Goal: Task Accomplishment & Management: Manage account settings

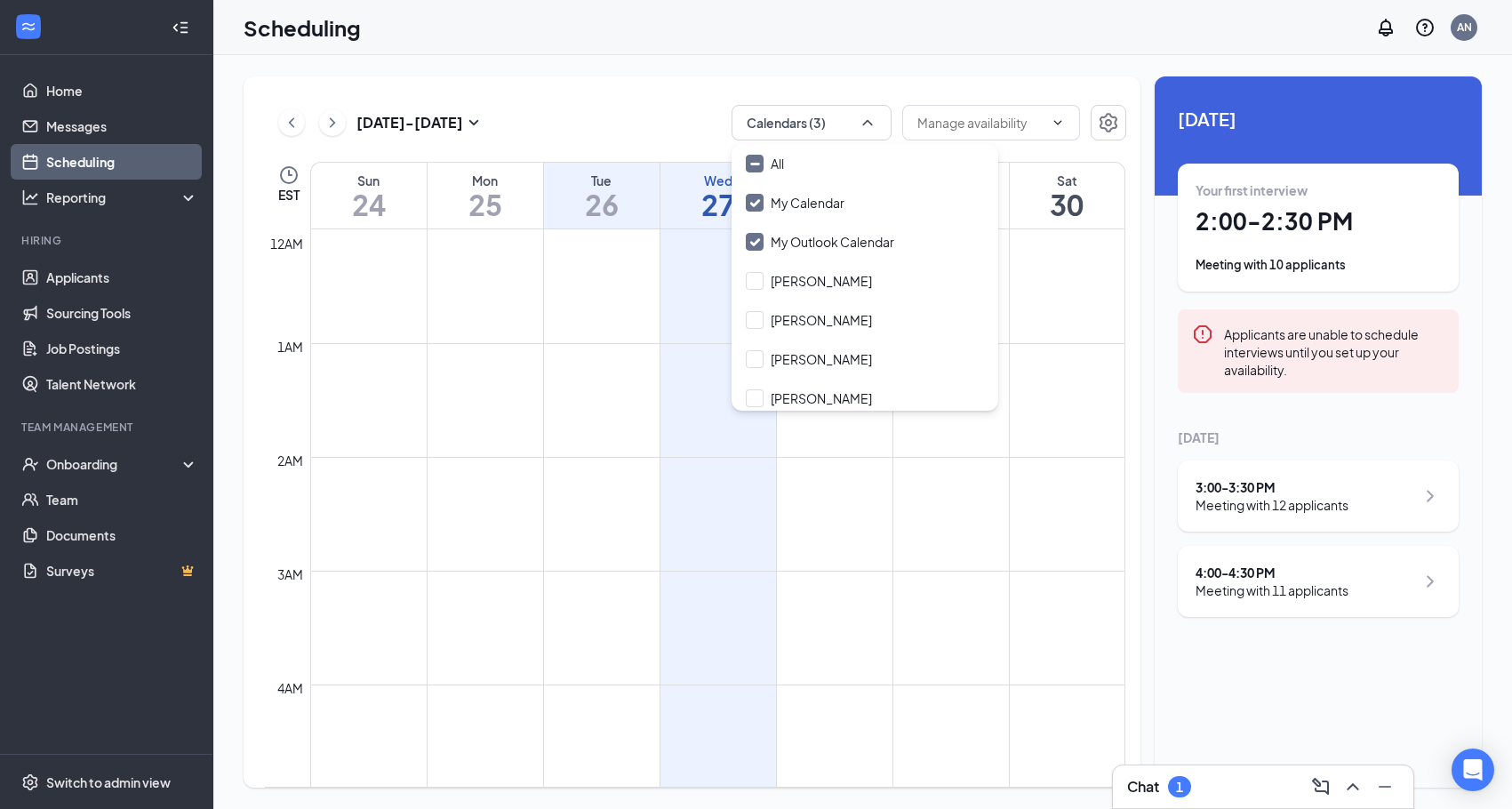
scroll to position [203, 0]
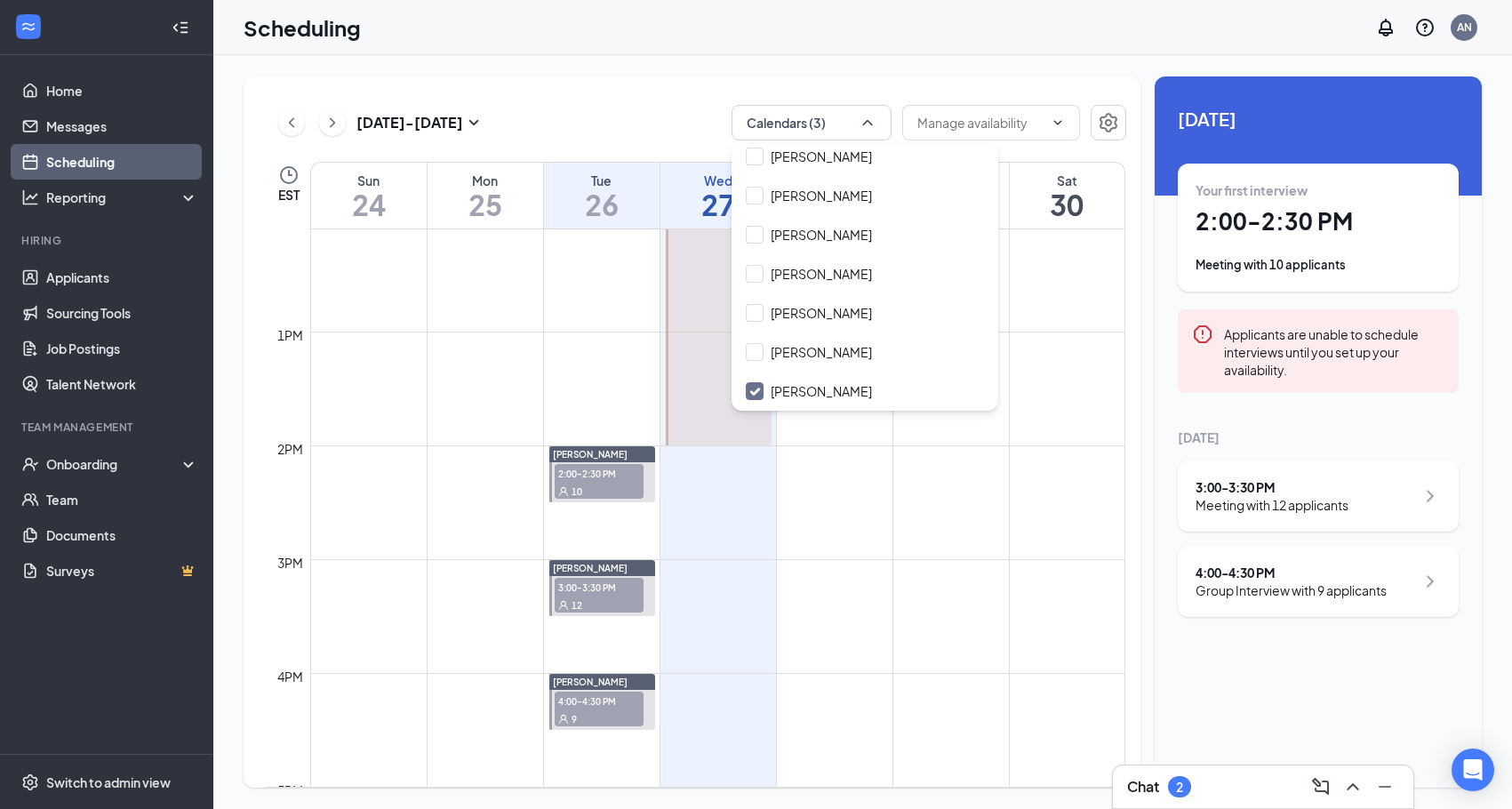
click at [931, 570] on td at bounding box center [718, 573] width 815 height 28
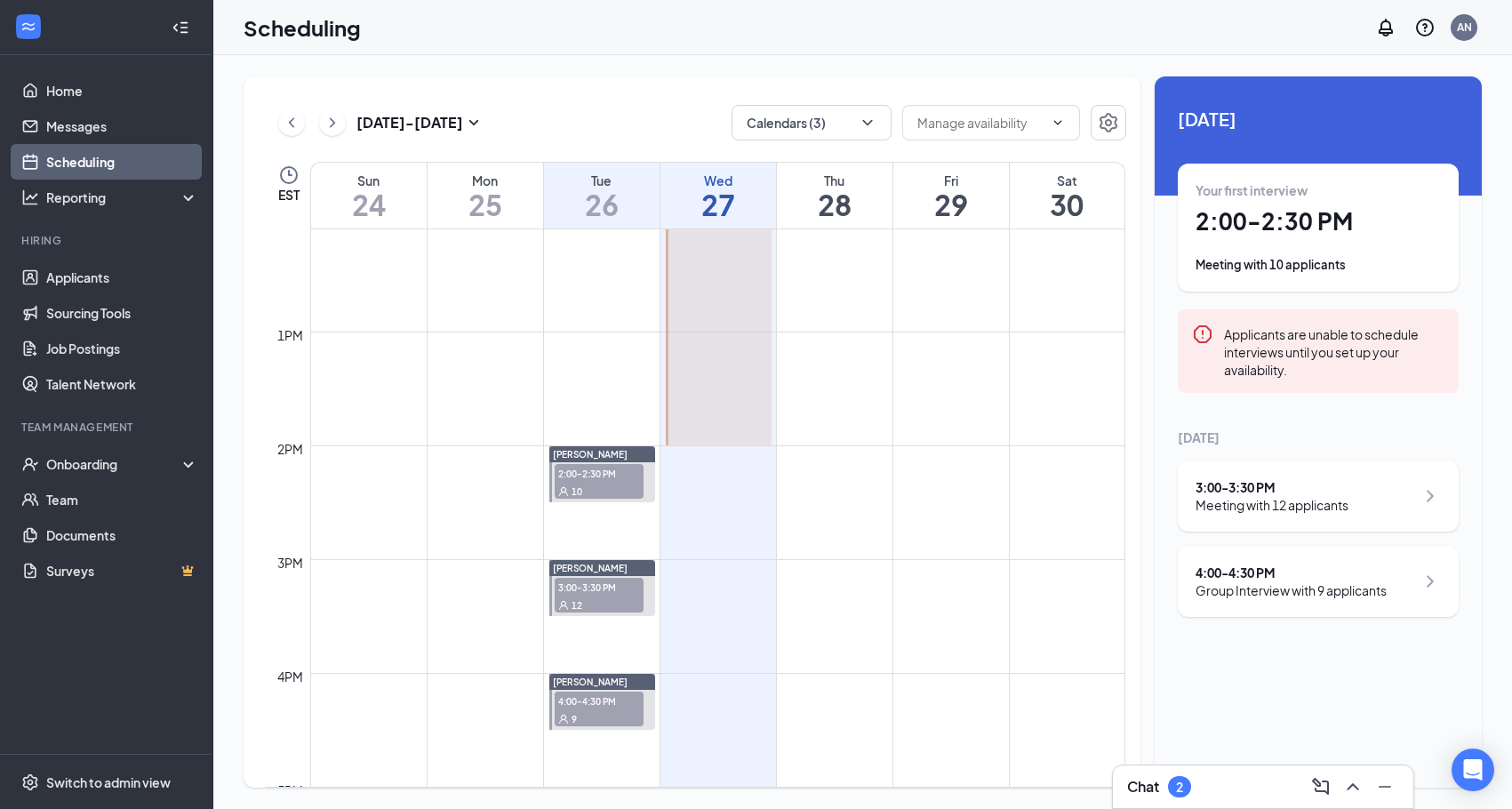
click at [605, 482] on div "10" at bounding box center [599, 491] width 89 height 18
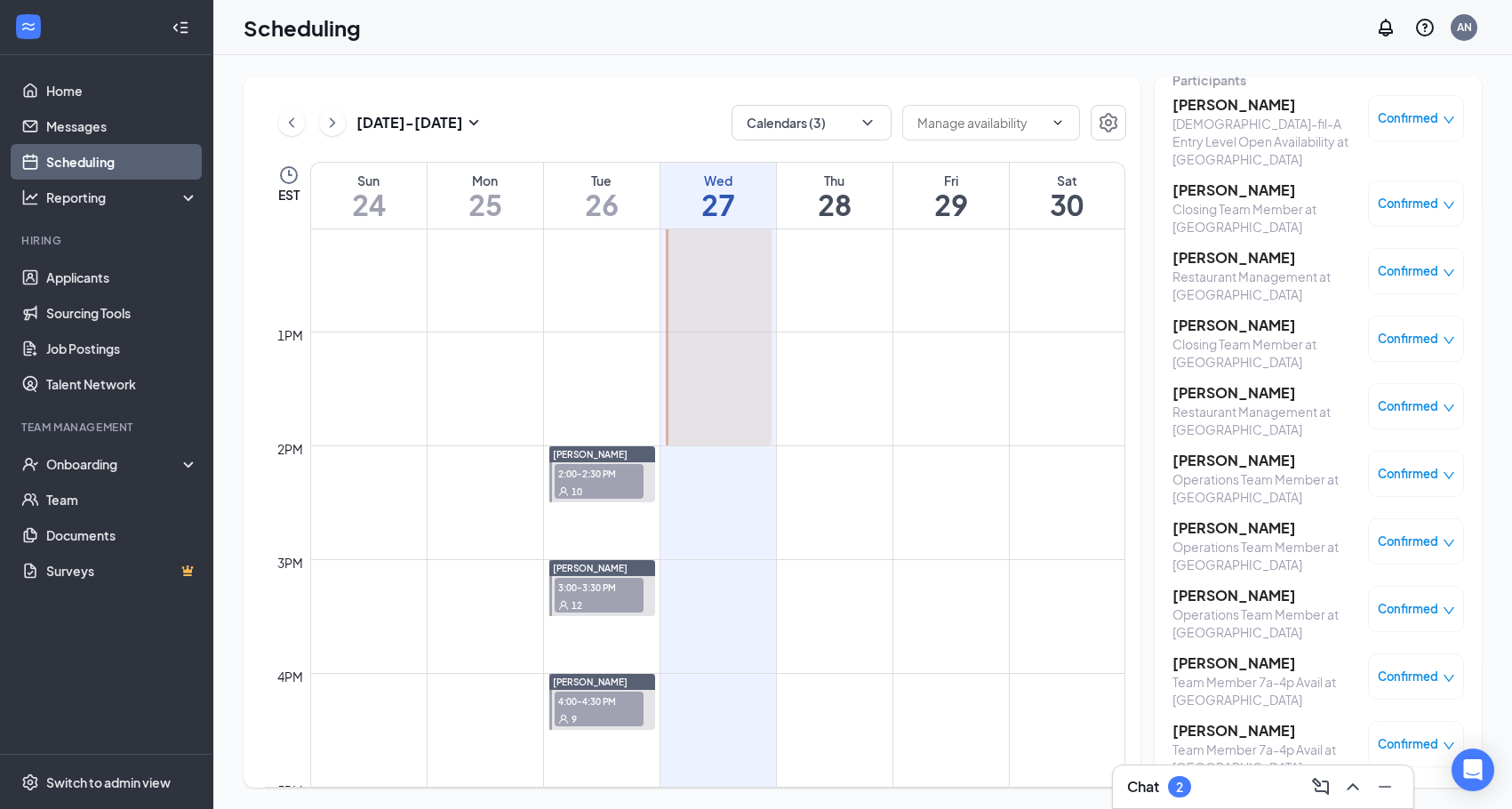
scroll to position [91, 0]
click at [1230, 519] on h3 "Kiersten Ohe" at bounding box center [1266, 529] width 187 height 20
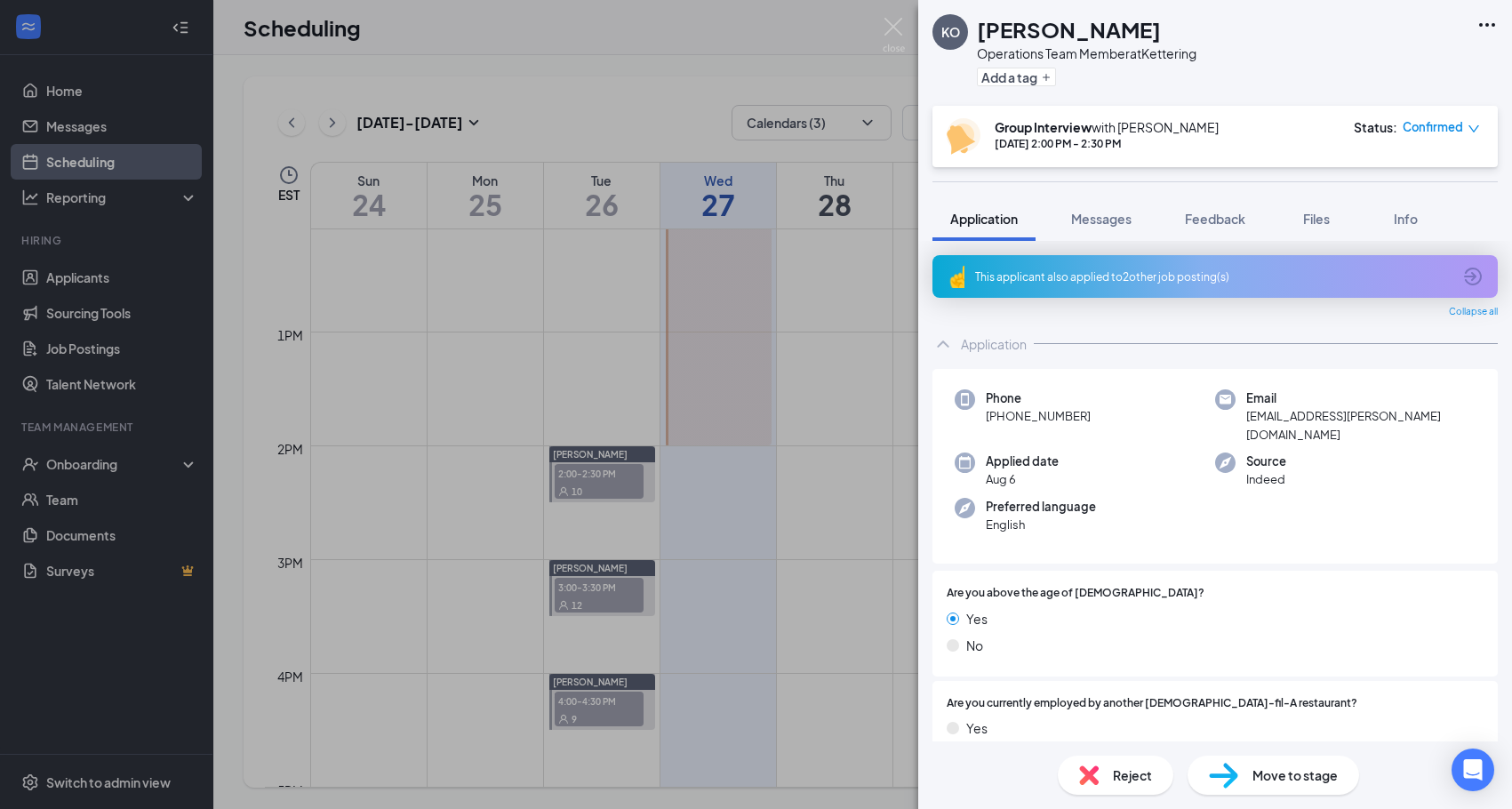
click at [1234, 782] on img at bounding box center [1223, 775] width 29 height 25
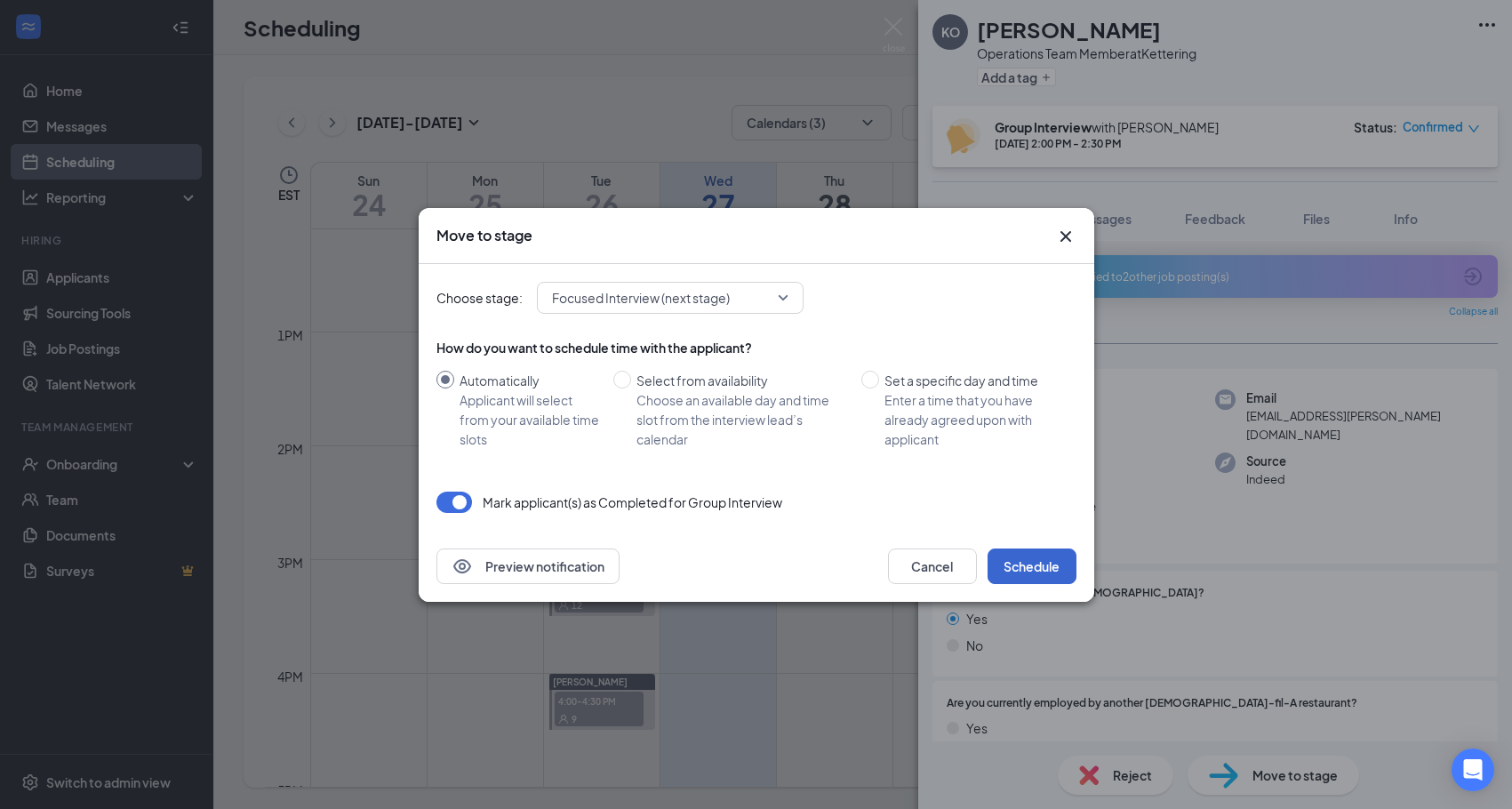
click at [1027, 574] on button "Schedule" at bounding box center [1032, 566] width 89 height 35
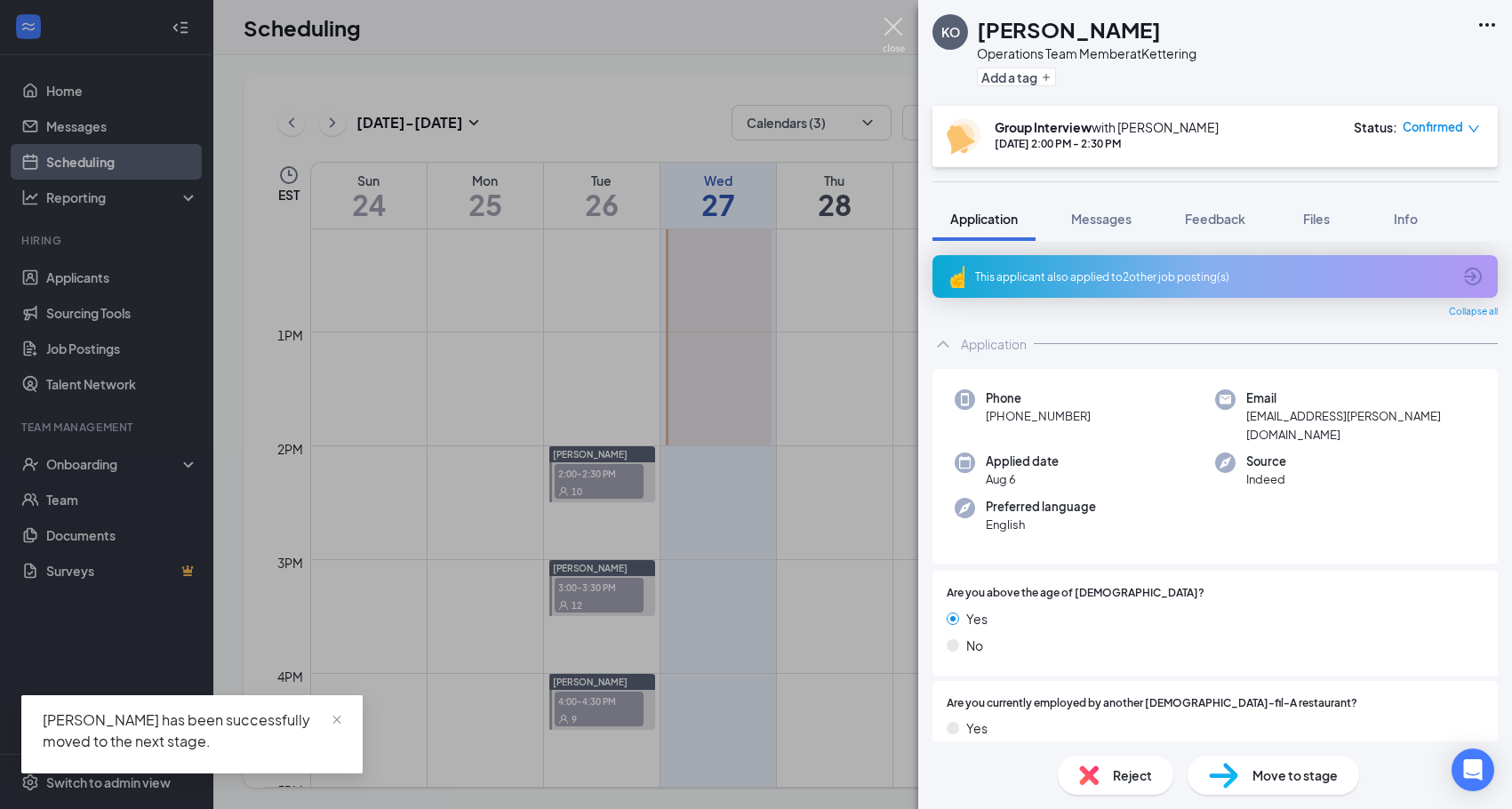
click at [893, 27] on img at bounding box center [894, 35] width 23 height 34
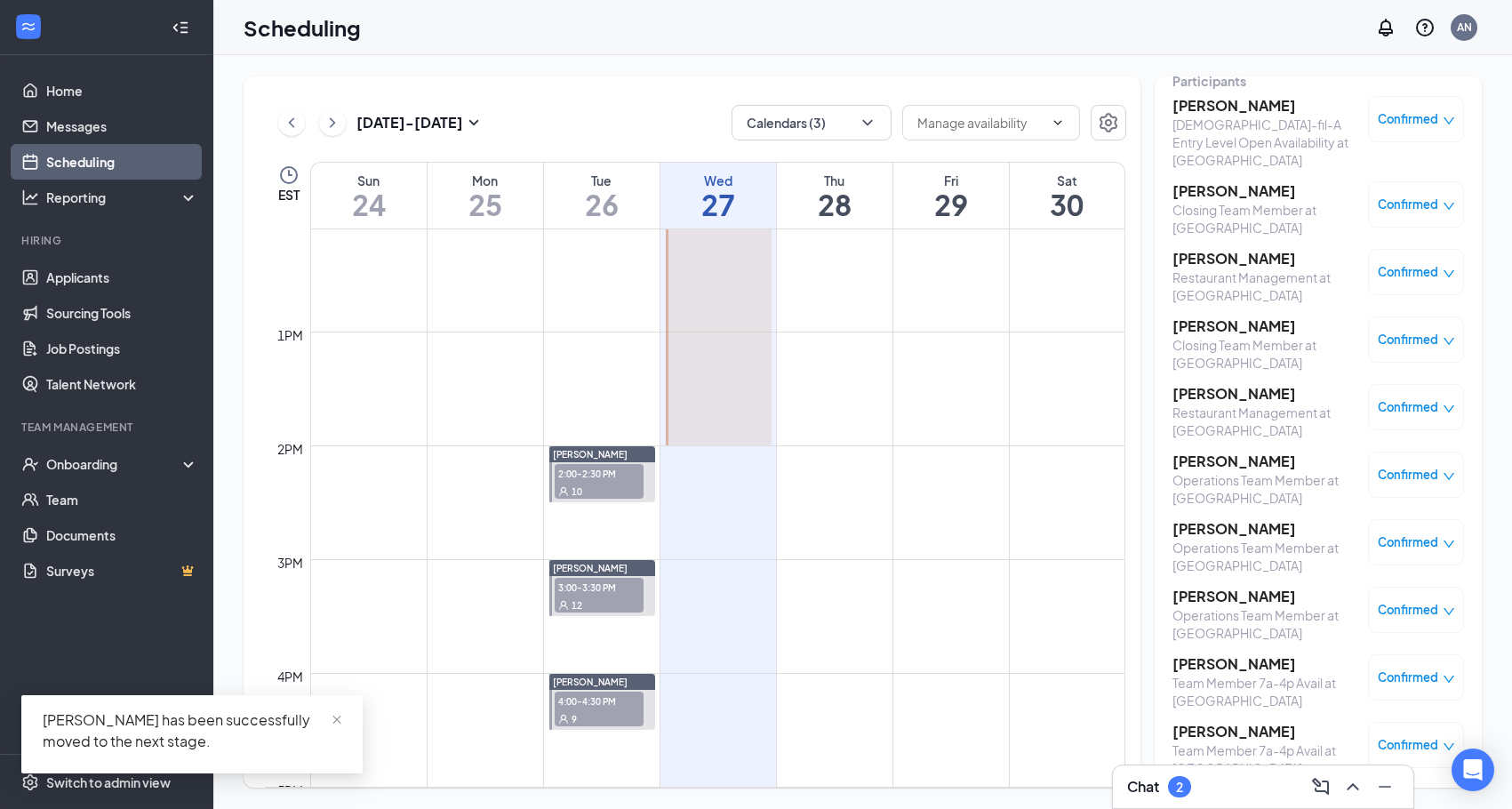
click at [608, 583] on span "3:00-3:30 PM" at bounding box center [599, 587] width 89 height 18
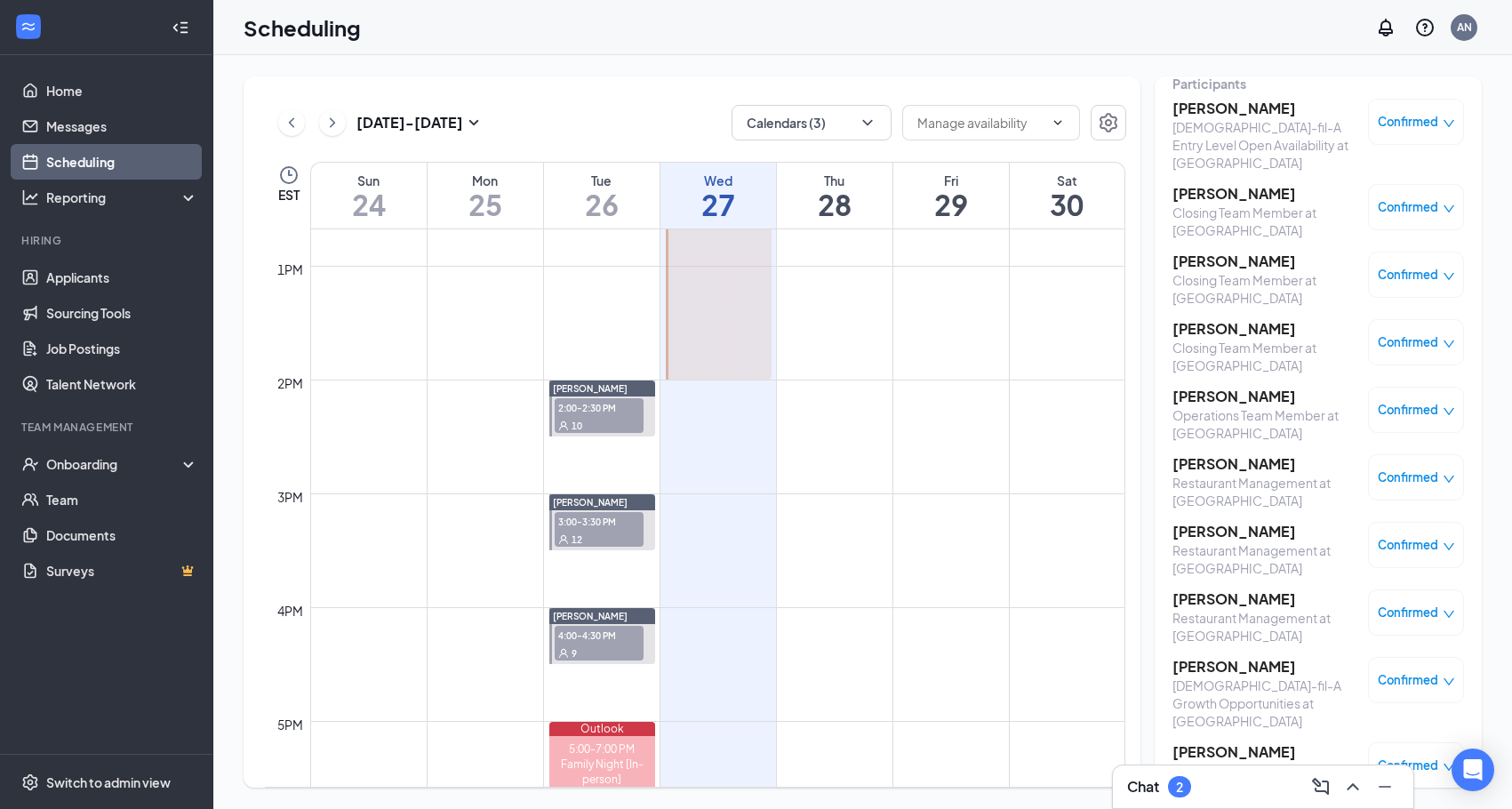
scroll to position [1441, 0]
click at [594, 656] on div "9" at bounding box center [599, 655] width 89 height 18
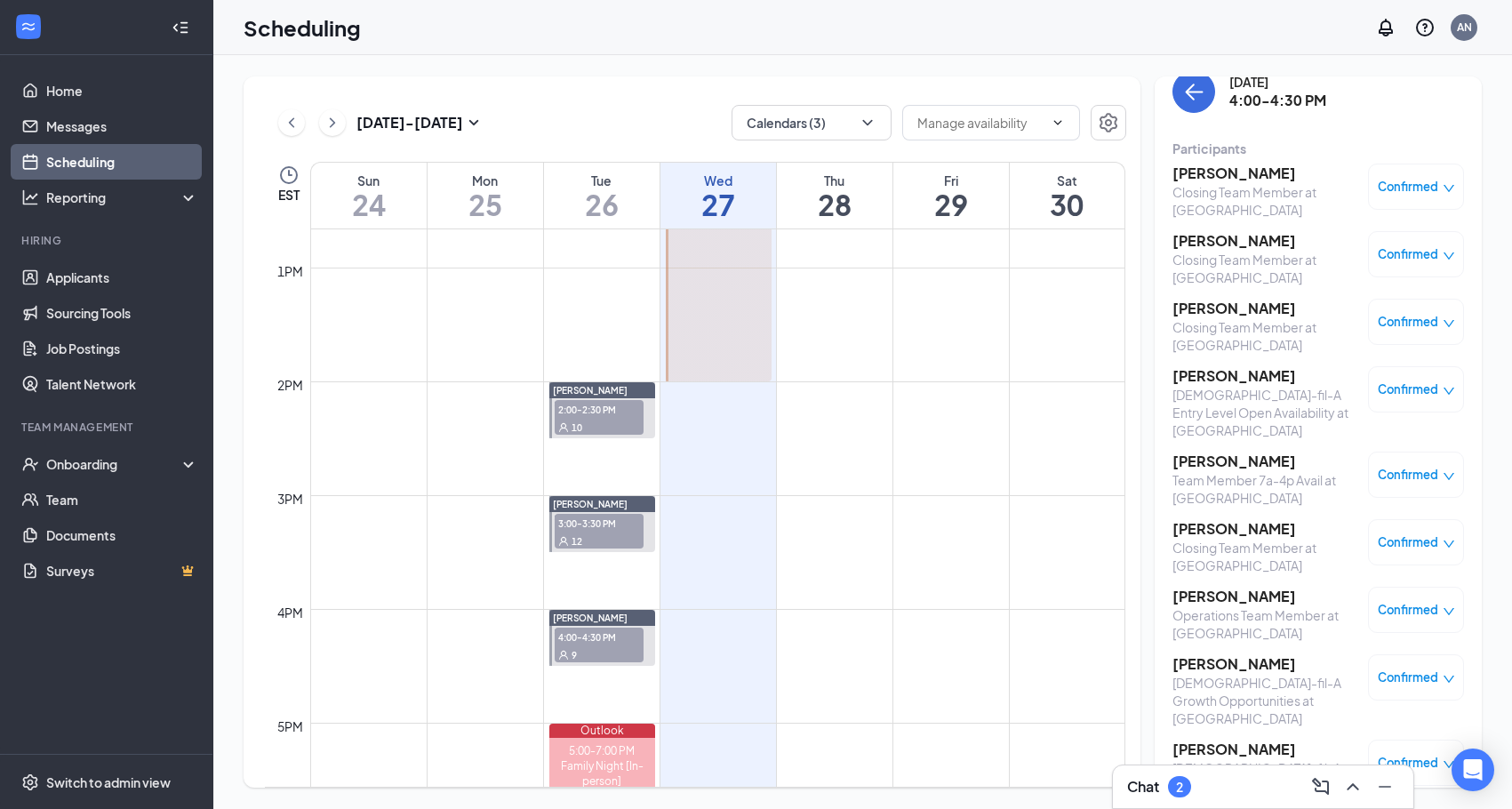
click at [1222, 654] on h3 "Julius Mccombs" at bounding box center [1266, 664] width 187 height 20
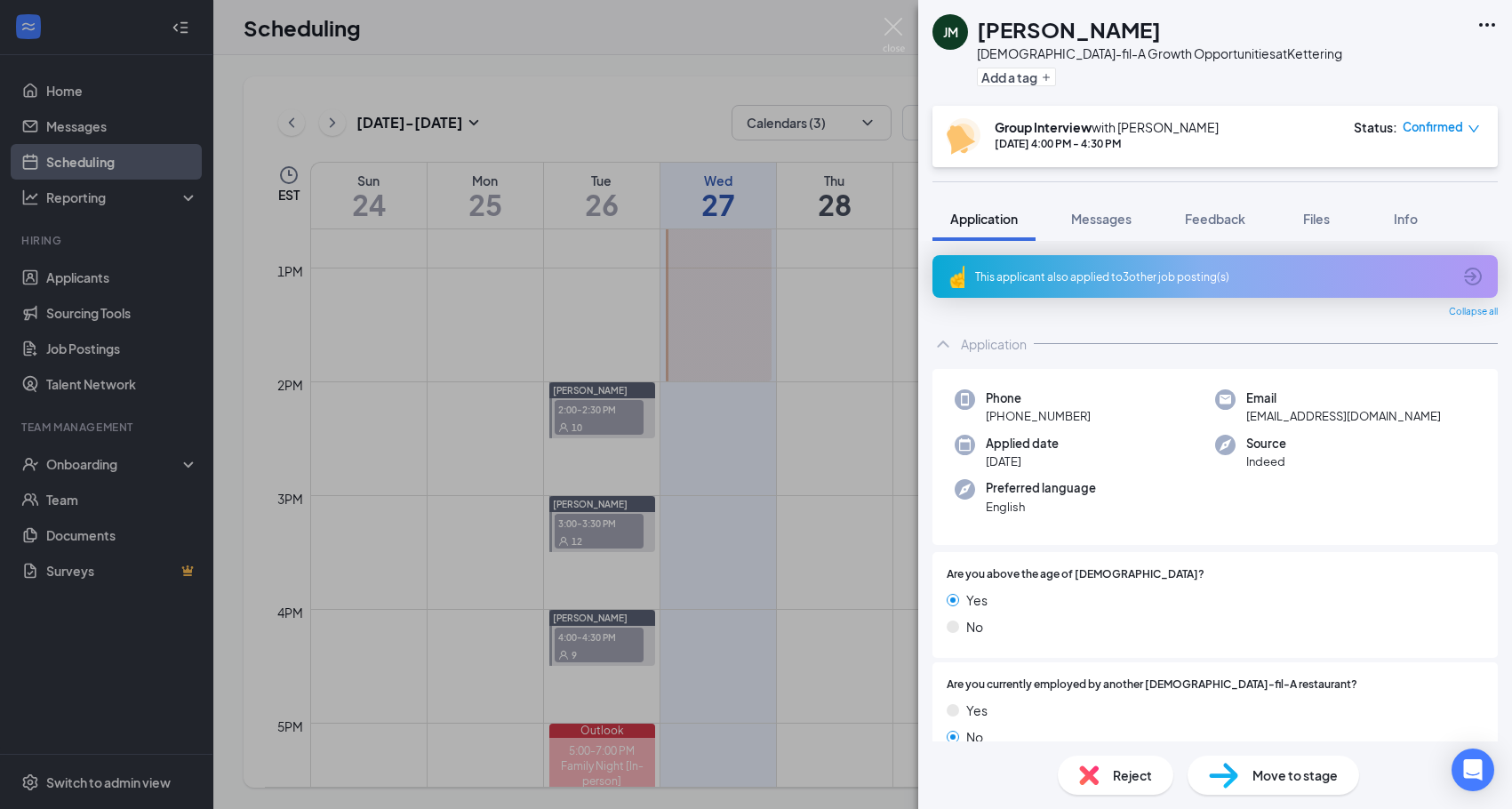
click at [1283, 768] on span "Move to stage" at bounding box center [1295, 775] width 85 height 20
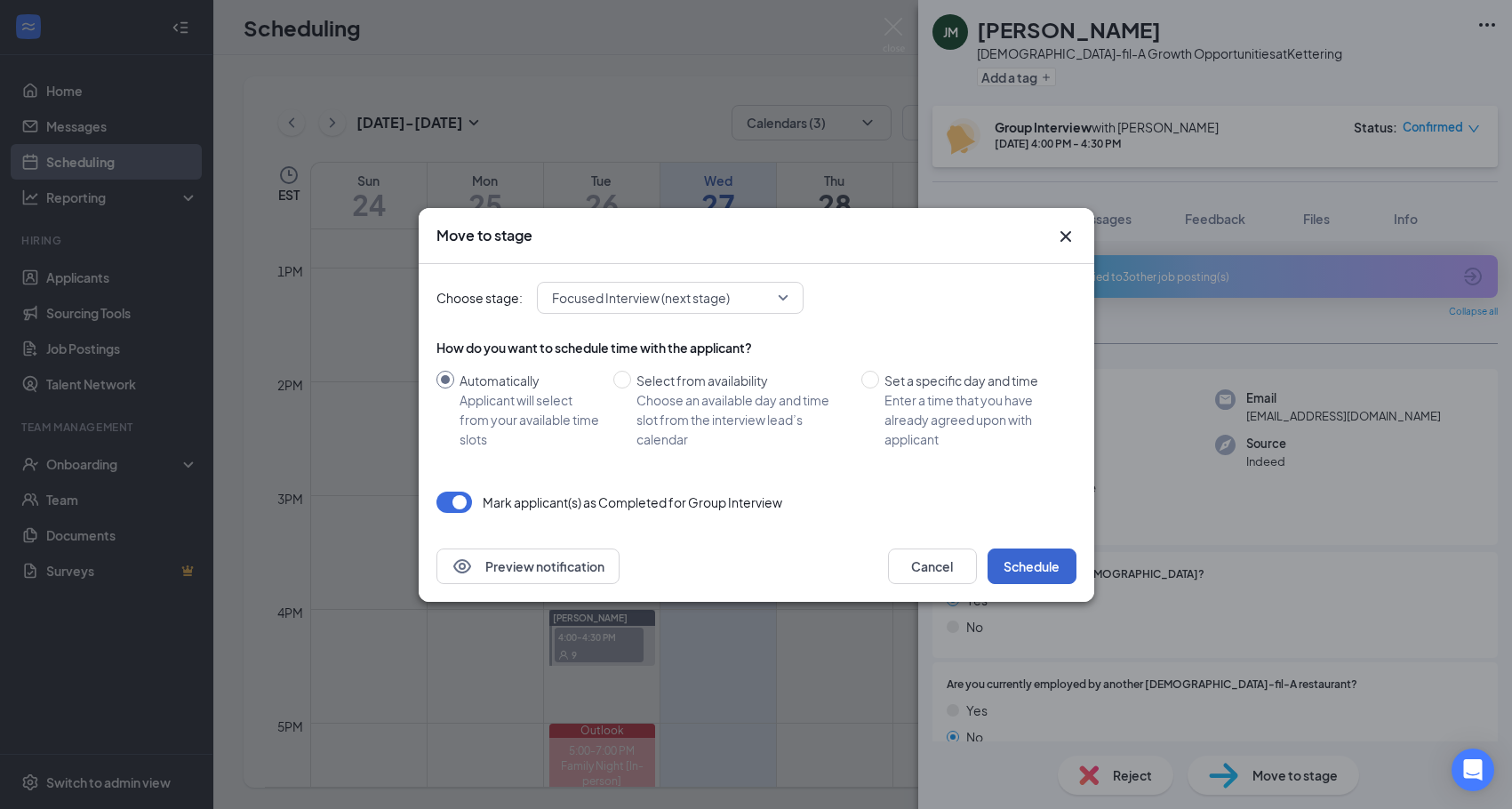
click at [1041, 556] on button "Schedule" at bounding box center [1032, 566] width 89 height 35
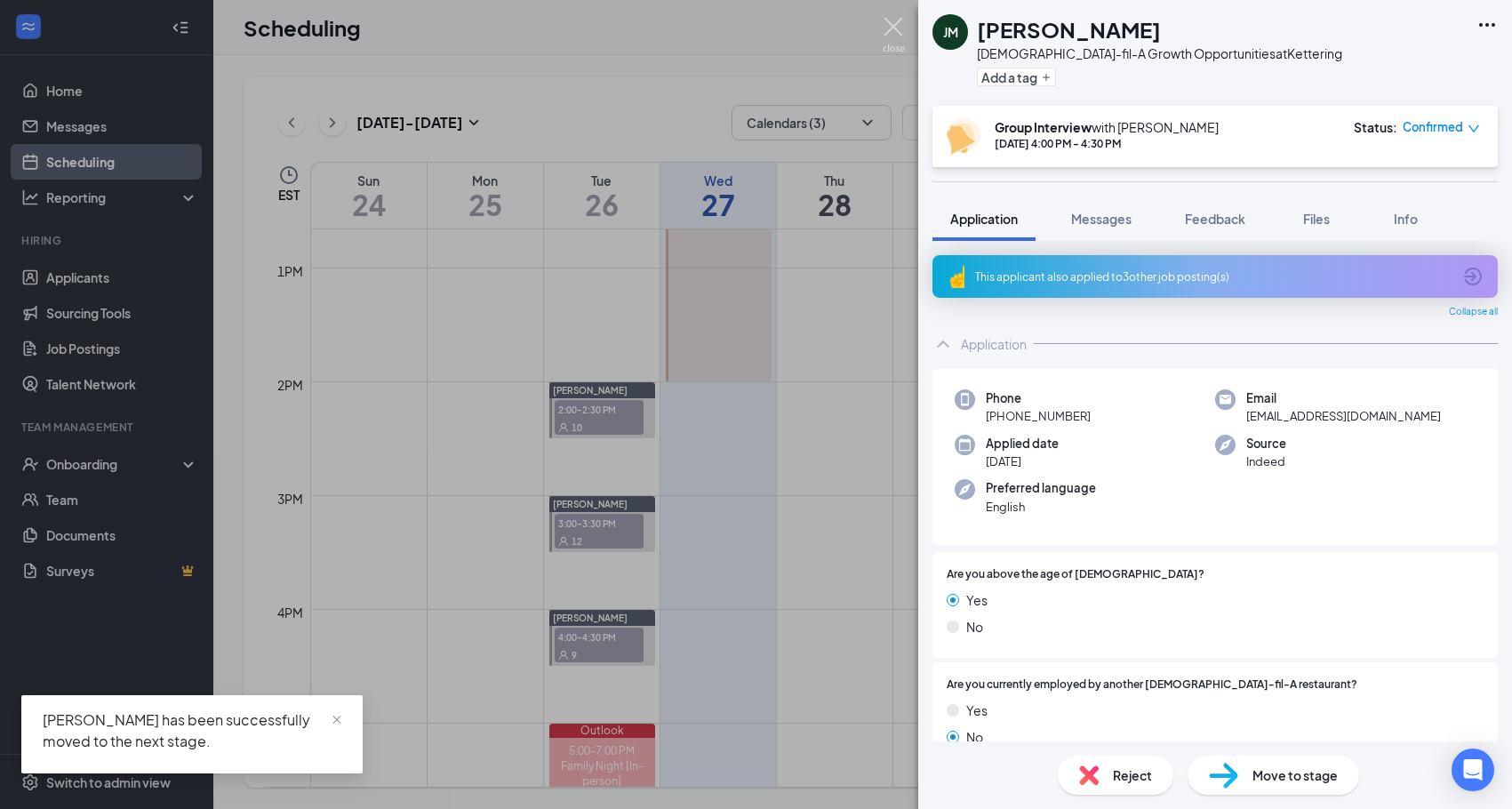
click at [898, 26] on img at bounding box center [894, 35] width 23 height 34
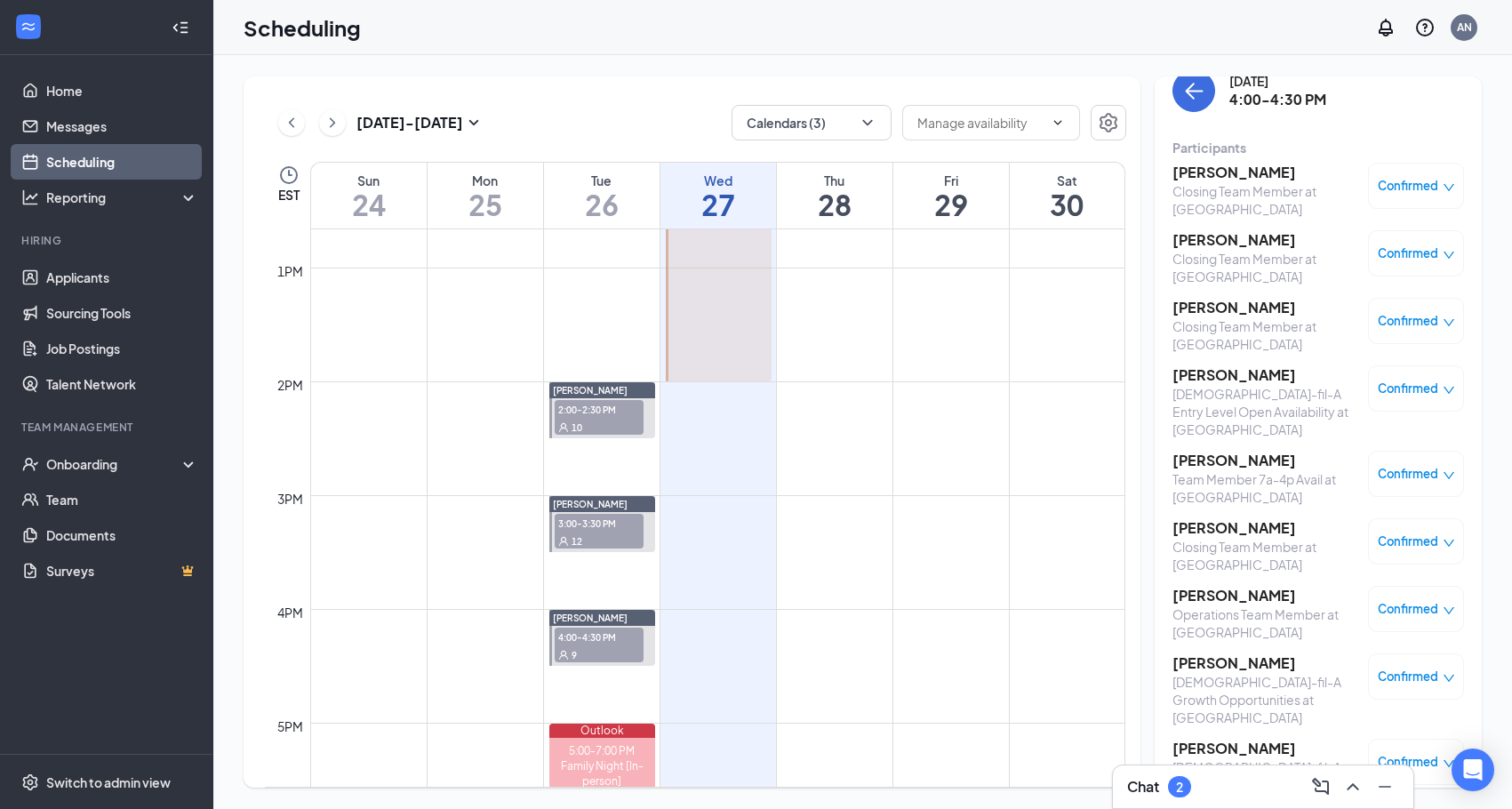
scroll to position [24, 0]
click at [1221, 519] on h3 "Isaiha Wilson" at bounding box center [1266, 529] width 187 height 20
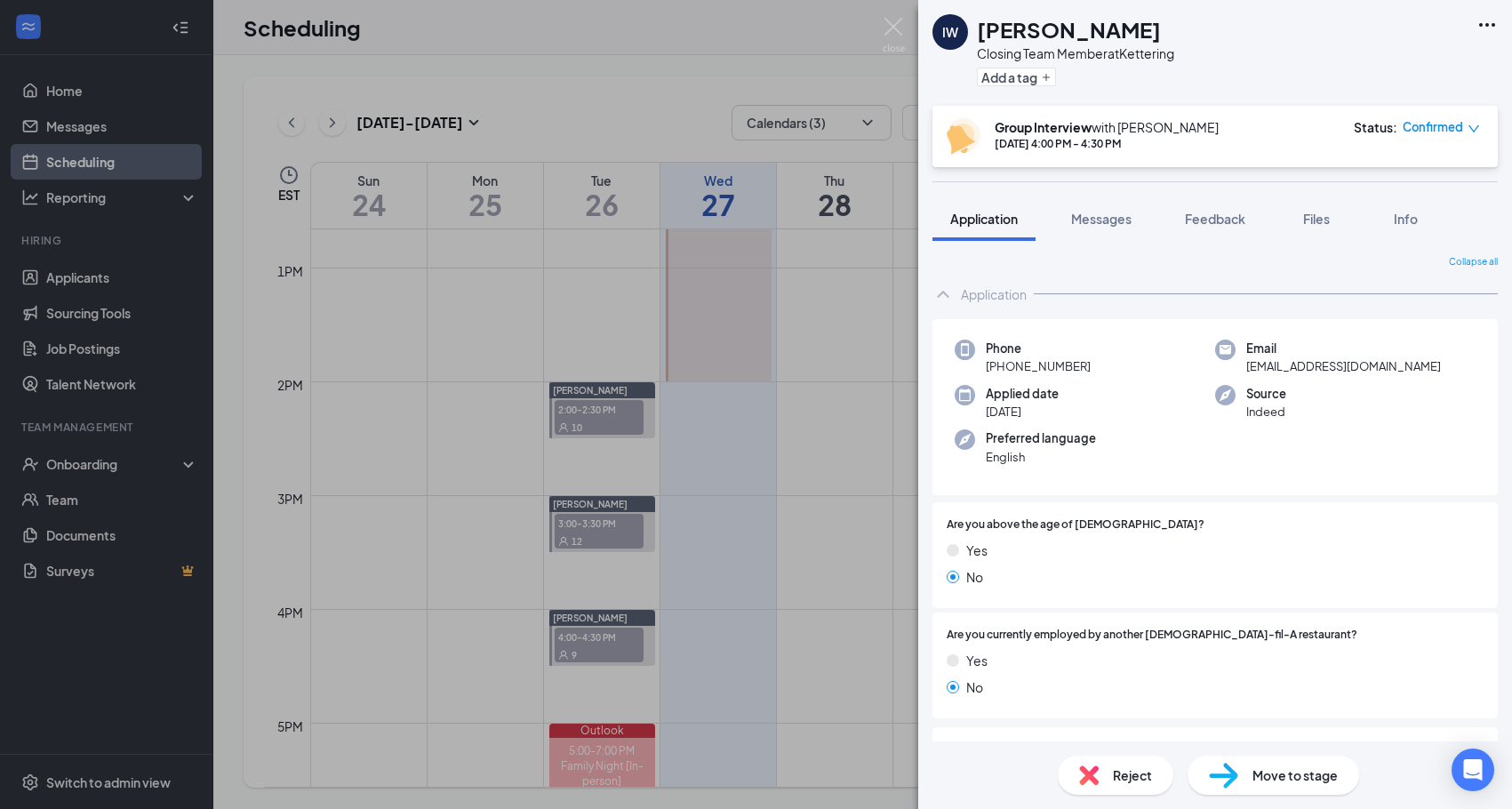
click at [1132, 773] on span "Reject" at bounding box center [1132, 775] width 39 height 20
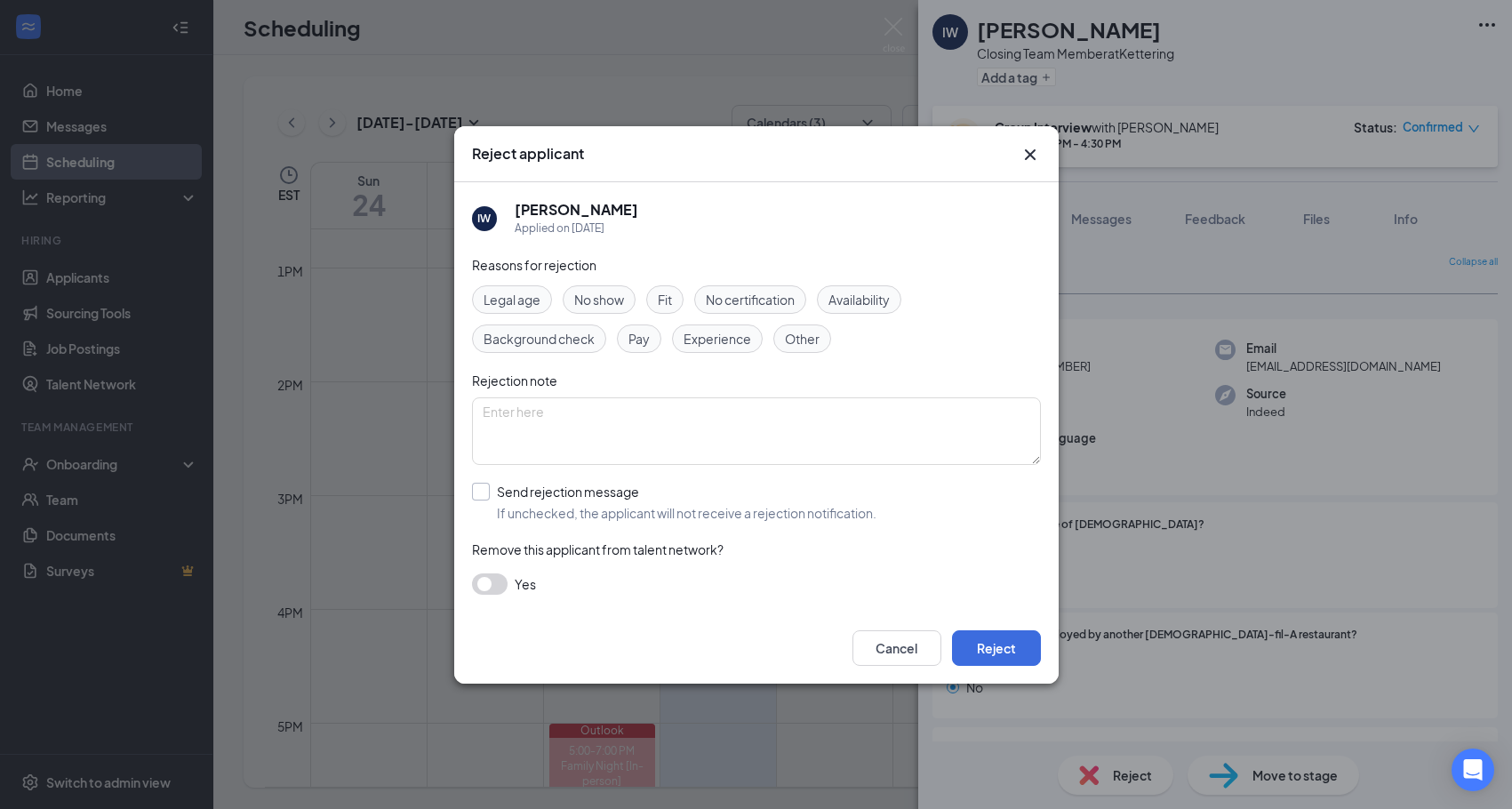
click at [515, 501] on div "Send rejection message If unchecked, the applicant will not receive a rejection…" at bounding box center [686, 502] width 379 height 39
click at [515, 501] on input "Send rejection message If unchecked, the applicant will not receive a rejection…" at bounding box center [674, 502] width 405 height 39
checkbox input "true"
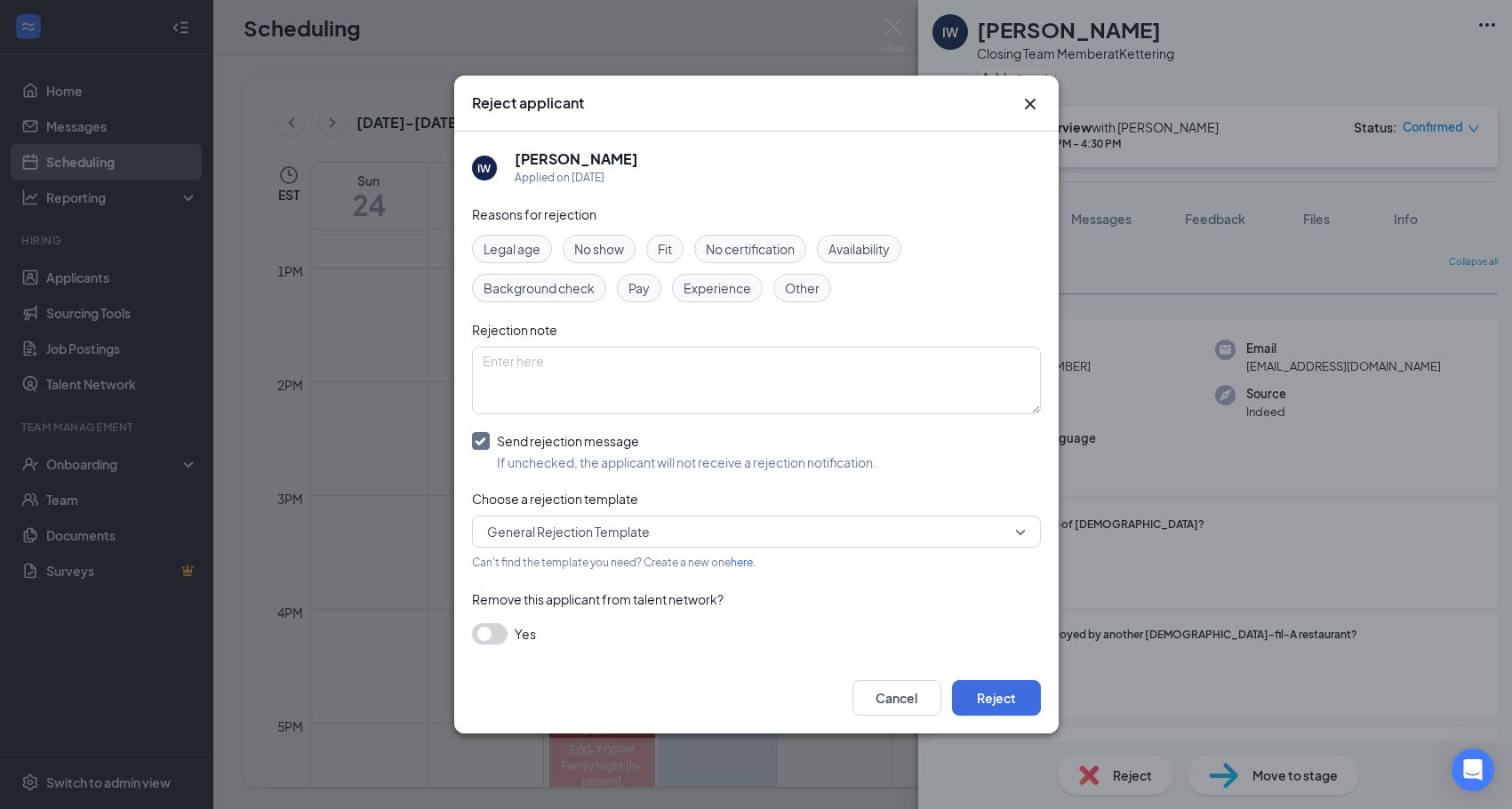
click at [562, 531] on span "General Rejection Template" at bounding box center [569, 531] width 163 height 26
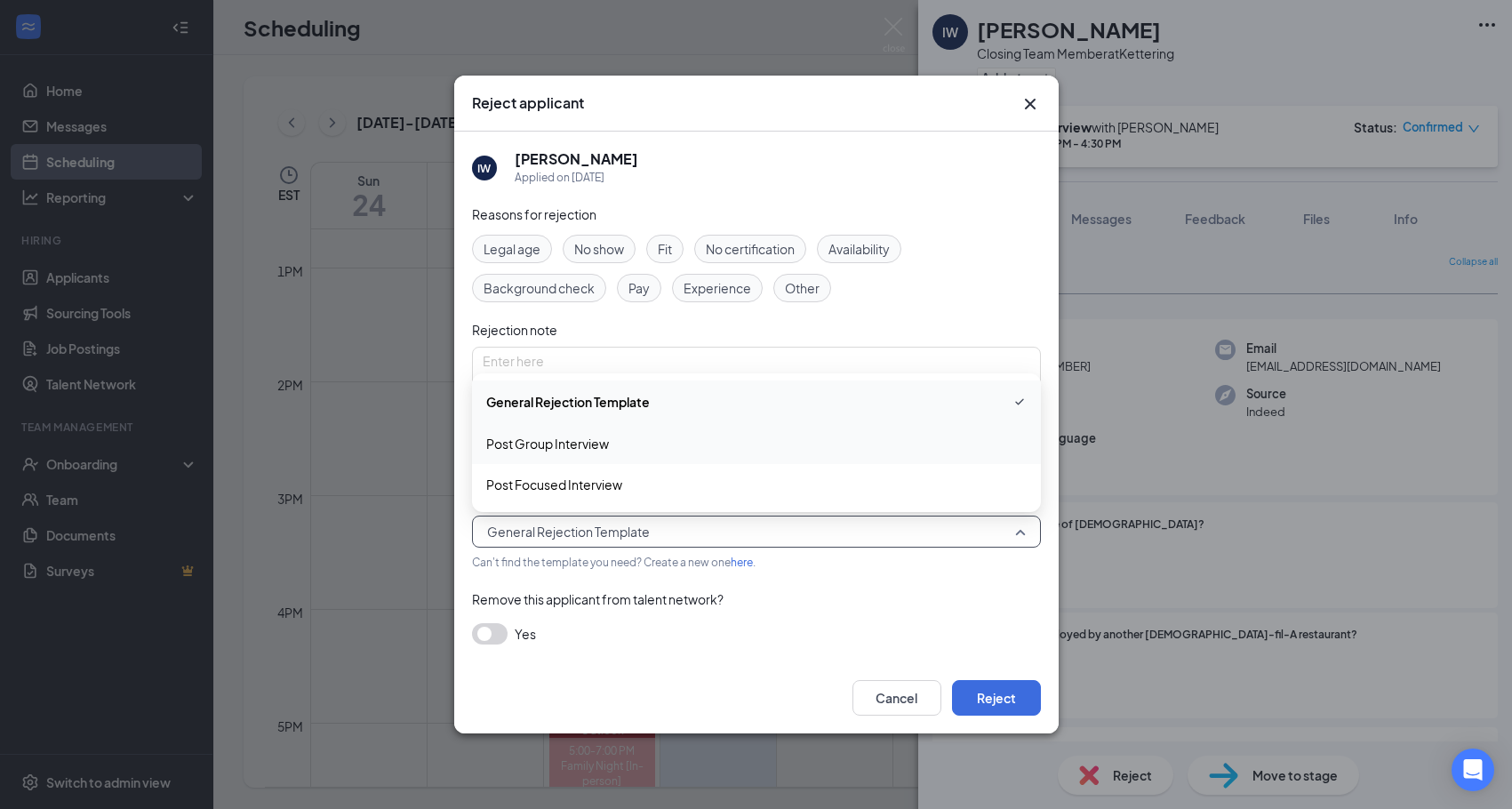
click at [561, 447] on span "Post Group Interview" at bounding box center [547, 444] width 122 height 20
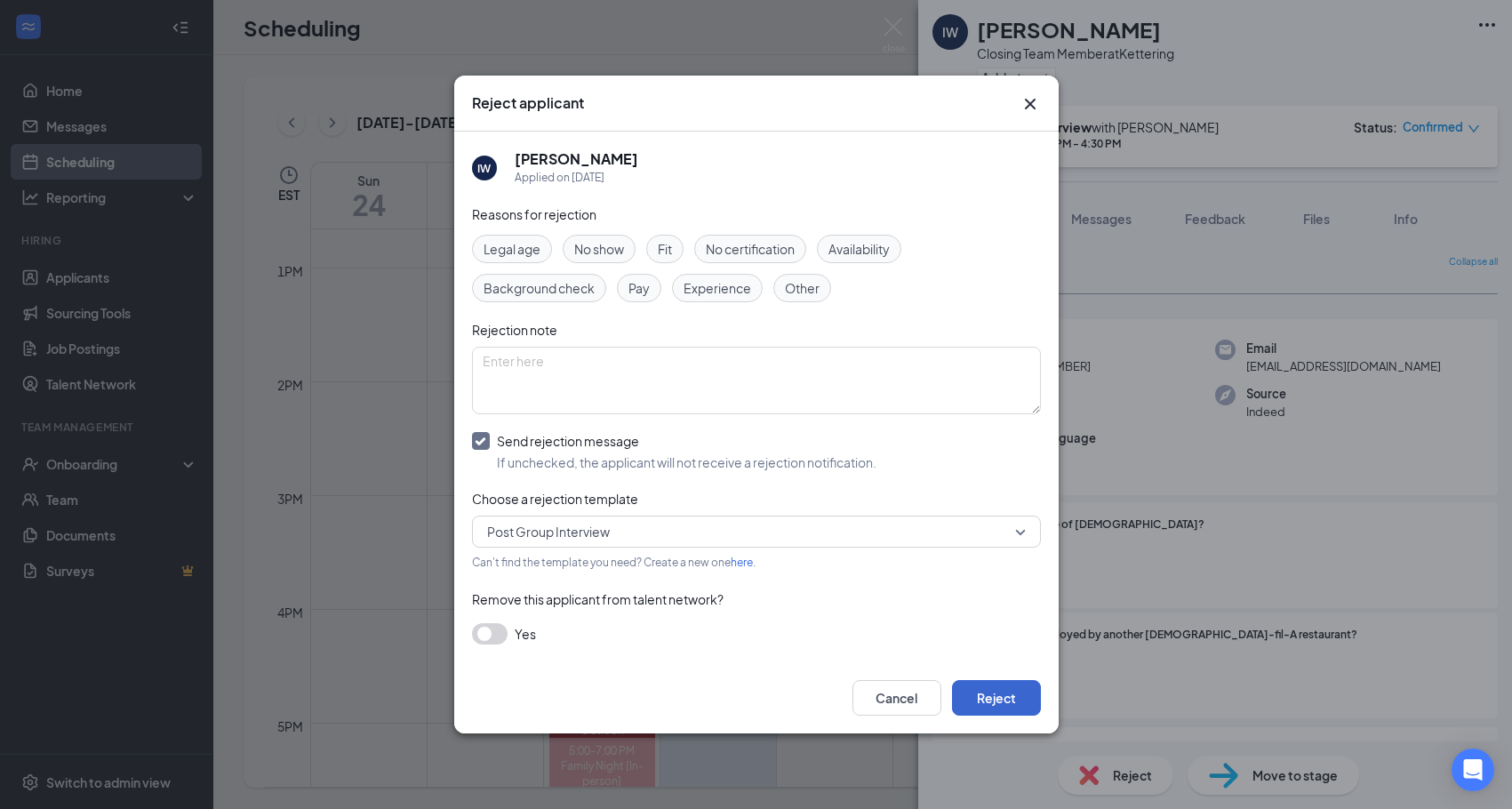
click at [987, 699] on button "Reject" at bounding box center [996, 698] width 89 height 35
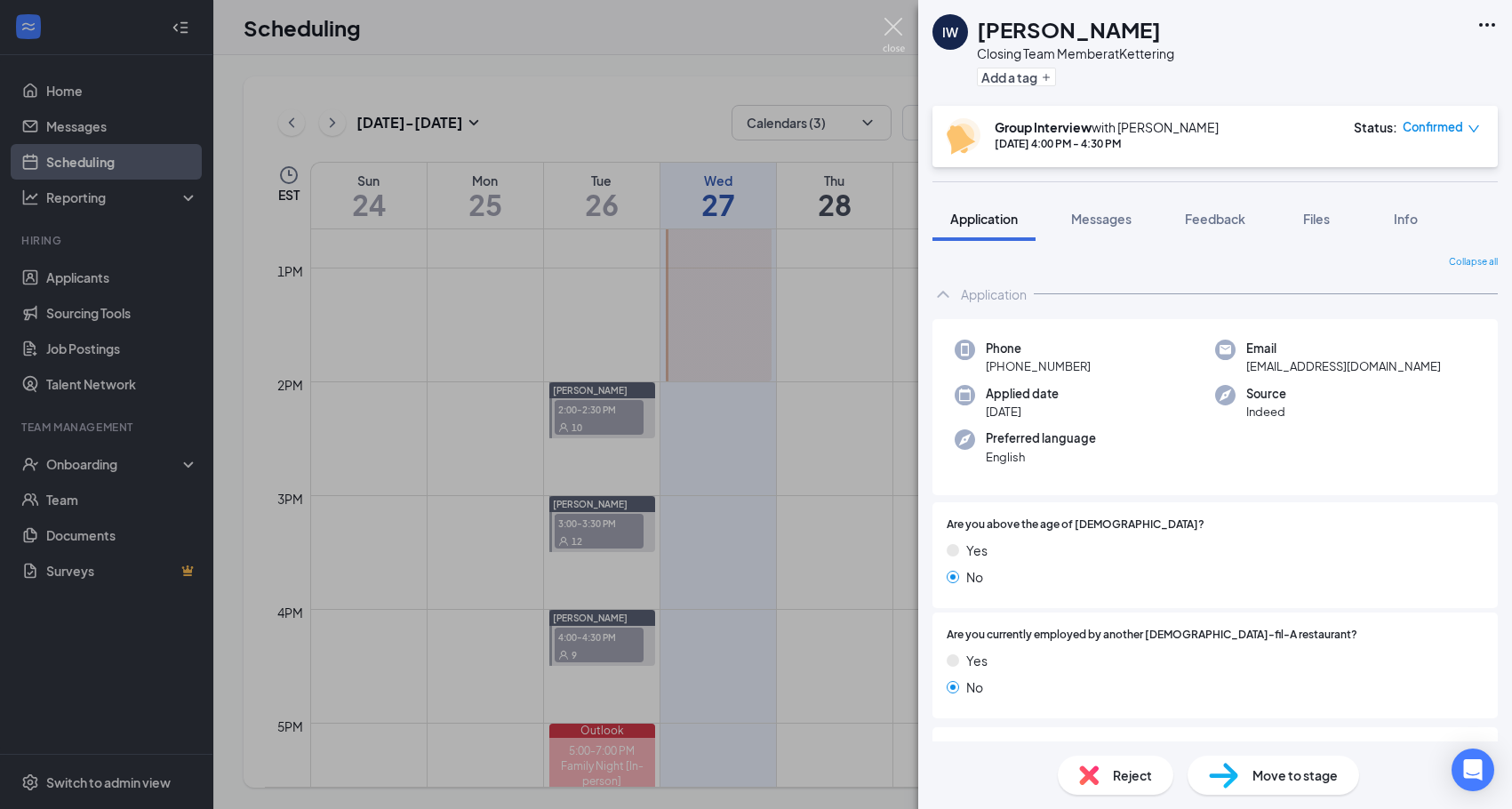
click at [892, 32] on img at bounding box center [894, 35] width 23 height 34
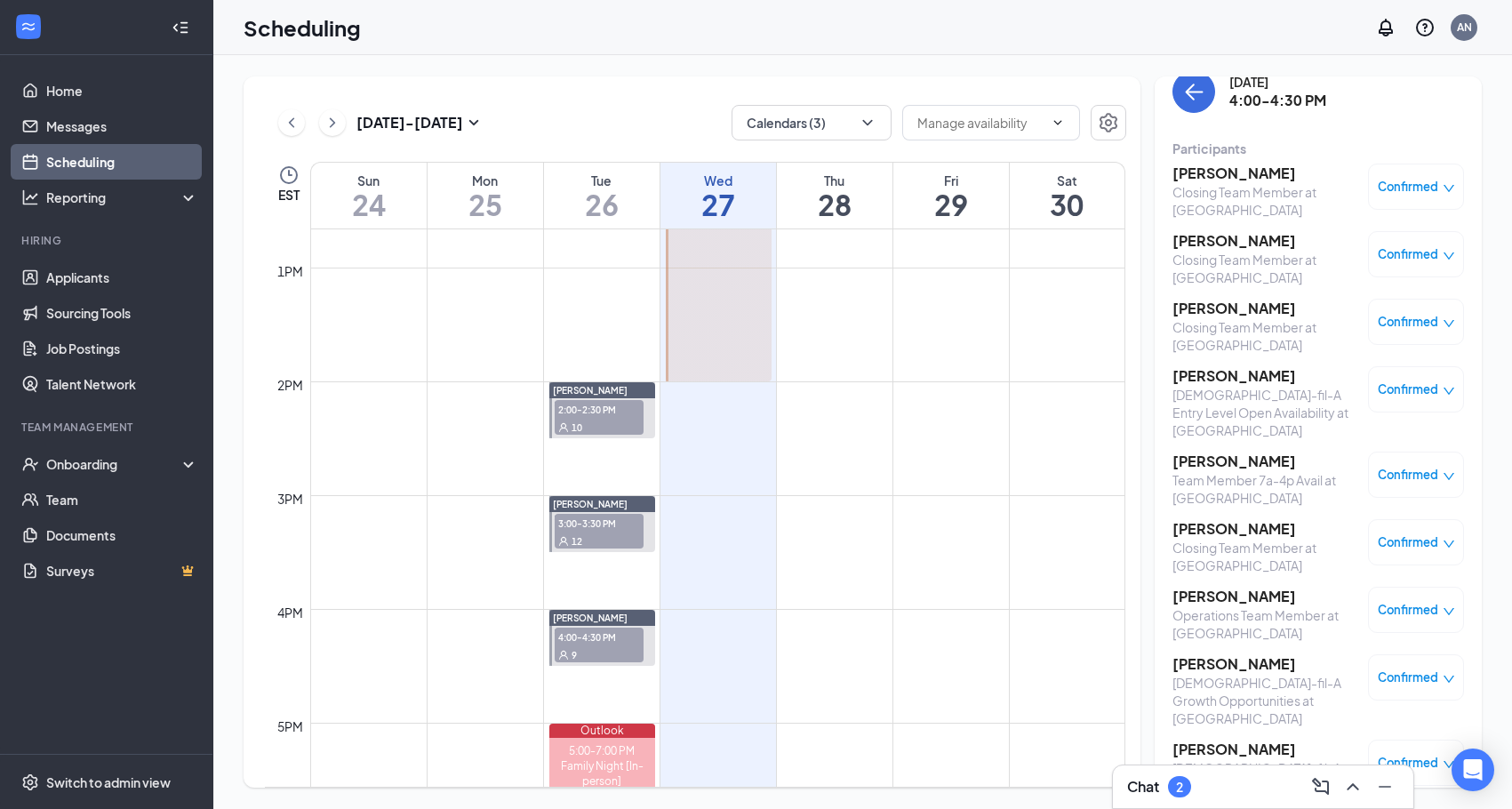
click at [1193, 175] on h3 "Olivia Williams" at bounding box center [1266, 174] width 187 height 20
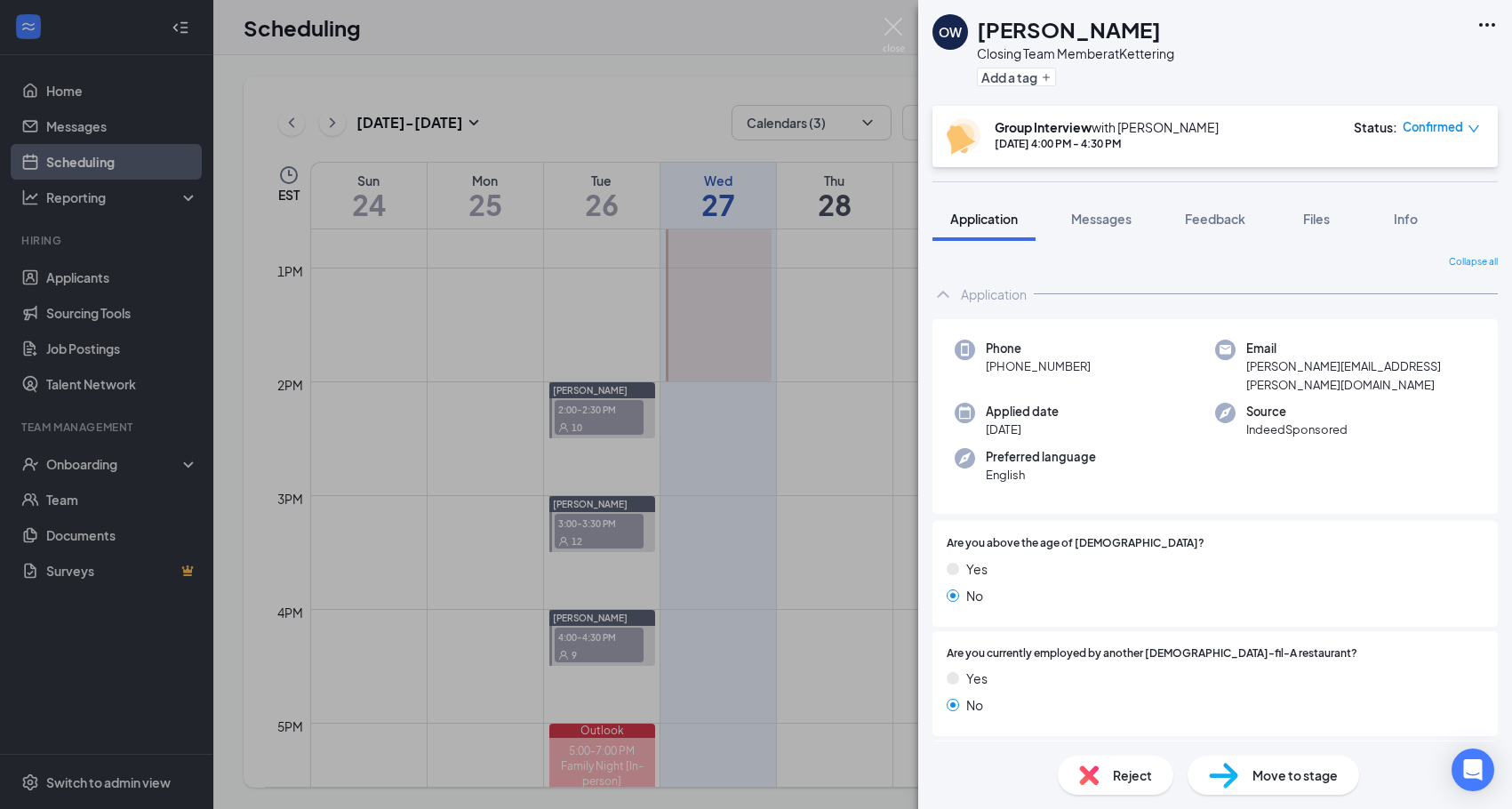
click at [1125, 779] on span "Reject" at bounding box center [1132, 775] width 39 height 20
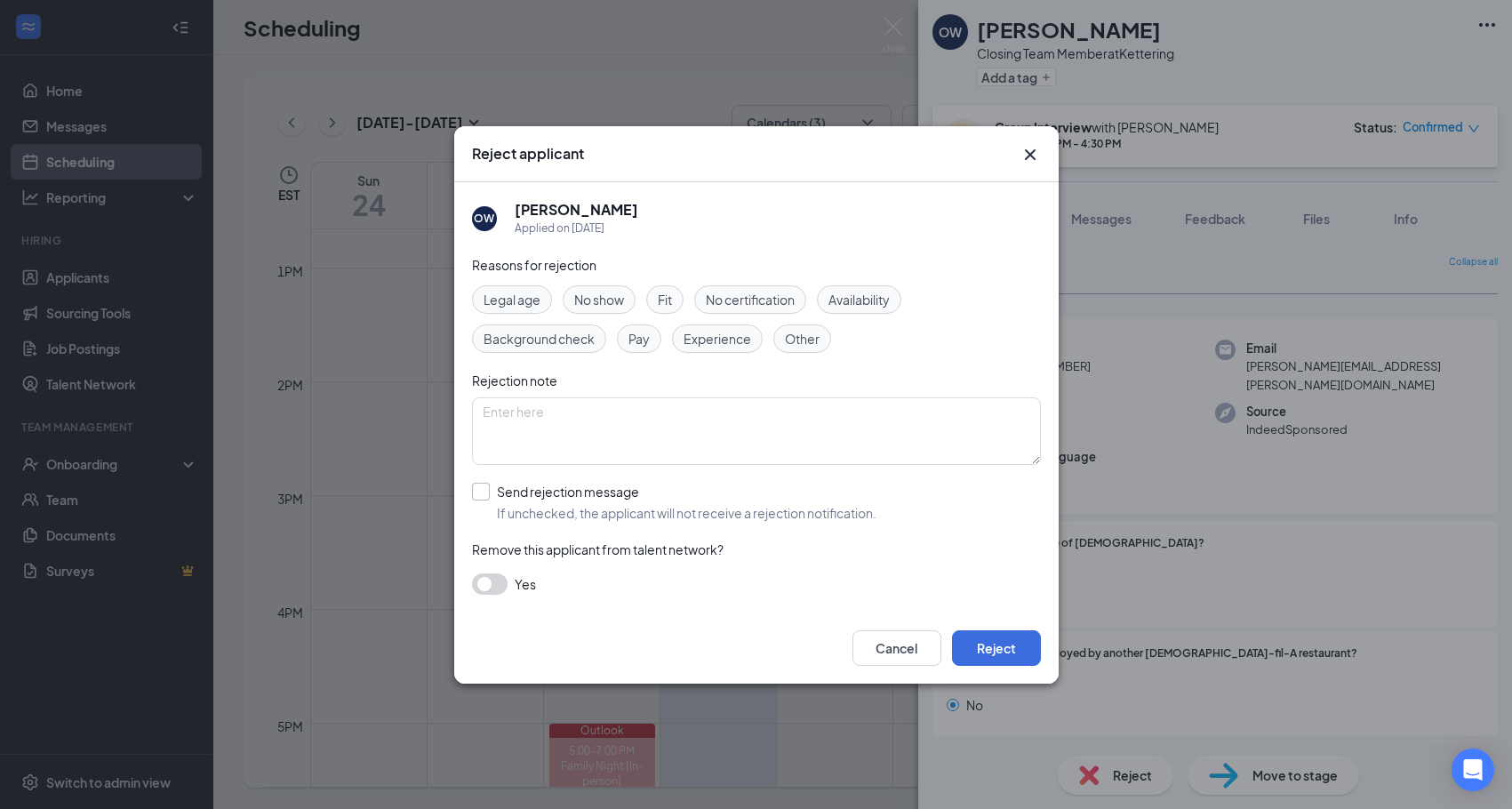
click at [588, 496] on div "Send rejection message" at bounding box center [686, 492] width 379 height 18
click at [588, 496] on input "Send rejection message If unchecked, the applicant will not receive a rejection…" at bounding box center [674, 502] width 405 height 39
checkbox input "true"
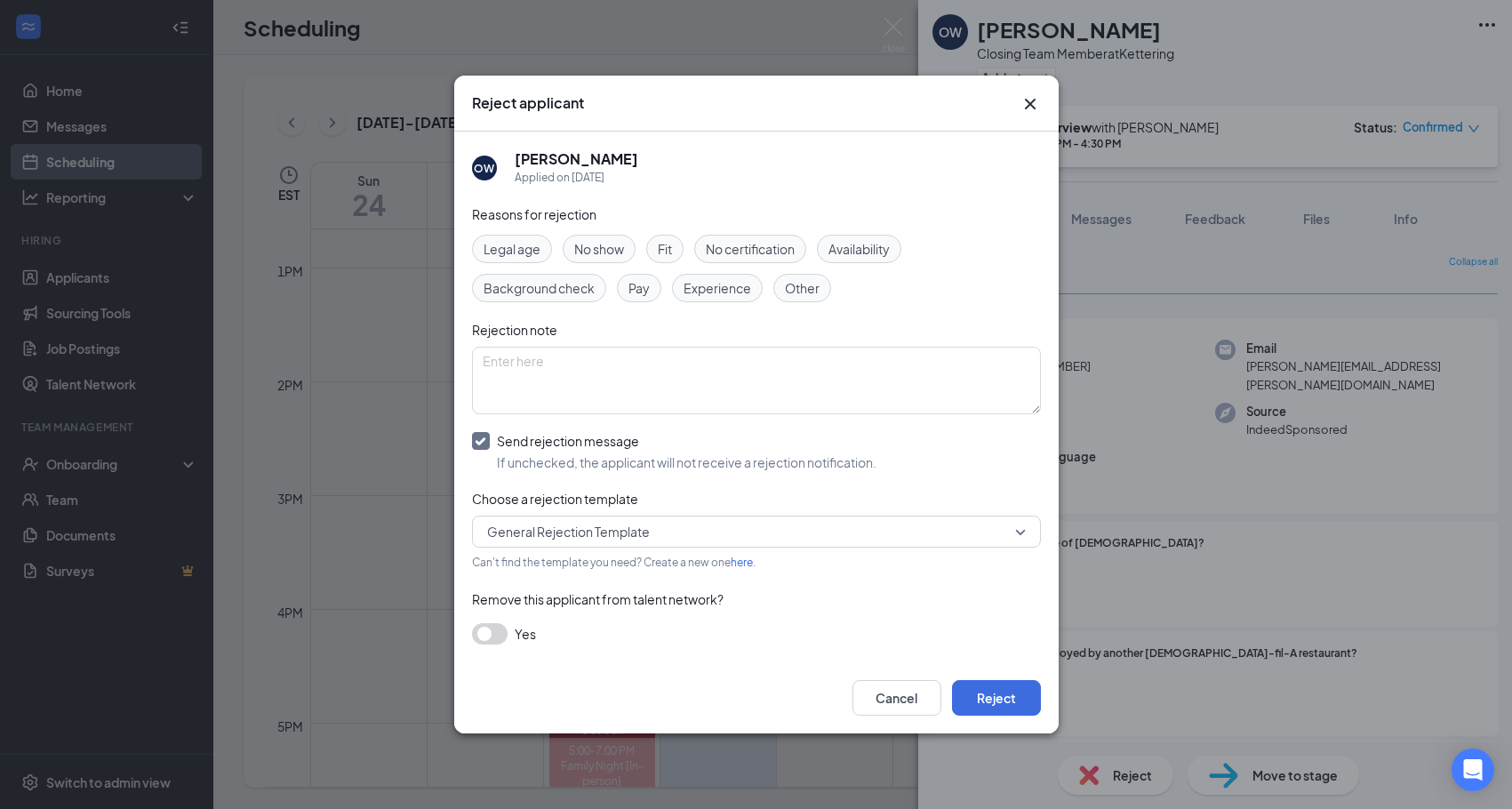
click at [567, 539] on span "General Rejection Template" at bounding box center [569, 531] width 163 height 26
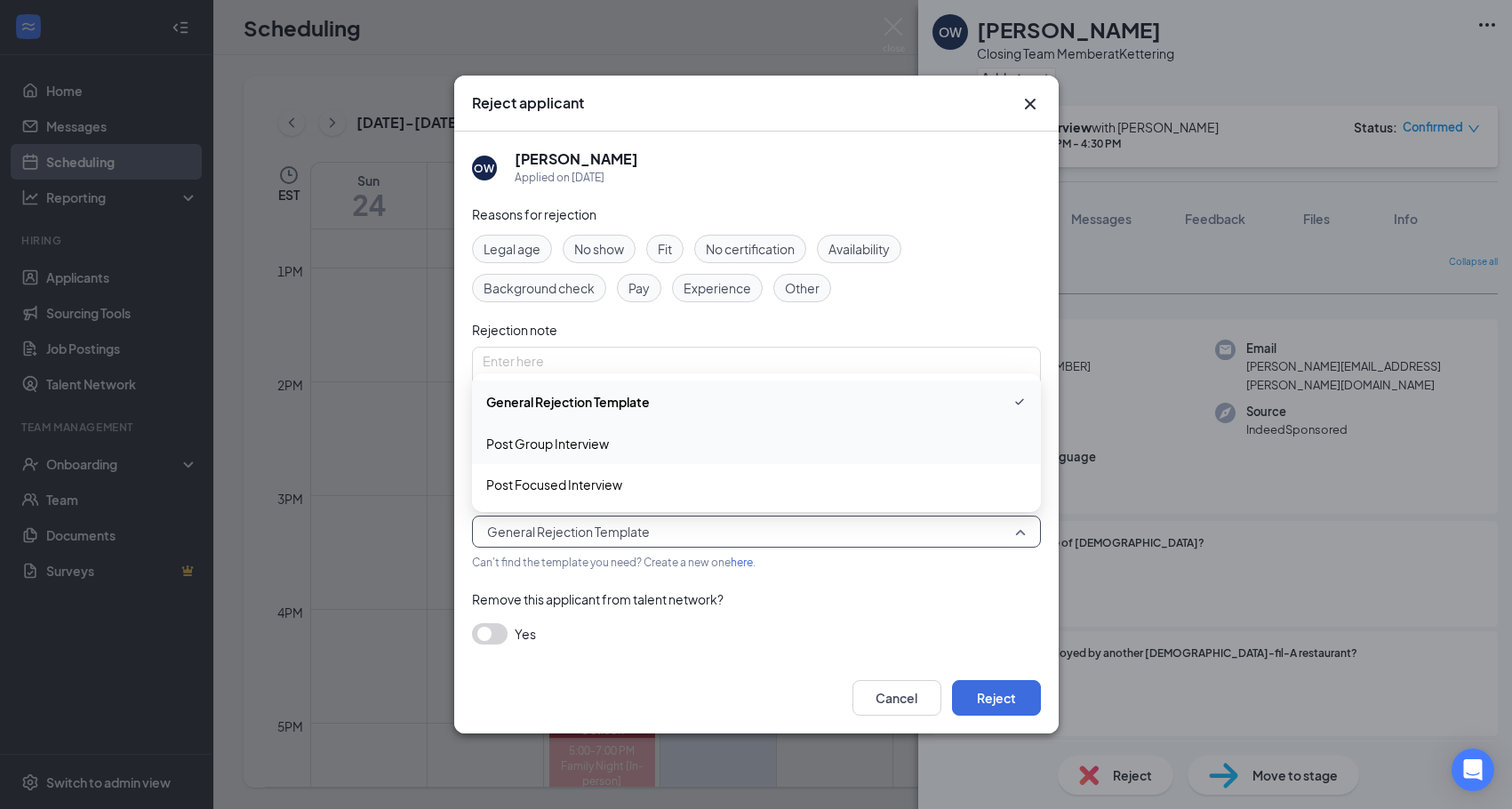
click at [568, 450] on span "Post Group Interview" at bounding box center [547, 444] width 122 height 20
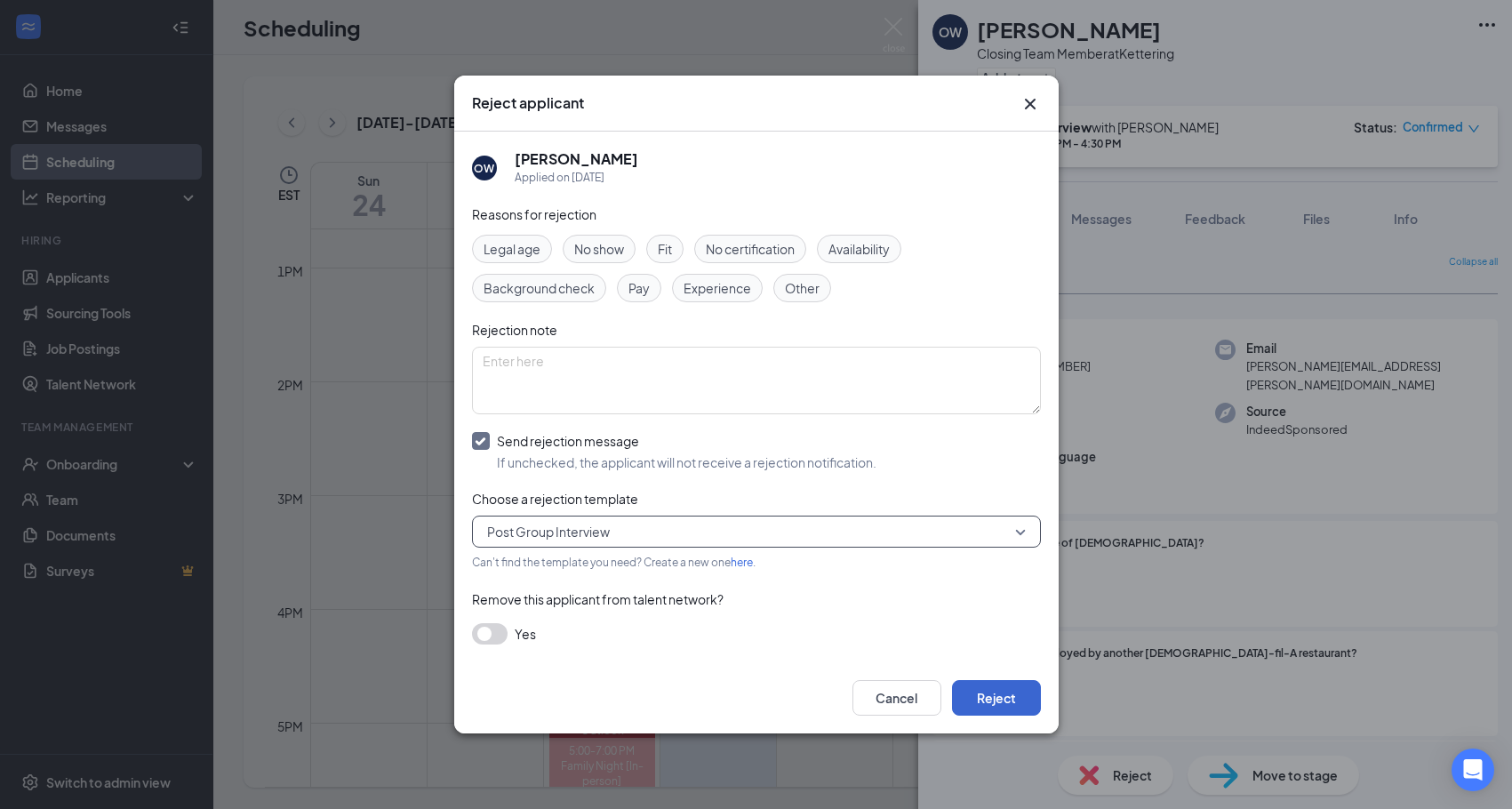
click at [983, 699] on button "Reject" at bounding box center [996, 698] width 89 height 35
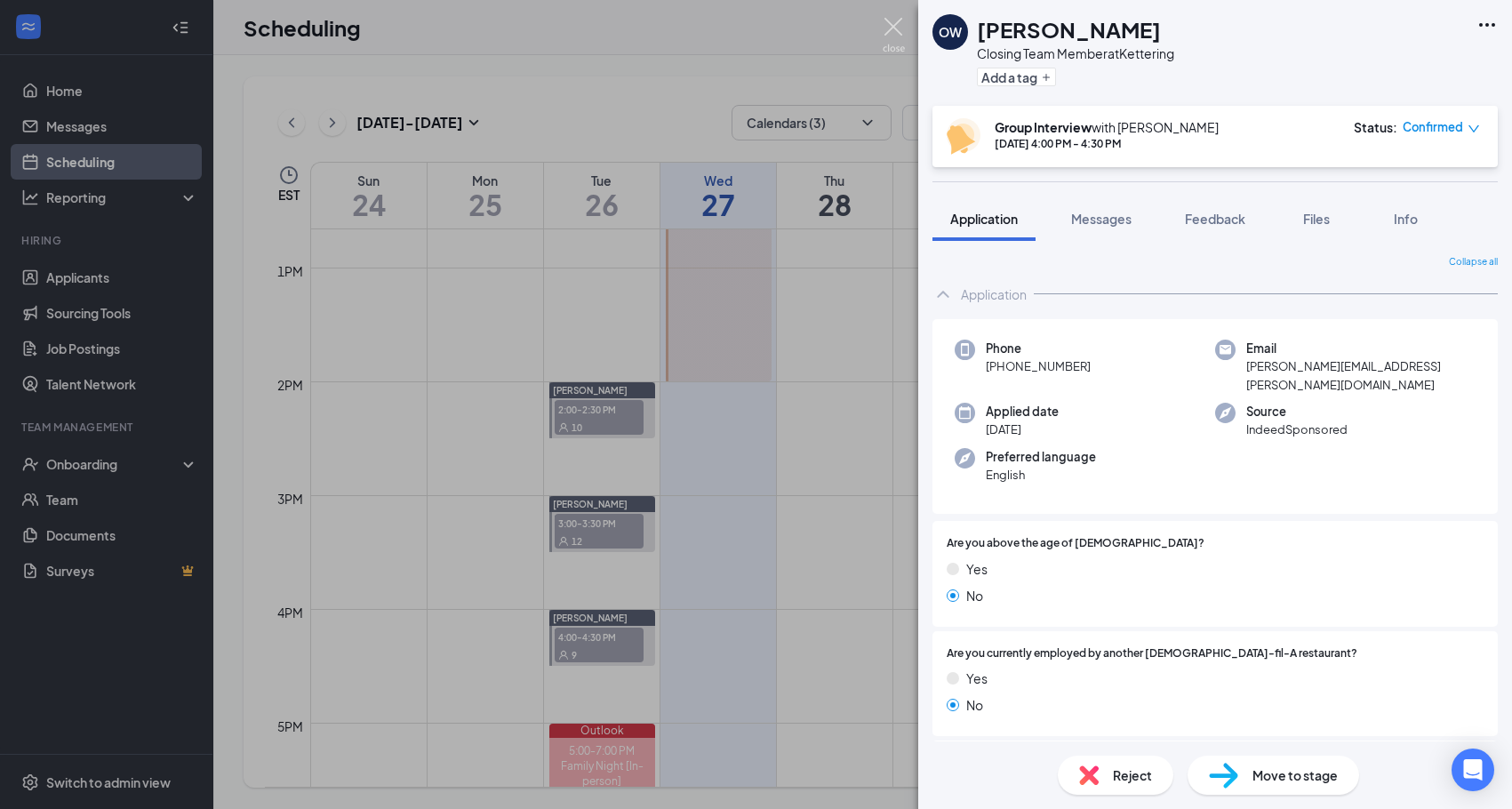
click at [885, 25] on img at bounding box center [894, 35] width 23 height 34
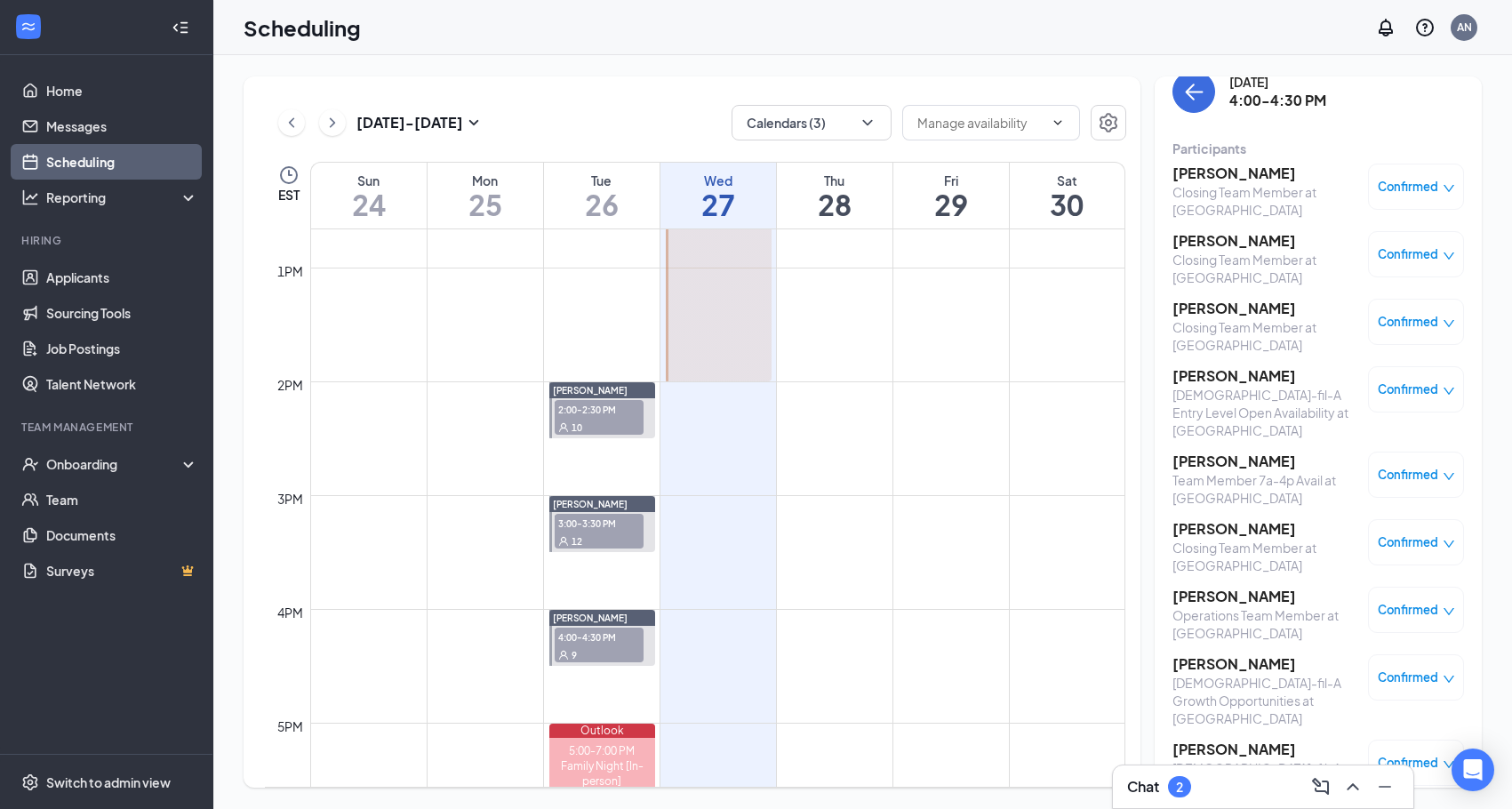
click at [598, 640] on span "4:00-4:30 PM" at bounding box center [599, 637] width 89 height 18
click at [613, 543] on div "12" at bounding box center [599, 541] width 89 height 18
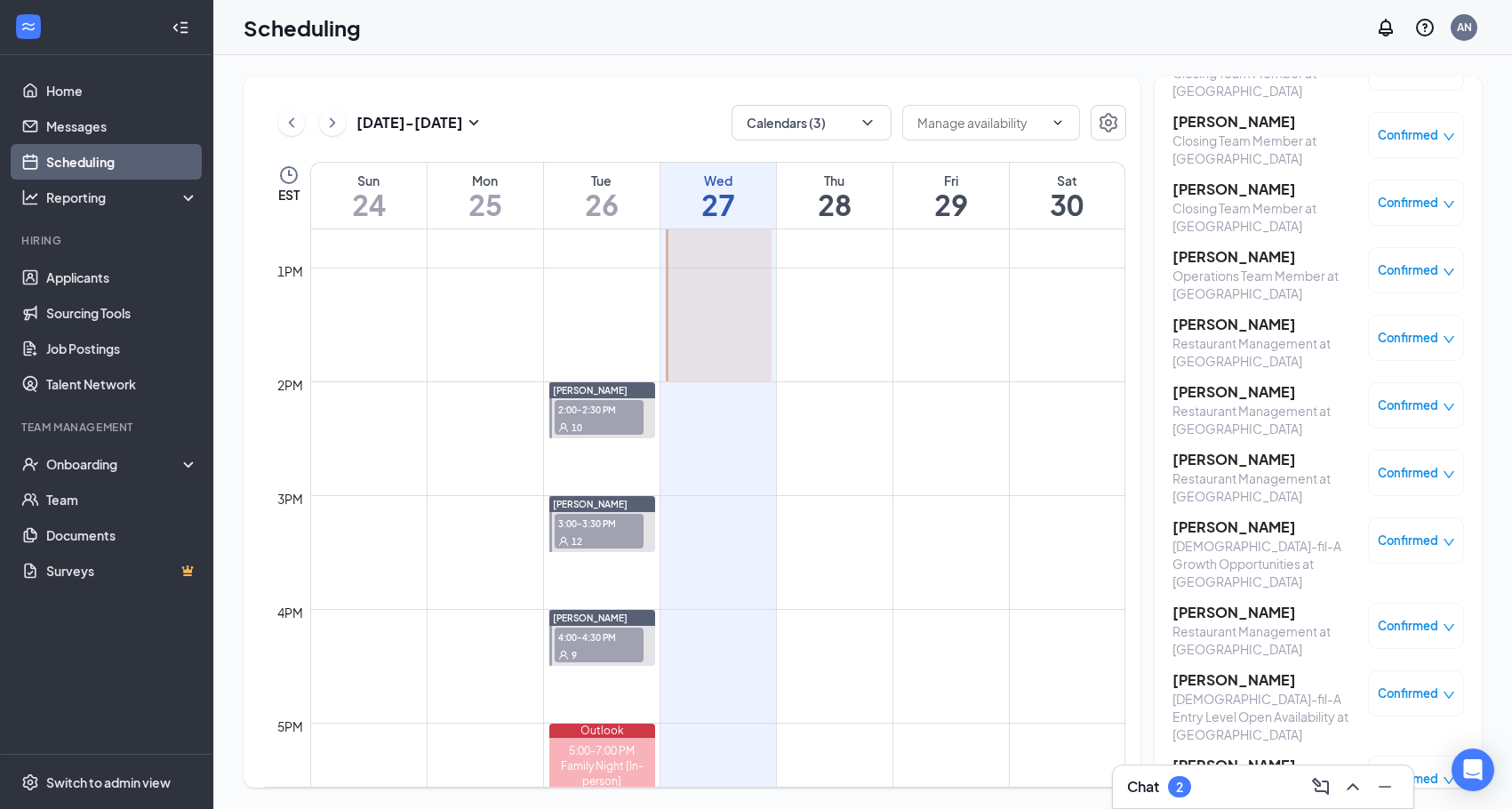
scroll to position [226, 0]
click at [1224, 539] on div "[DEMOGRAPHIC_DATA]-fil-A Growth Opportunities at [GEOGRAPHIC_DATA]" at bounding box center [1266, 565] width 187 height 53
click at [1220, 519] on h3 "Audra Britt" at bounding box center [1266, 529] width 187 height 20
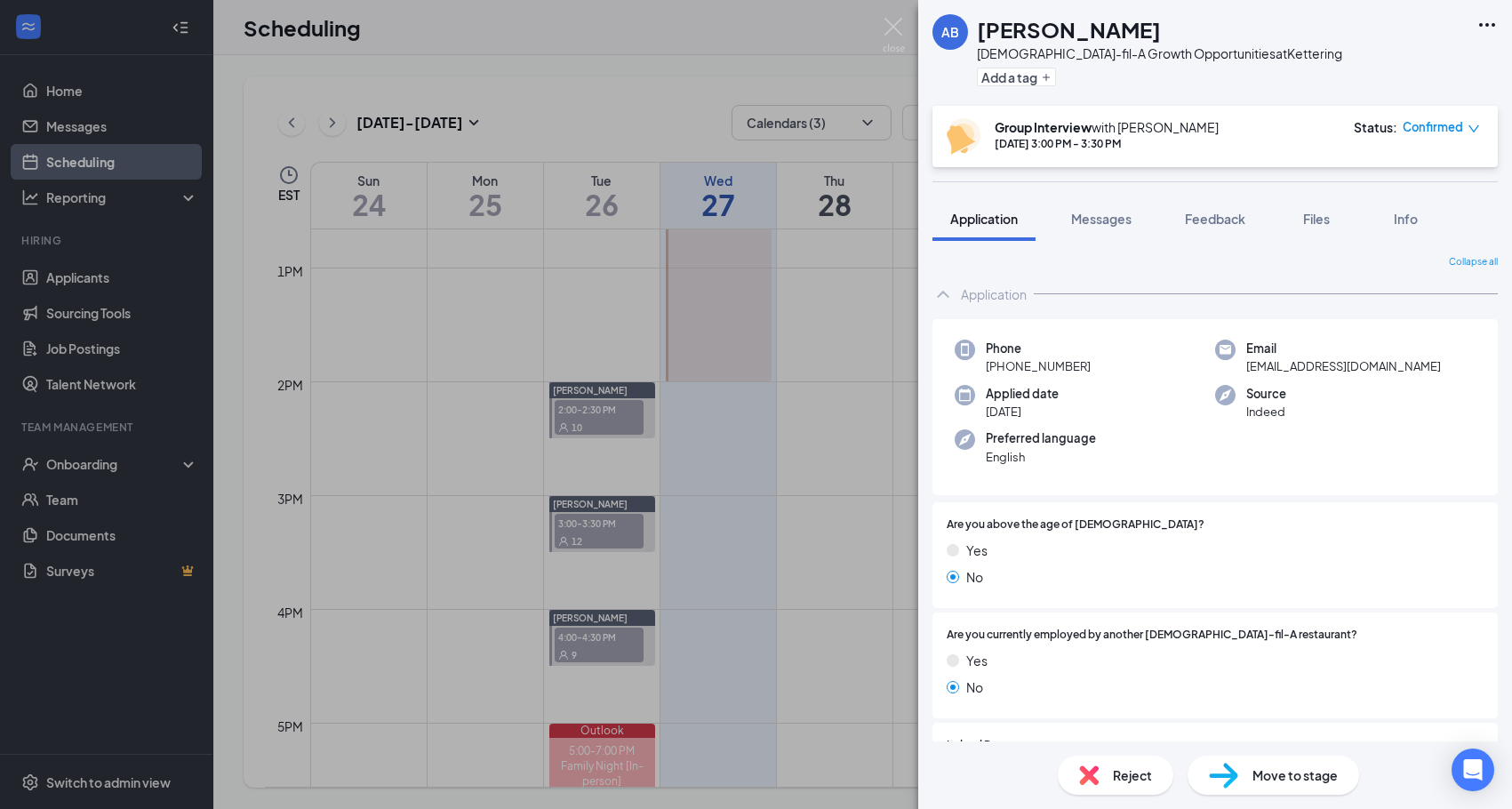
click at [1124, 779] on span "Reject" at bounding box center [1132, 775] width 39 height 20
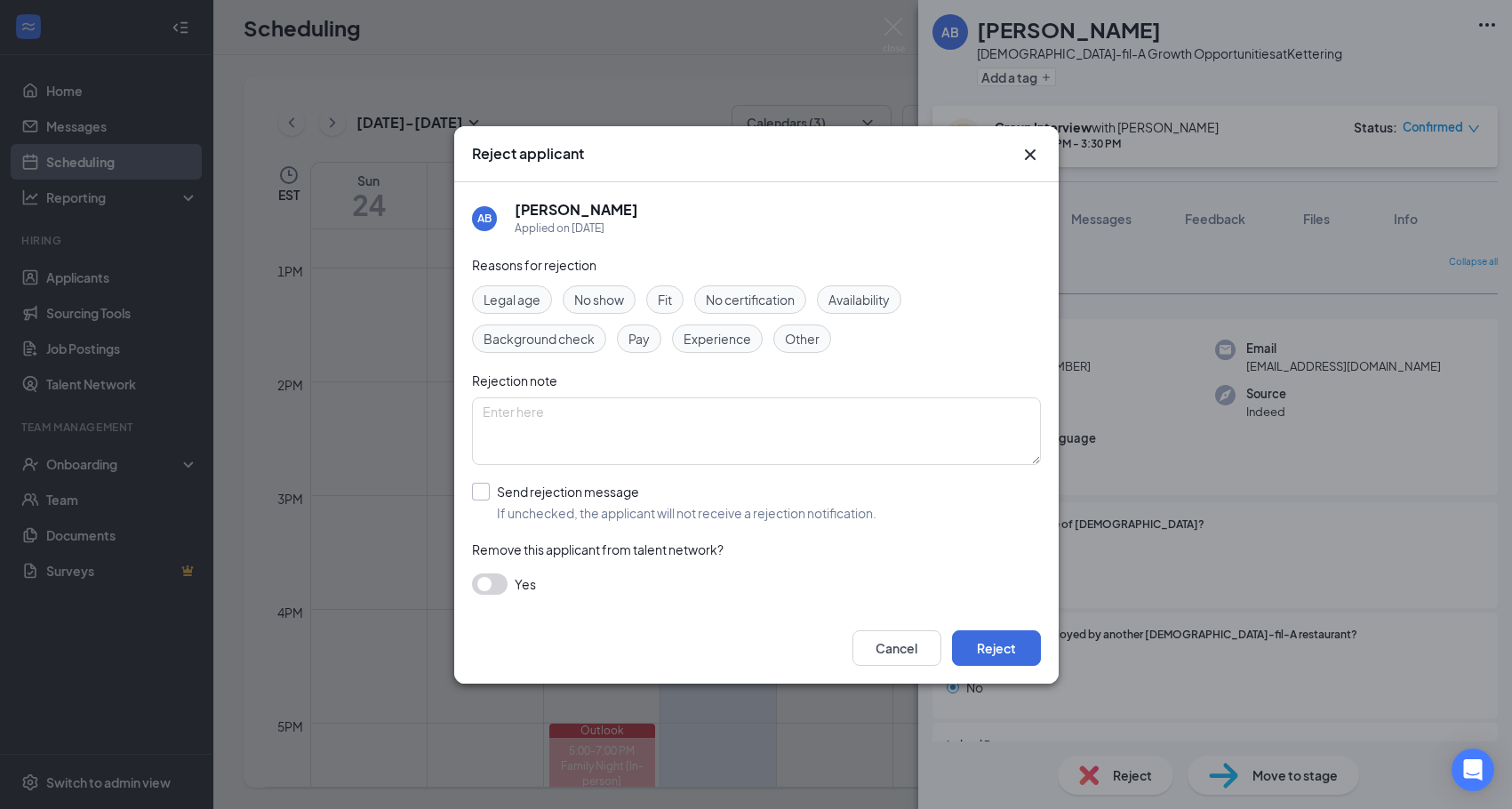
click at [525, 497] on div "Send rejection message" at bounding box center [686, 492] width 379 height 18
click at [525, 497] on input "Send rejection message If unchecked, the applicant will not receive a rejection…" at bounding box center [674, 502] width 405 height 39
checkbox input "true"
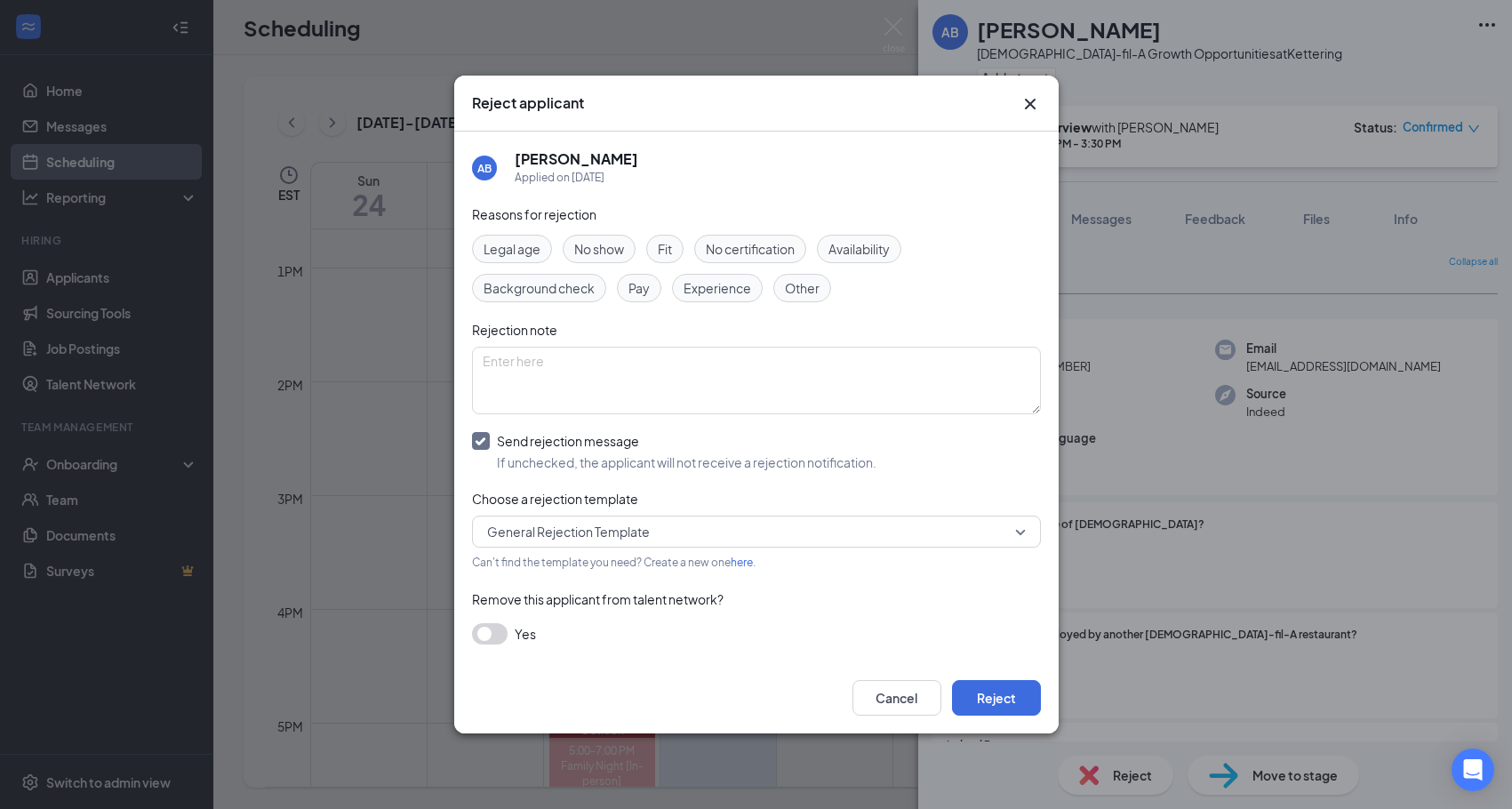
click at [545, 546] on input "search" at bounding box center [750, 531] width 535 height 30
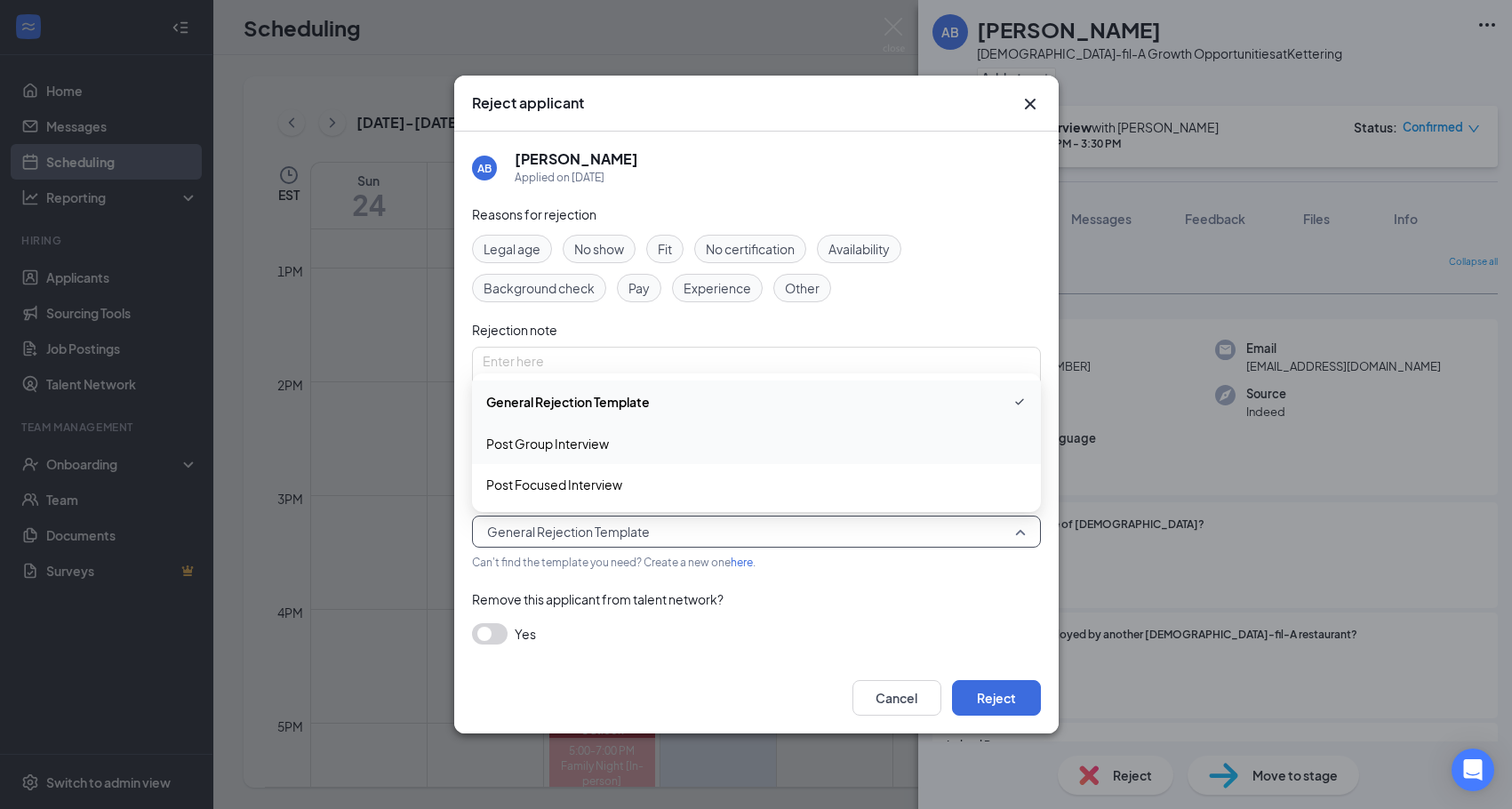
click at [560, 444] on span "Post Group Interview" at bounding box center [547, 444] width 122 height 20
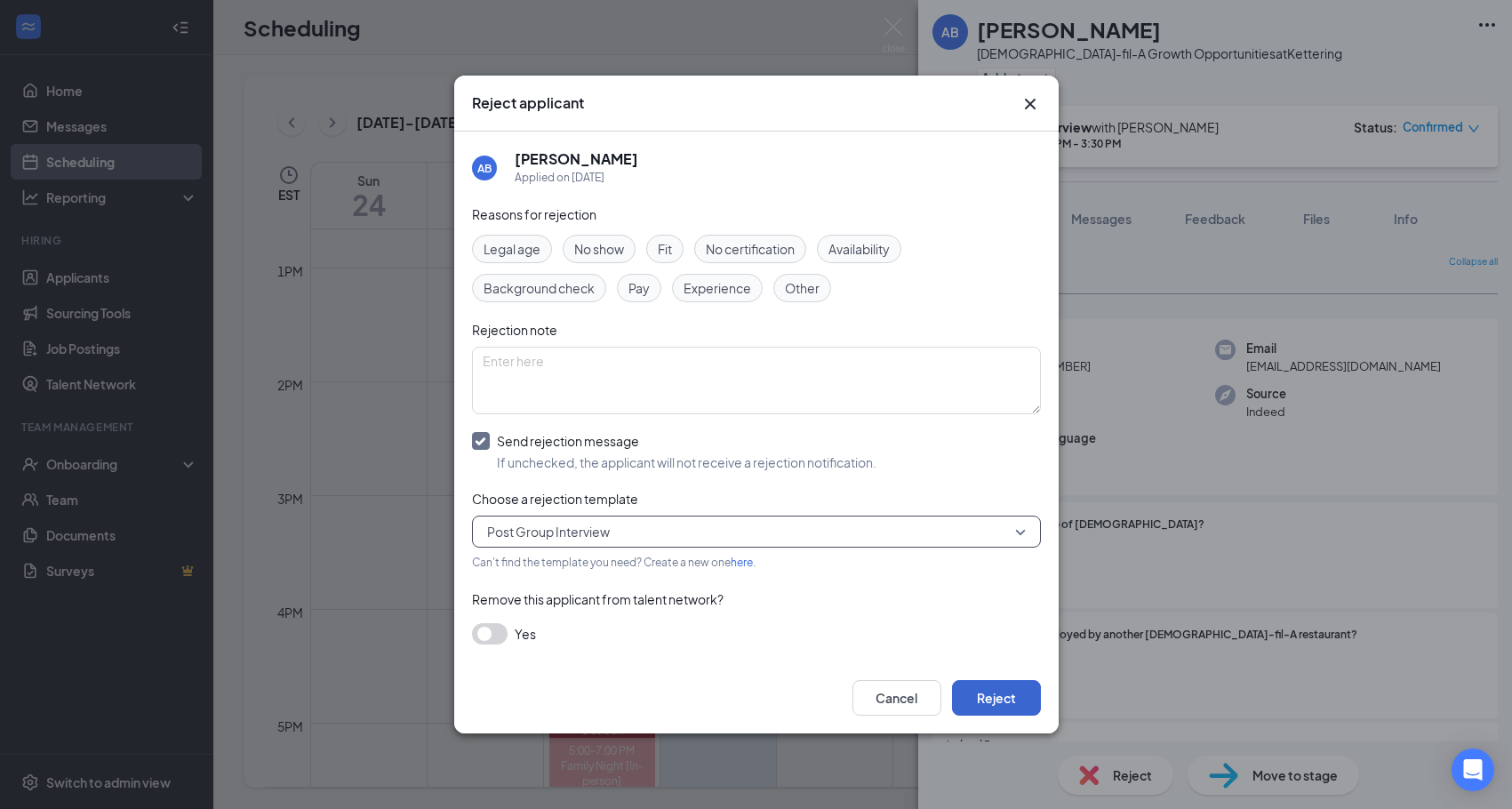
click at [984, 695] on button "Reject" at bounding box center [996, 698] width 89 height 35
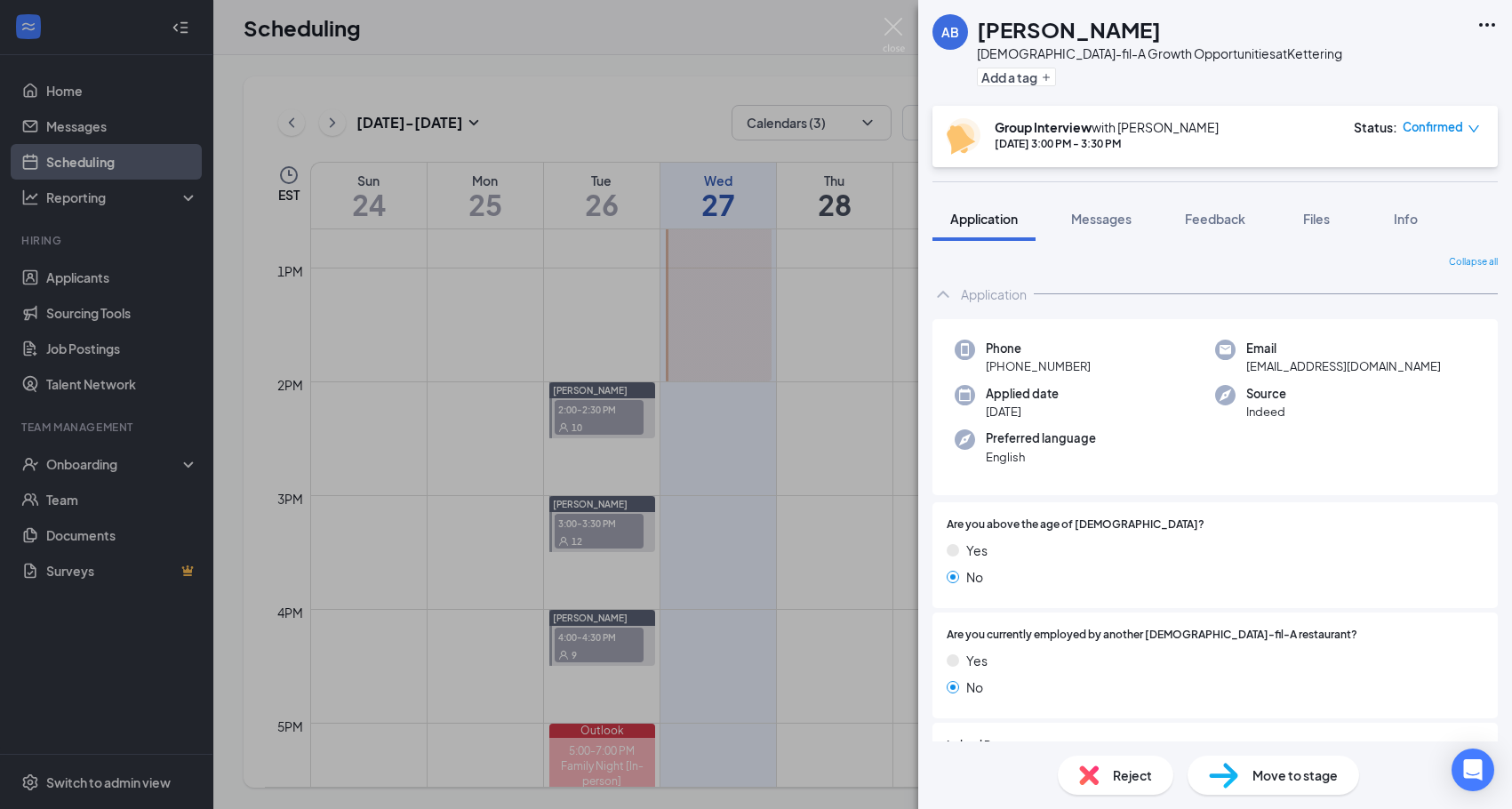
click at [1129, 779] on span "Reject" at bounding box center [1132, 775] width 39 height 20
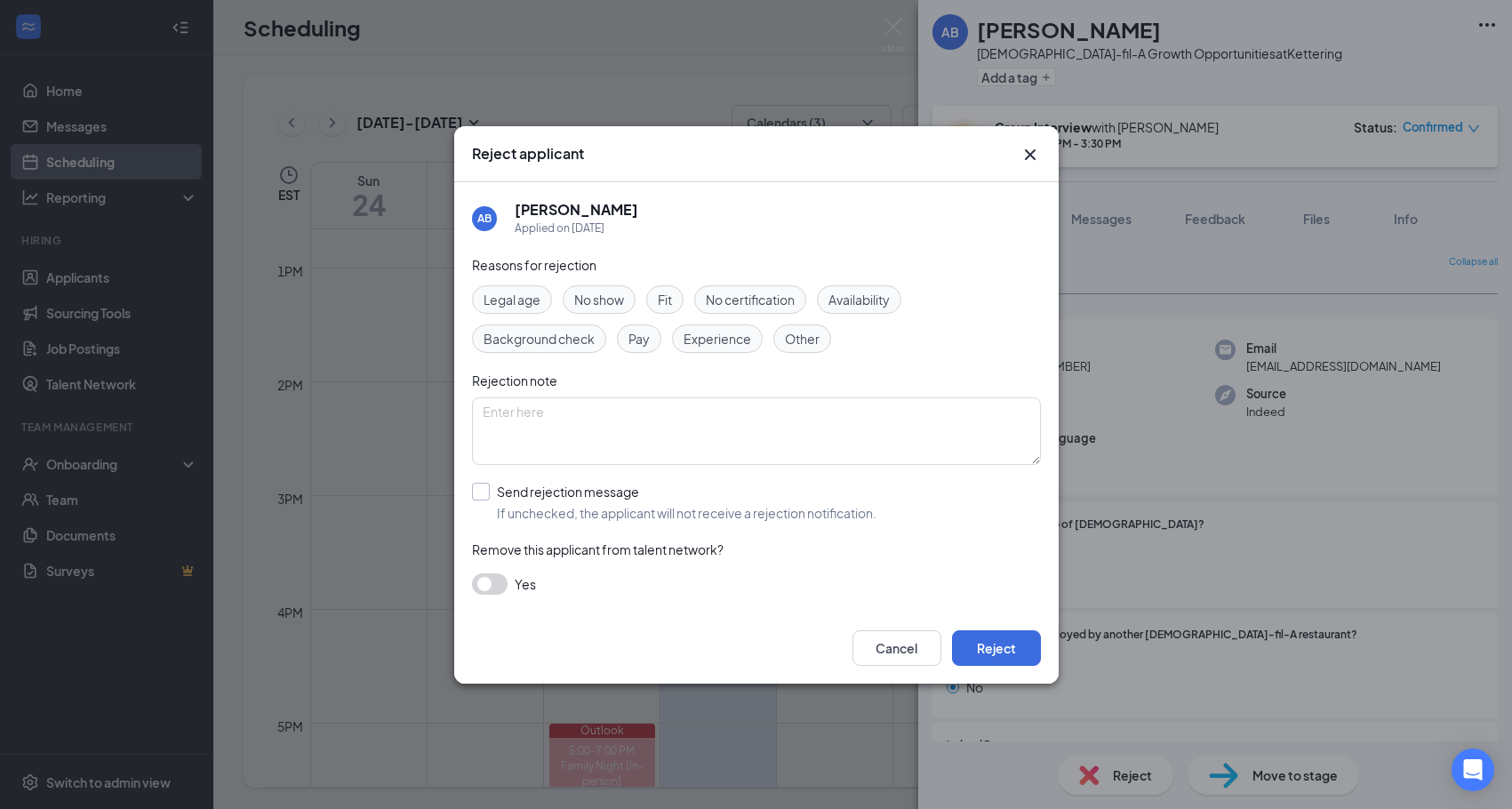
click at [506, 487] on div "Send rejection message" at bounding box center [686, 492] width 379 height 18
click at [506, 487] on input "Send rejection message If unchecked, the applicant will not receive a rejection…" at bounding box center [674, 502] width 405 height 39
checkbox input "true"
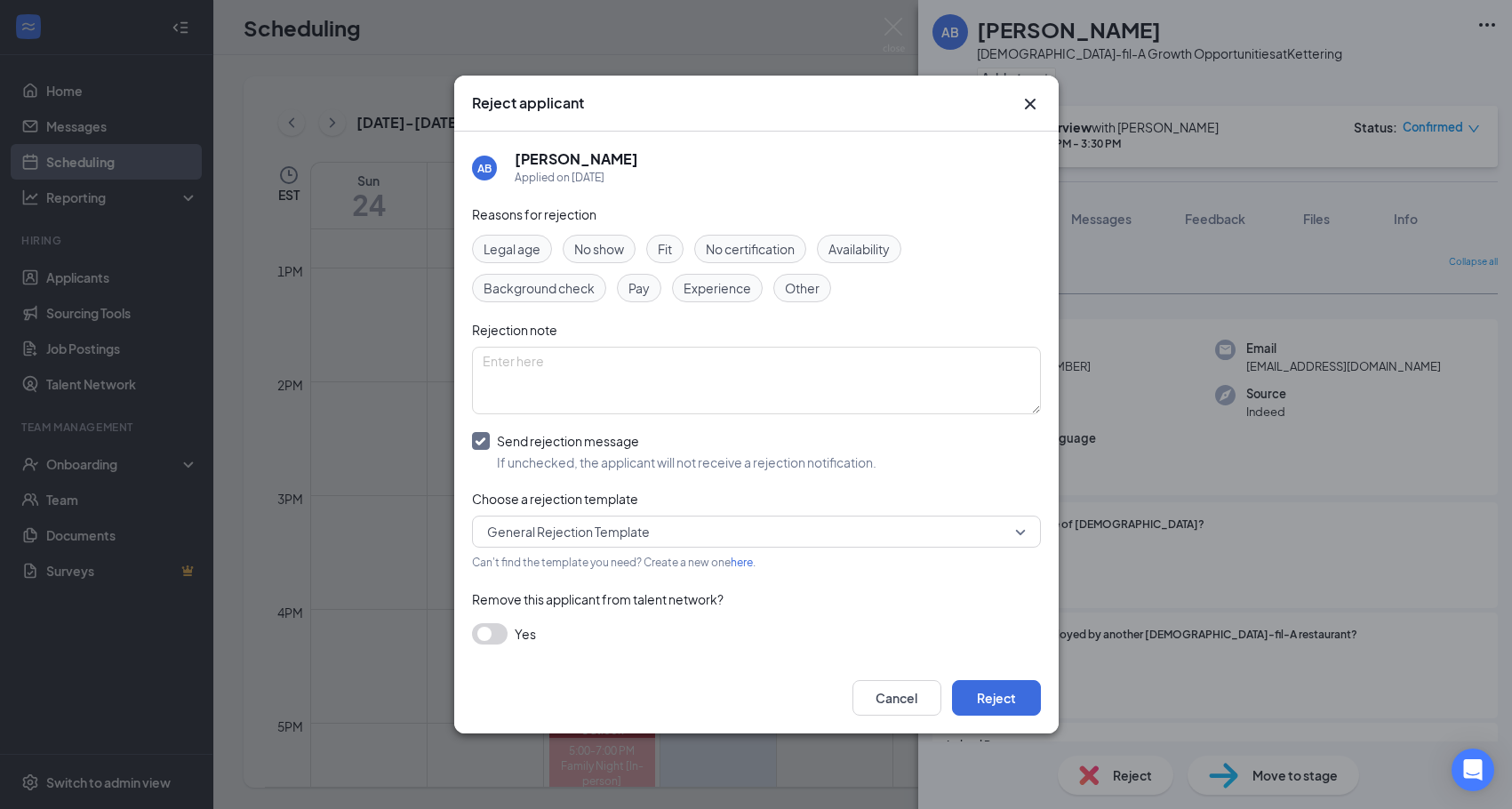
click at [640, 535] on span "General Rejection Template" at bounding box center [569, 531] width 163 height 26
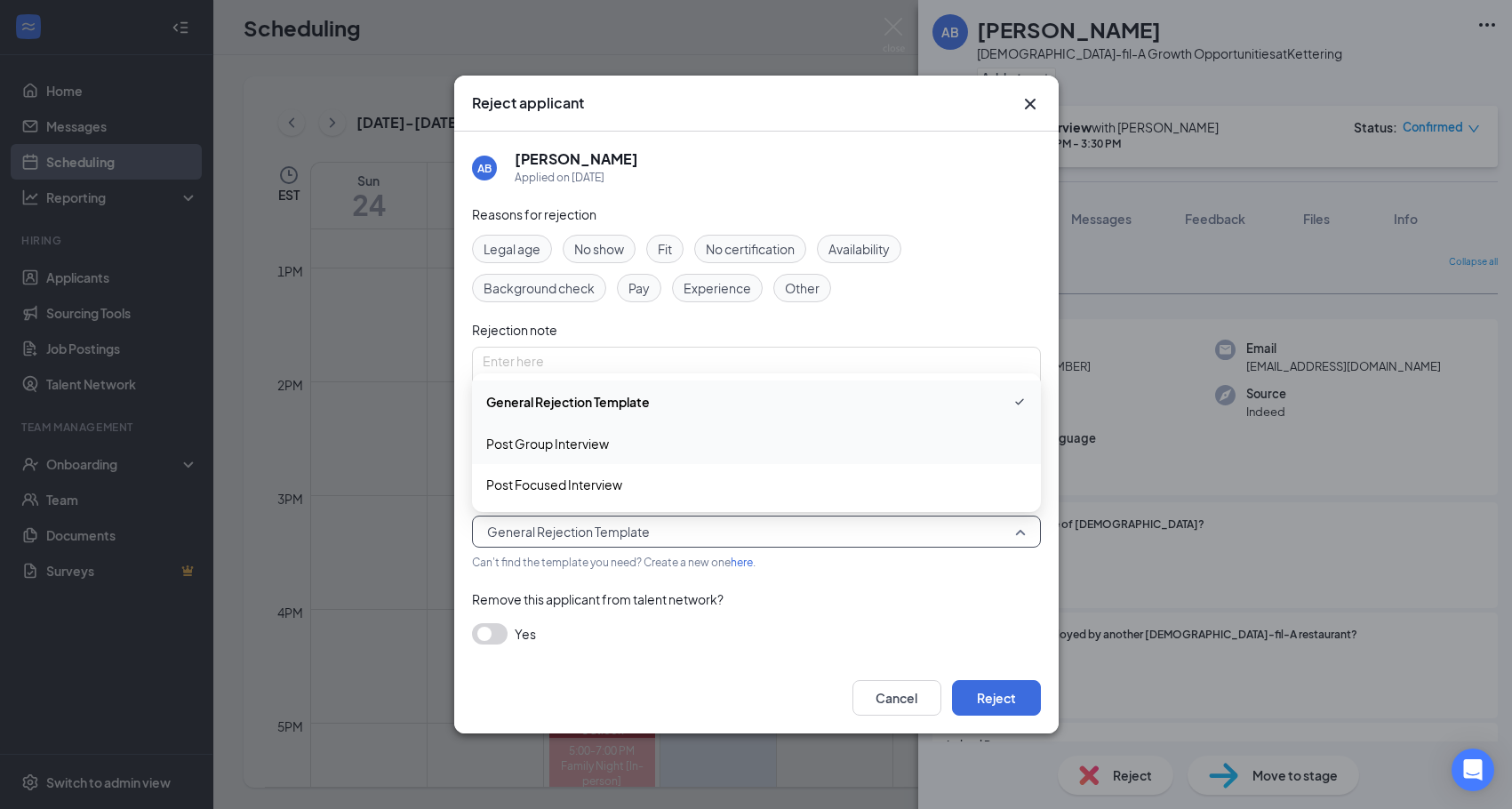
click at [586, 439] on span "Post Group Interview" at bounding box center [547, 444] width 122 height 20
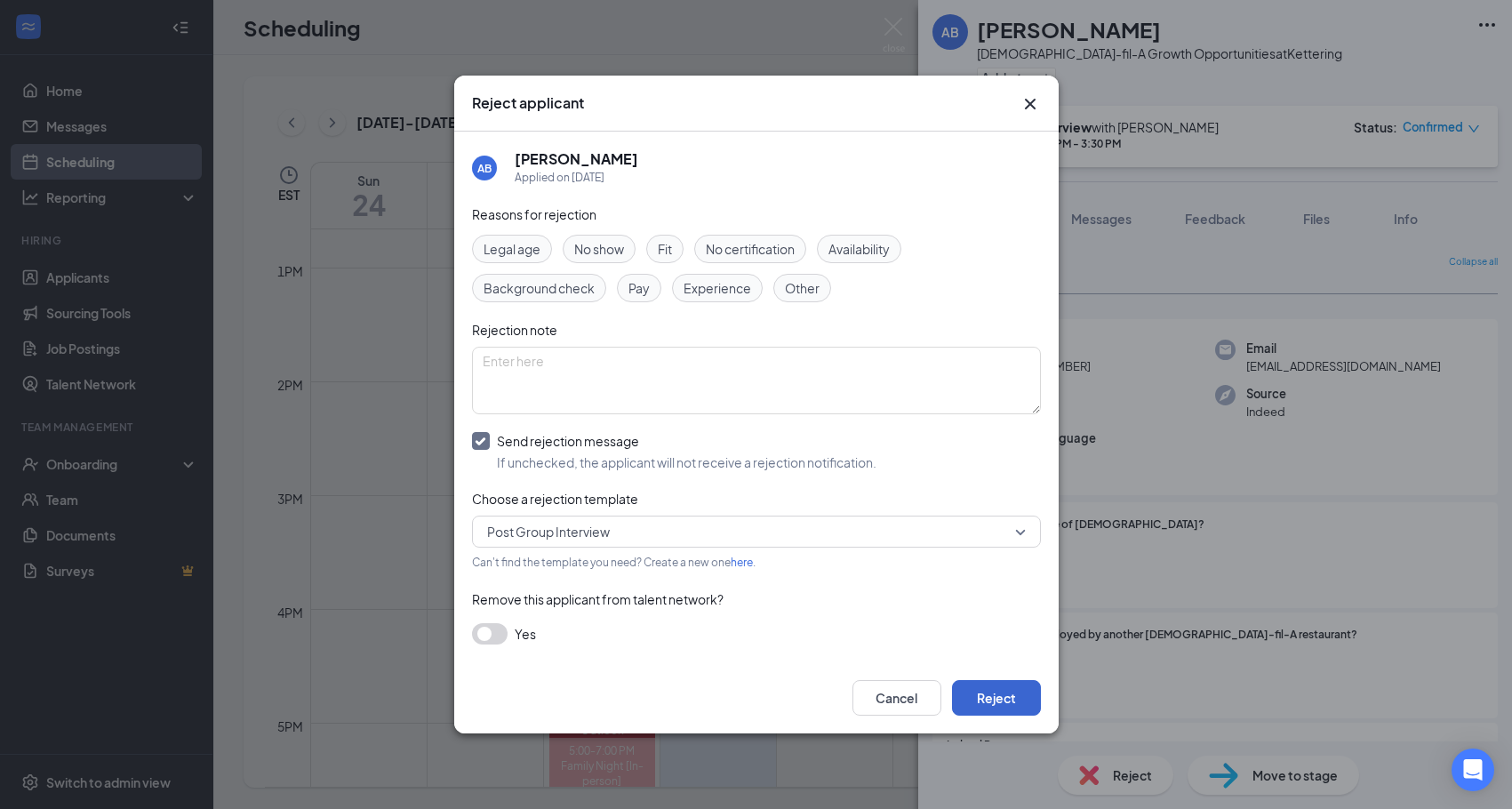
click at [983, 701] on button "Reject" at bounding box center [996, 698] width 89 height 35
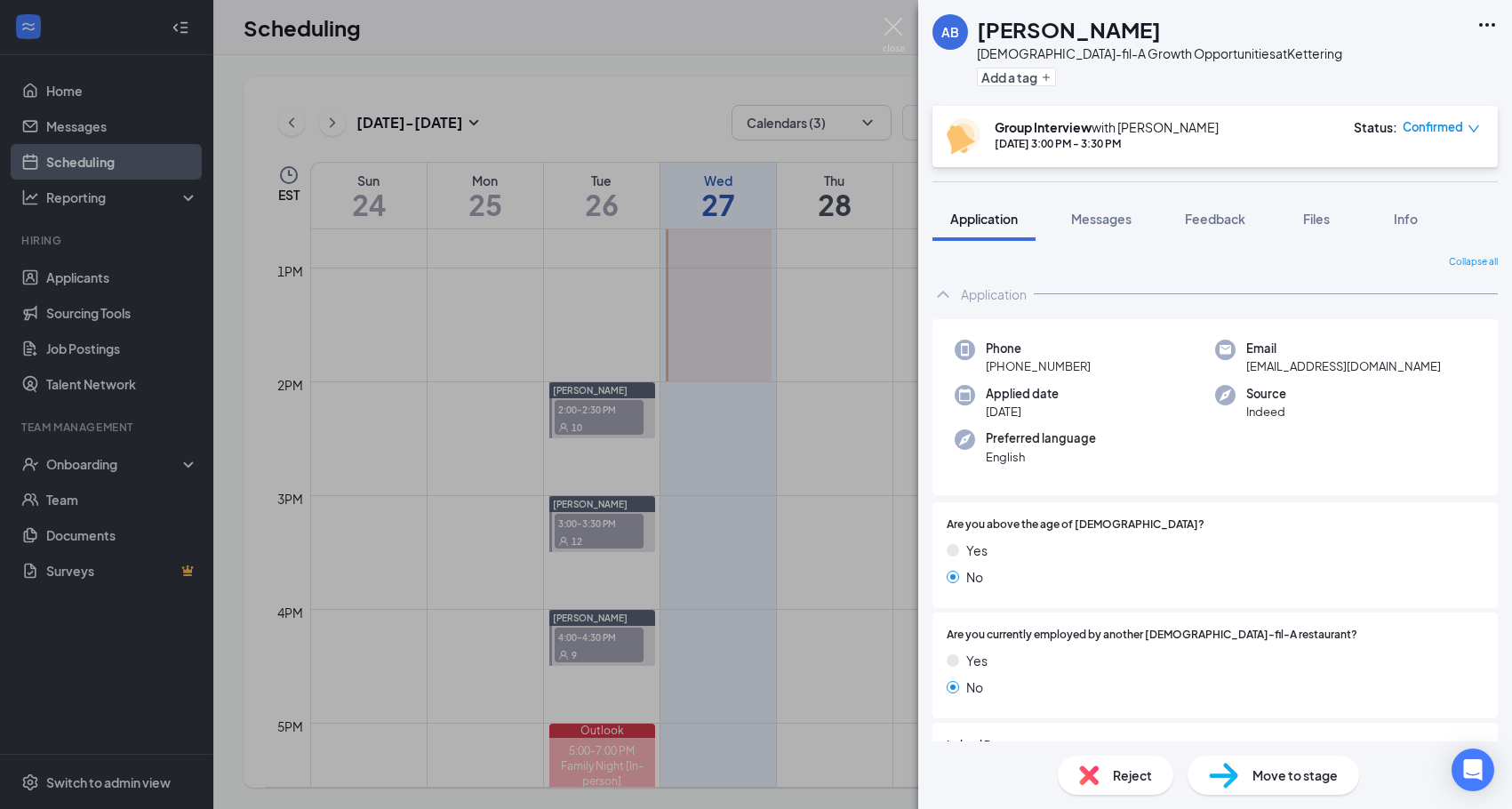
click at [889, 17] on div "AB Audra Britt Chick-fil-A Growth Opportunities at Kettering Add a tag Group In…" at bounding box center [756, 404] width 1512 height 809
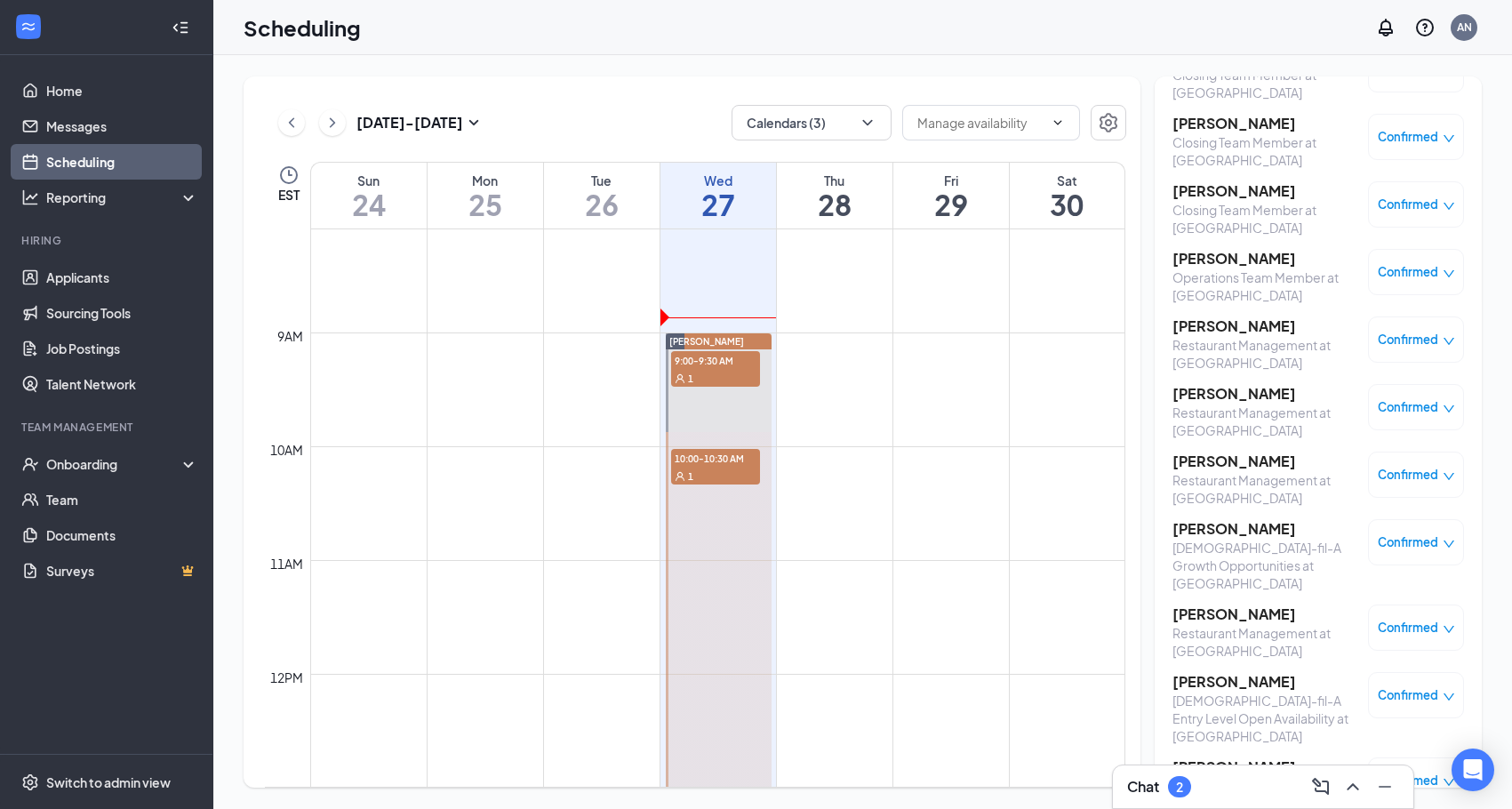
scroll to position [920, 0]
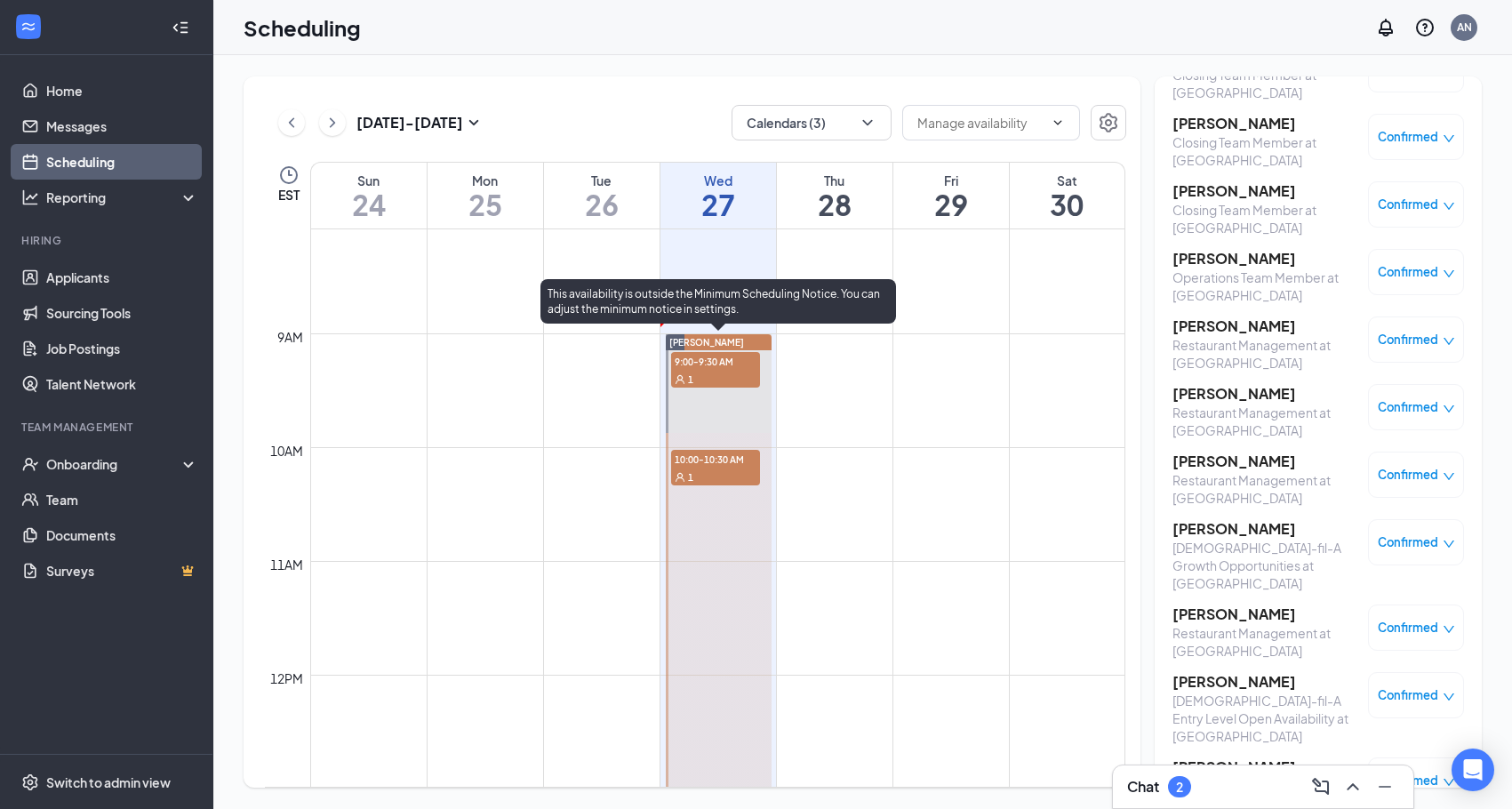
click at [734, 369] on div "9:00-9:30 AM 1" at bounding box center [715, 370] width 89 height 35
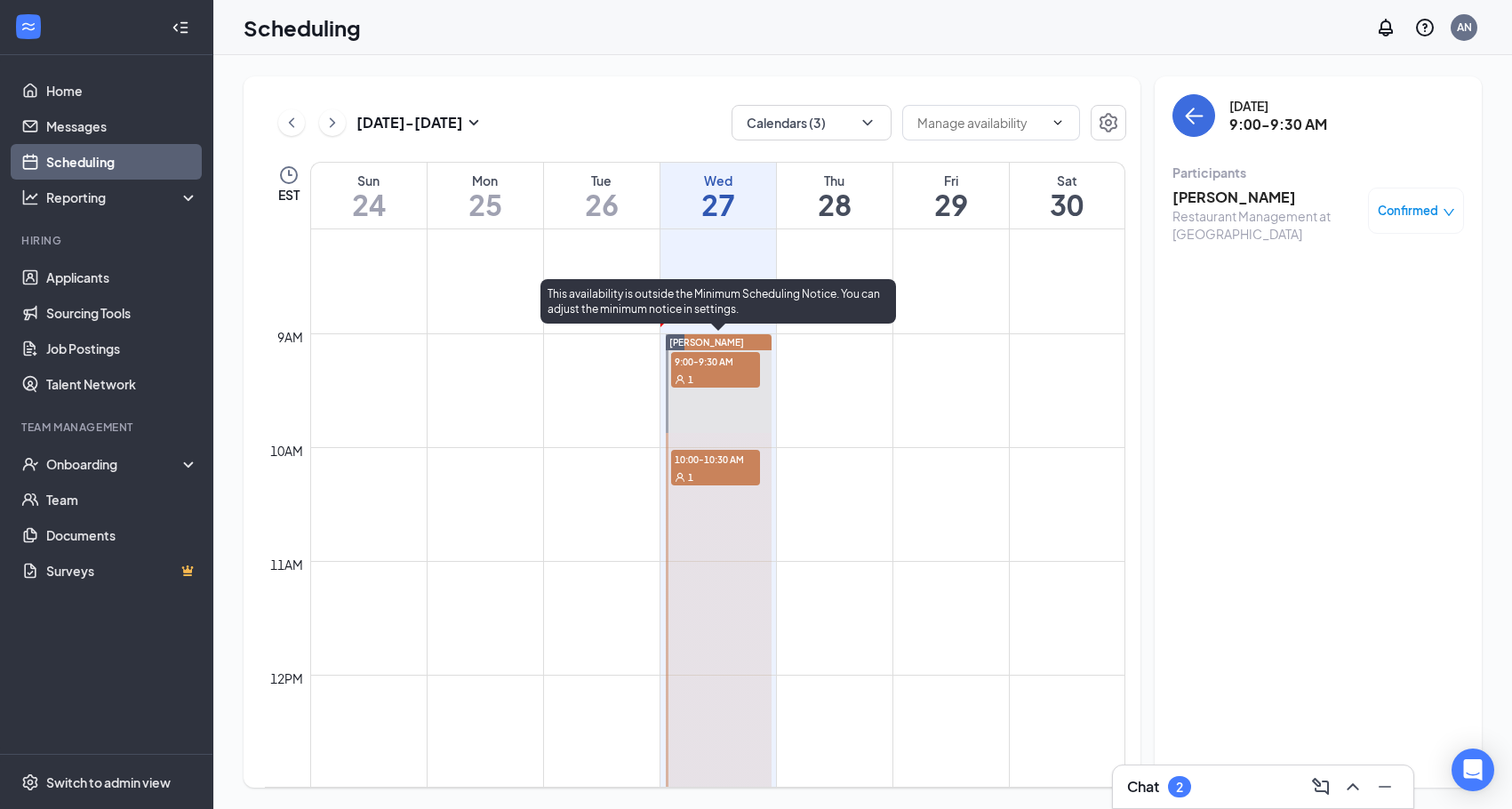
click at [732, 471] on div "1" at bounding box center [715, 477] width 89 height 18
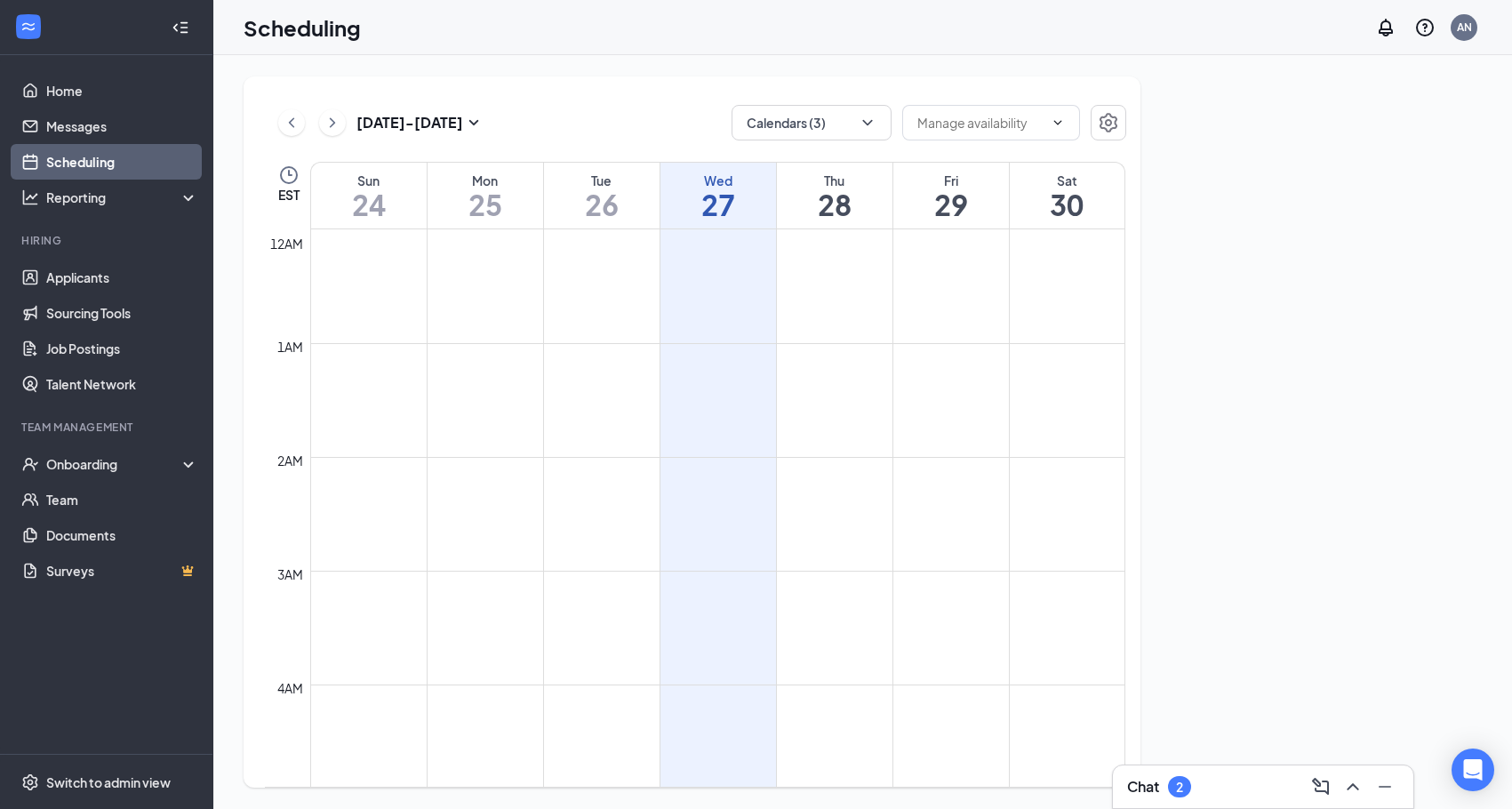
scroll to position [874, 0]
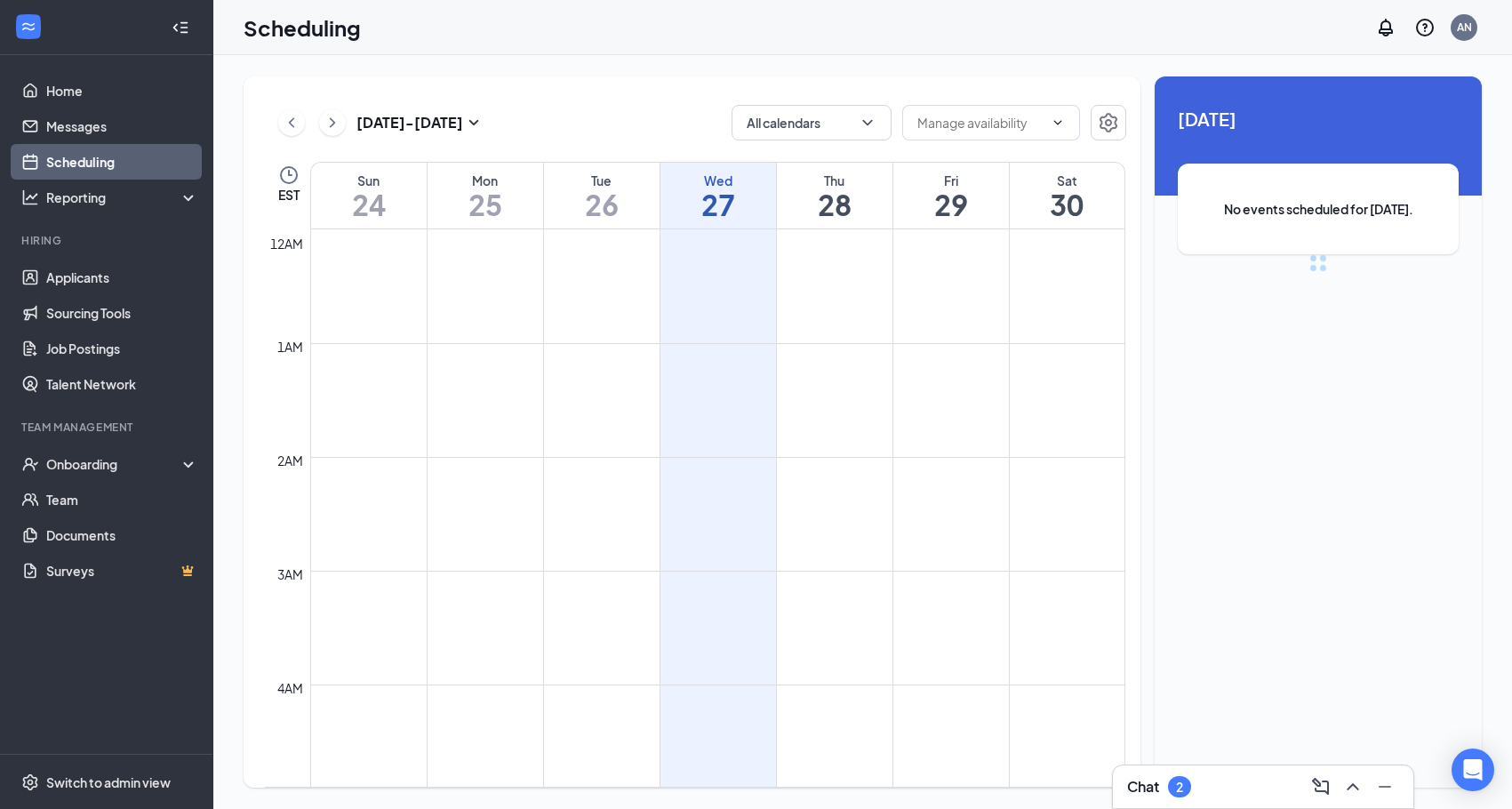
scroll to position [874, 0]
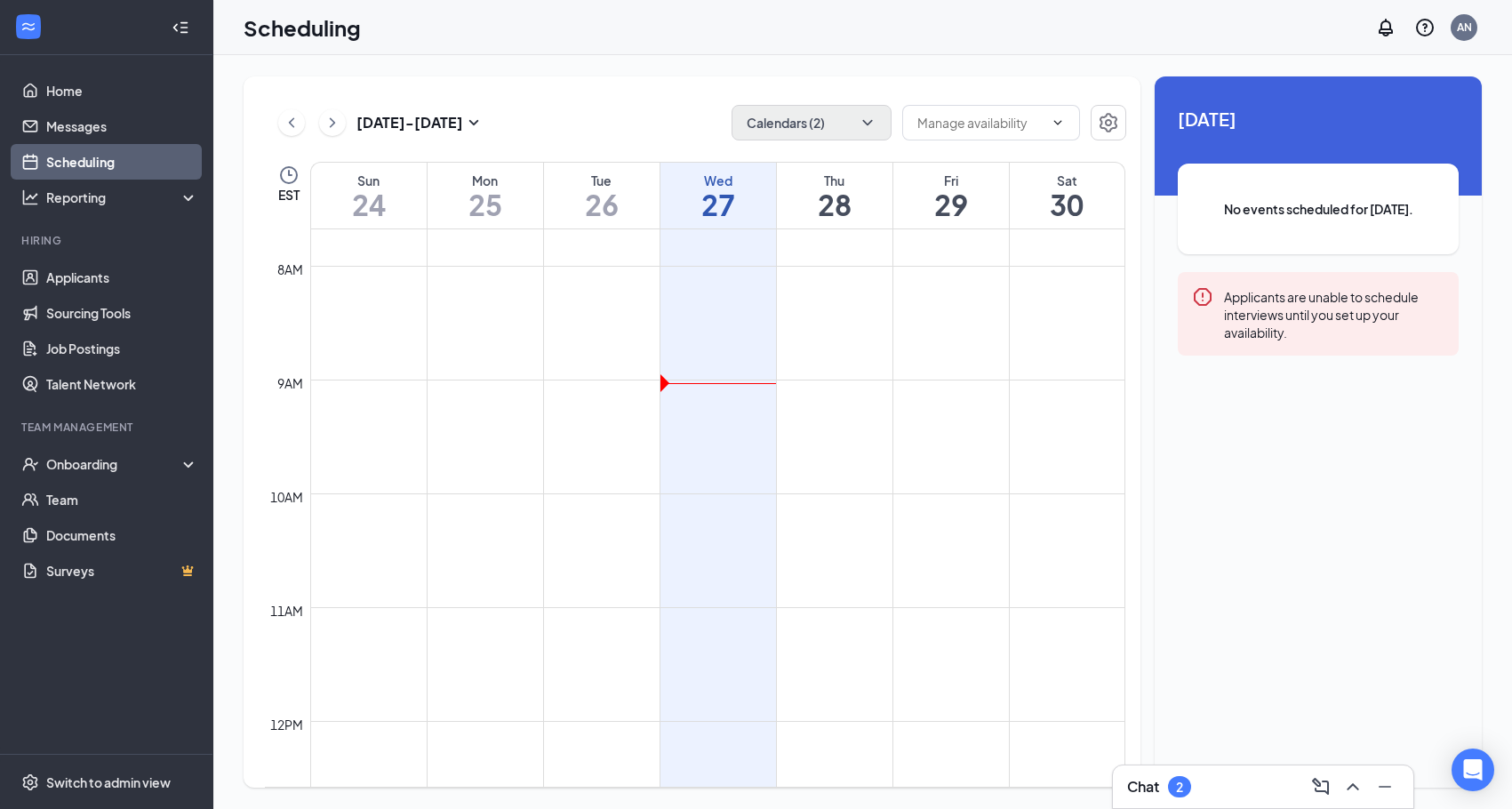
click at [782, 134] on button "Calendars (2)" at bounding box center [811, 122] width 160 height 35
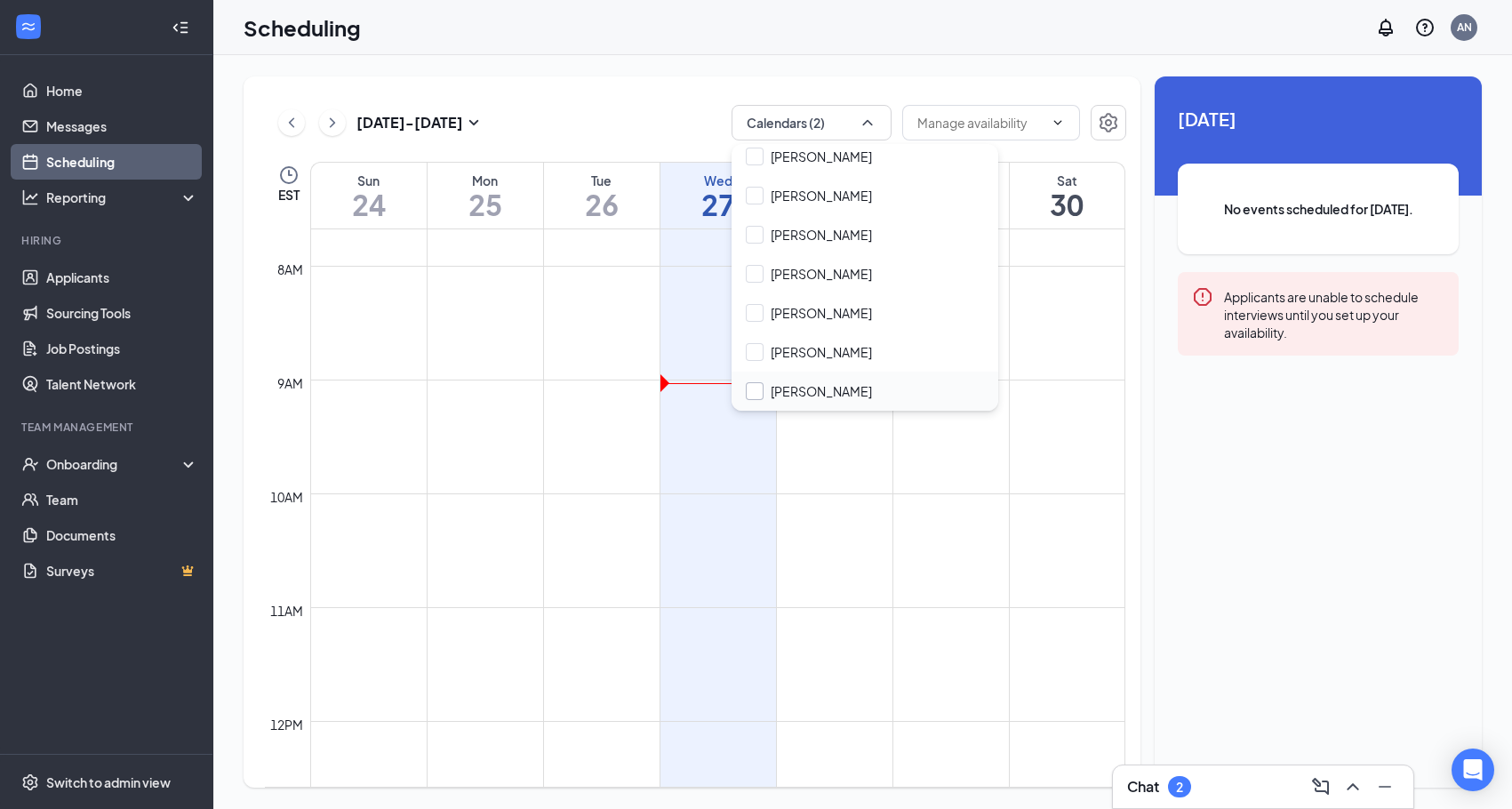
scroll to position [203, 0]
click at [754, 396] on div at bounding box center [755, 391] width 18 height 18
click at [754, 396] on input "[PERSON_NAME]" at bounding box center [809, 391] width 126 height 18
click at [754, 396] on div at bounding box center [755, 391] width 18 height 18
click at [754, 396] on input "[PERSON_NAME]" at bounding box center [809, 391] width 126 height 18
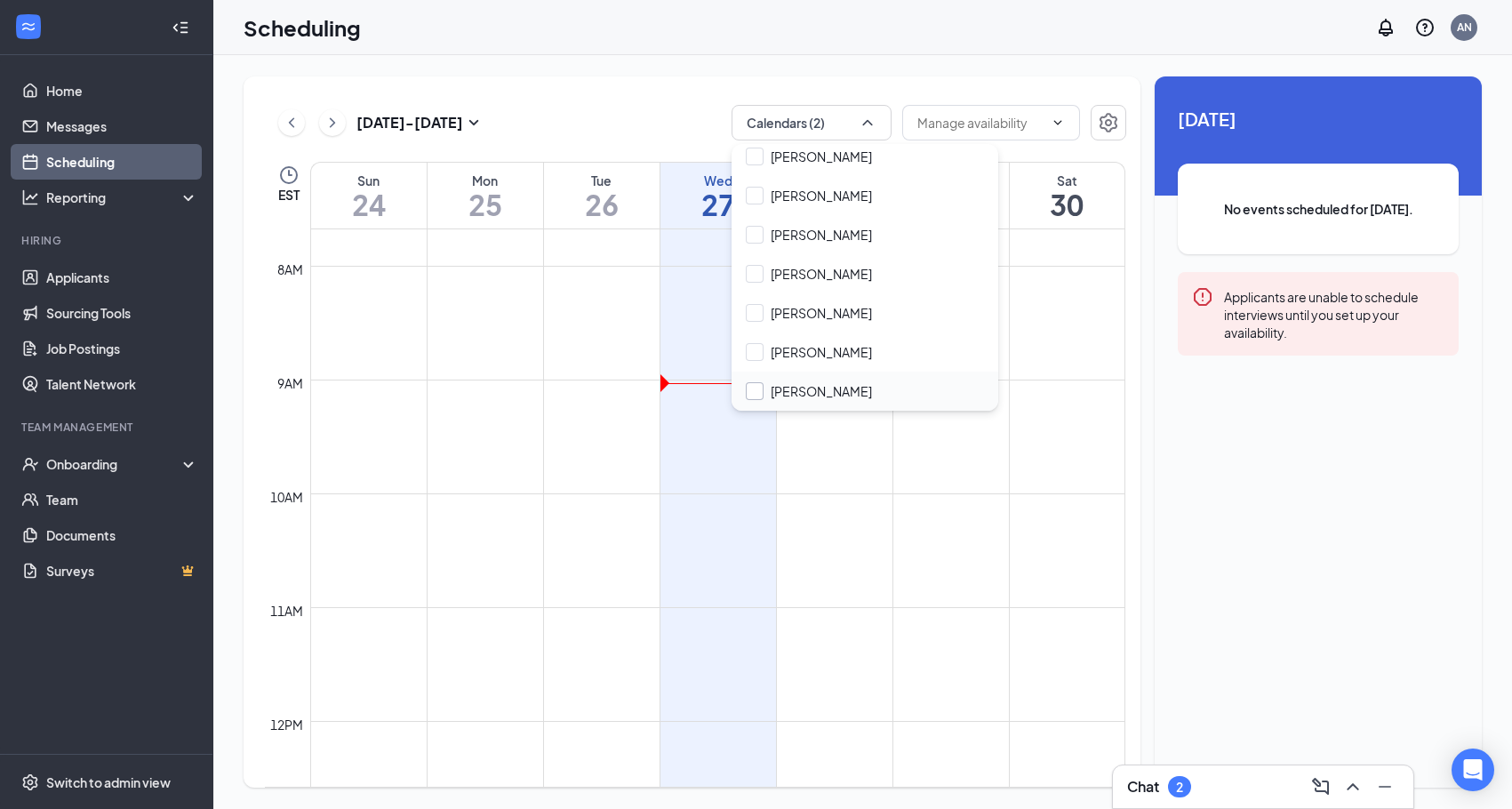
click at [754, 396] on div at bounding box center [755, 391] width 18 height 18
click at [754, 396] on input "[PERSON_NAME]" at bounding box center [809, 391] width 126 height 18
click at [809, 395] on div "[PERSON_NAME]" at bounding box center [821, 391] width 101 height 18
click at [809, 395] on input "[PERSON_NAME]" at bounding box center [809, 391] width 126 height 18
click at [755, 394] on div at bounding box center [755, 391] width 18 height 18
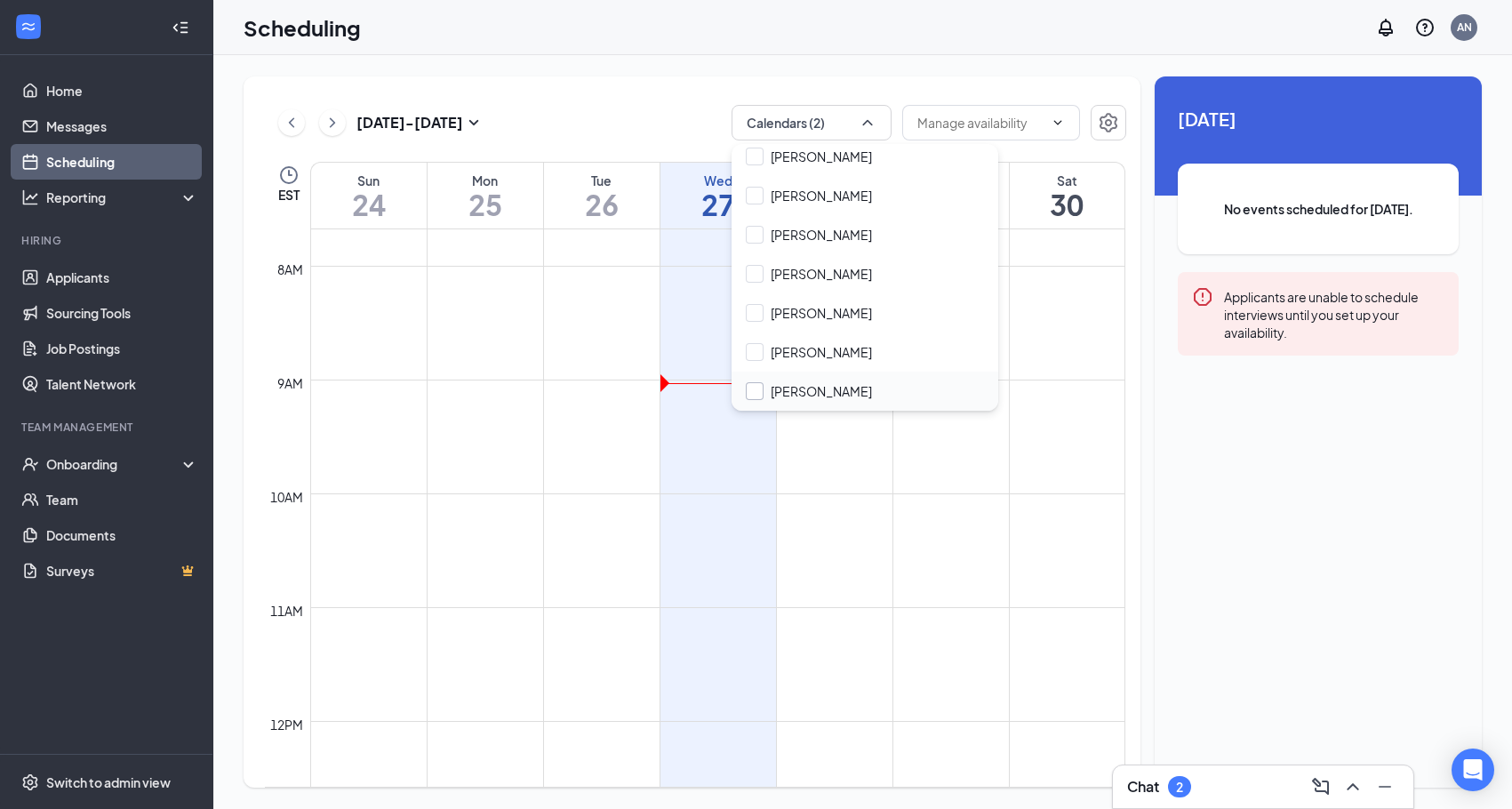
click at [755, 394] on input "[PERSON_NAME]" at bounding box center [809, 391] width 126 height 18
click at [755, 394] on div at bounding box center [755, 391] width 18 height 18
click at [755, 394] on input "[PERSON_NAME]" at bounding box center [809, 391] width 126 height 18
click at [755, 394] on div at bounding box center [755, 391] width 18 height 18
click at [755, 394] on input "[PERSON_NAME]" at bounding box center [809, 391] width 126 height 18
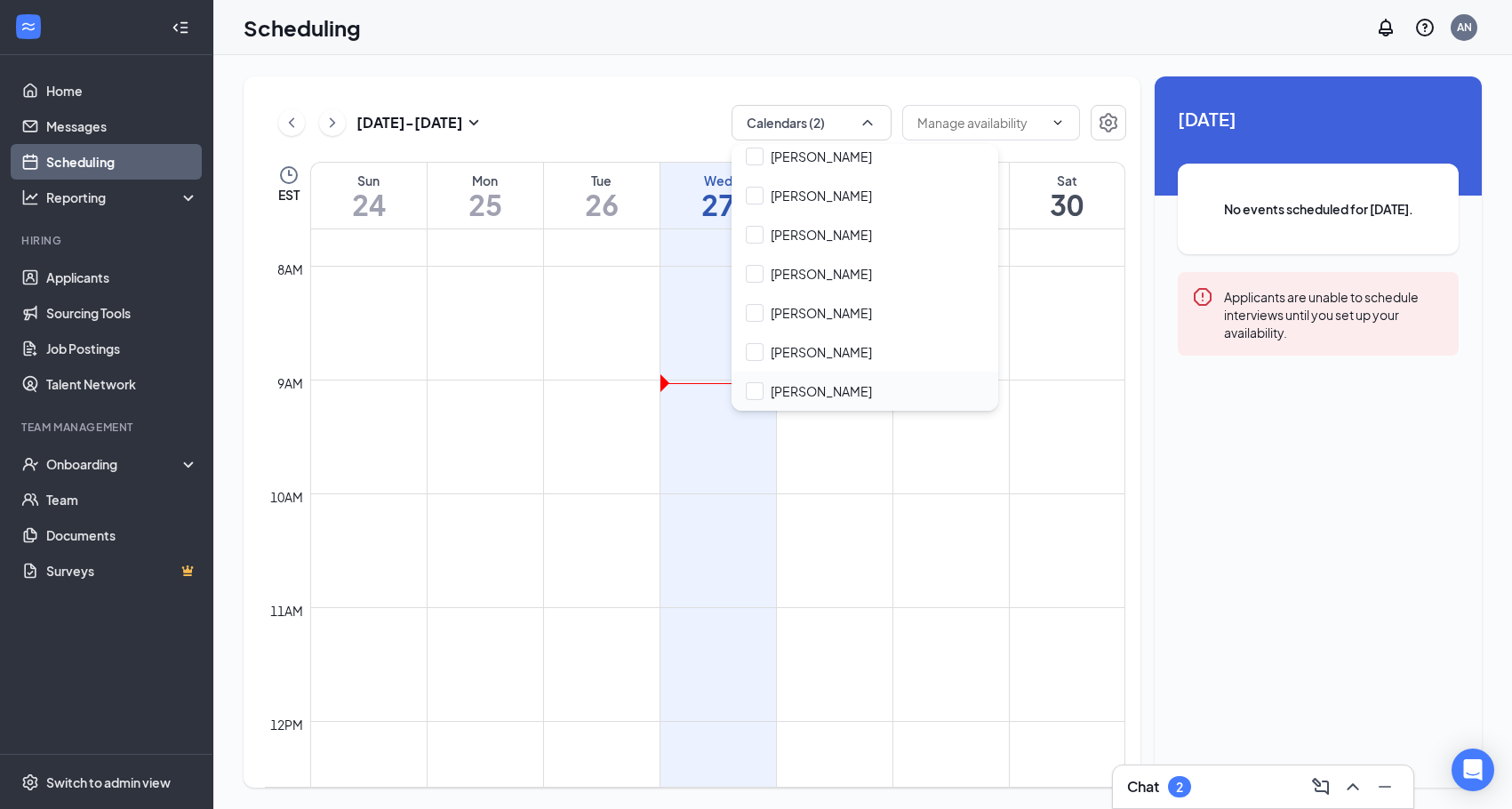
click at [801, 381] on div "[PERSON_NAME]" at bounding box center [865, 390] width 266 height 39
checkbox input "true"
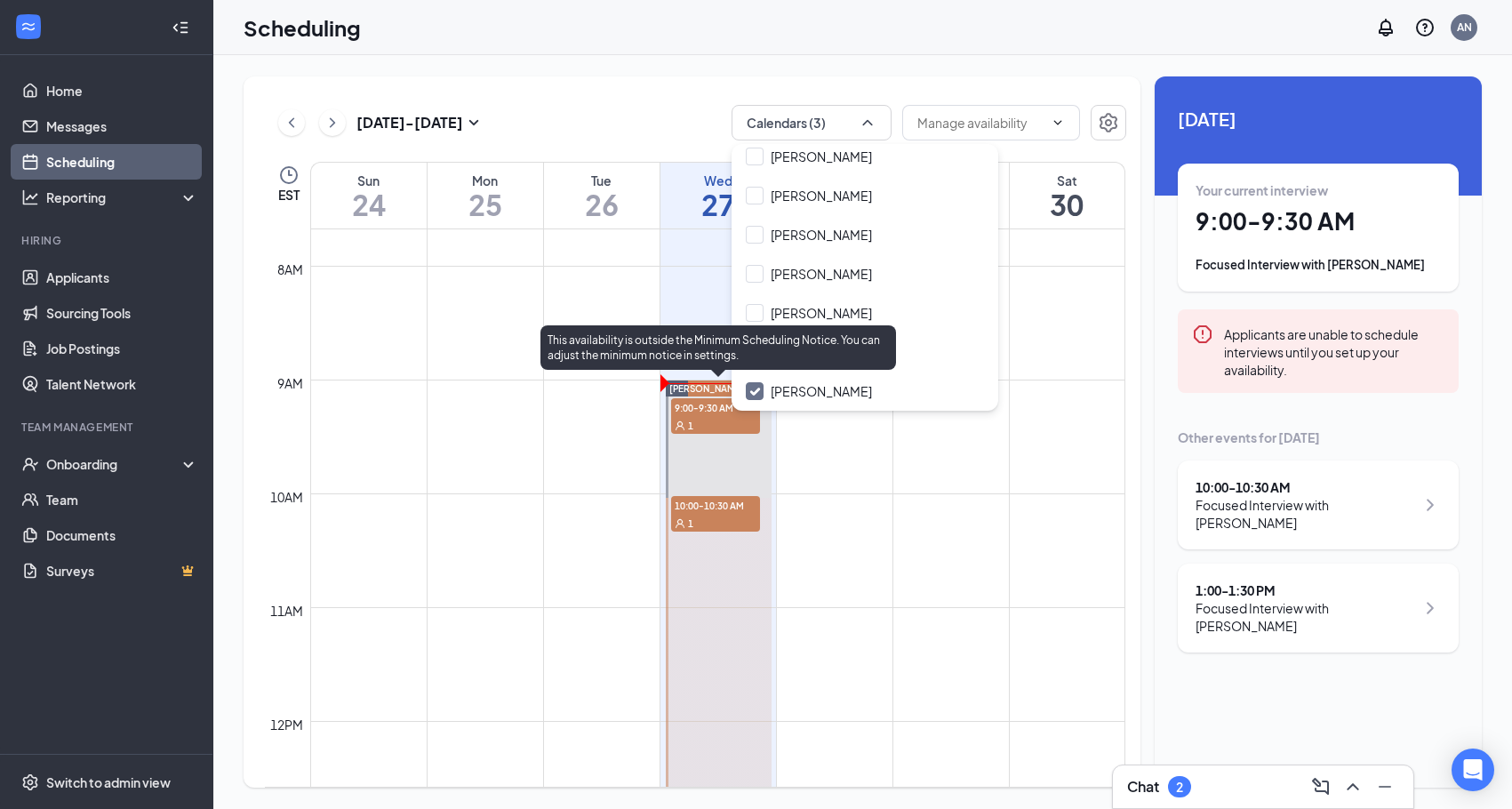
click at [704, 427] on div "1" at bounding box center [715, 425] width 89 height 18
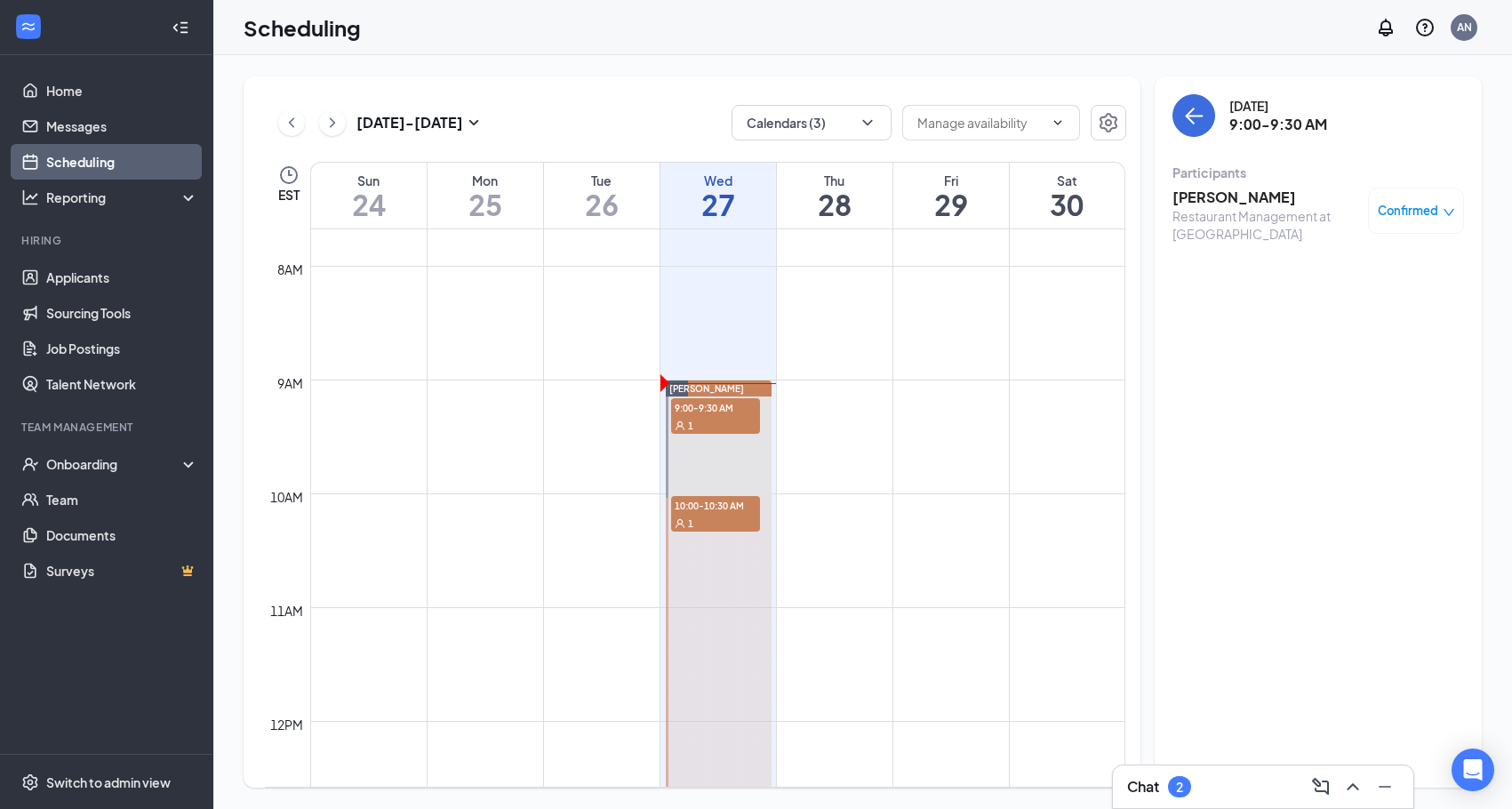
click at [1212, 194] on h3 "[PERSON_NAME]" at bounding box center [1266, 197] width 187 height 20
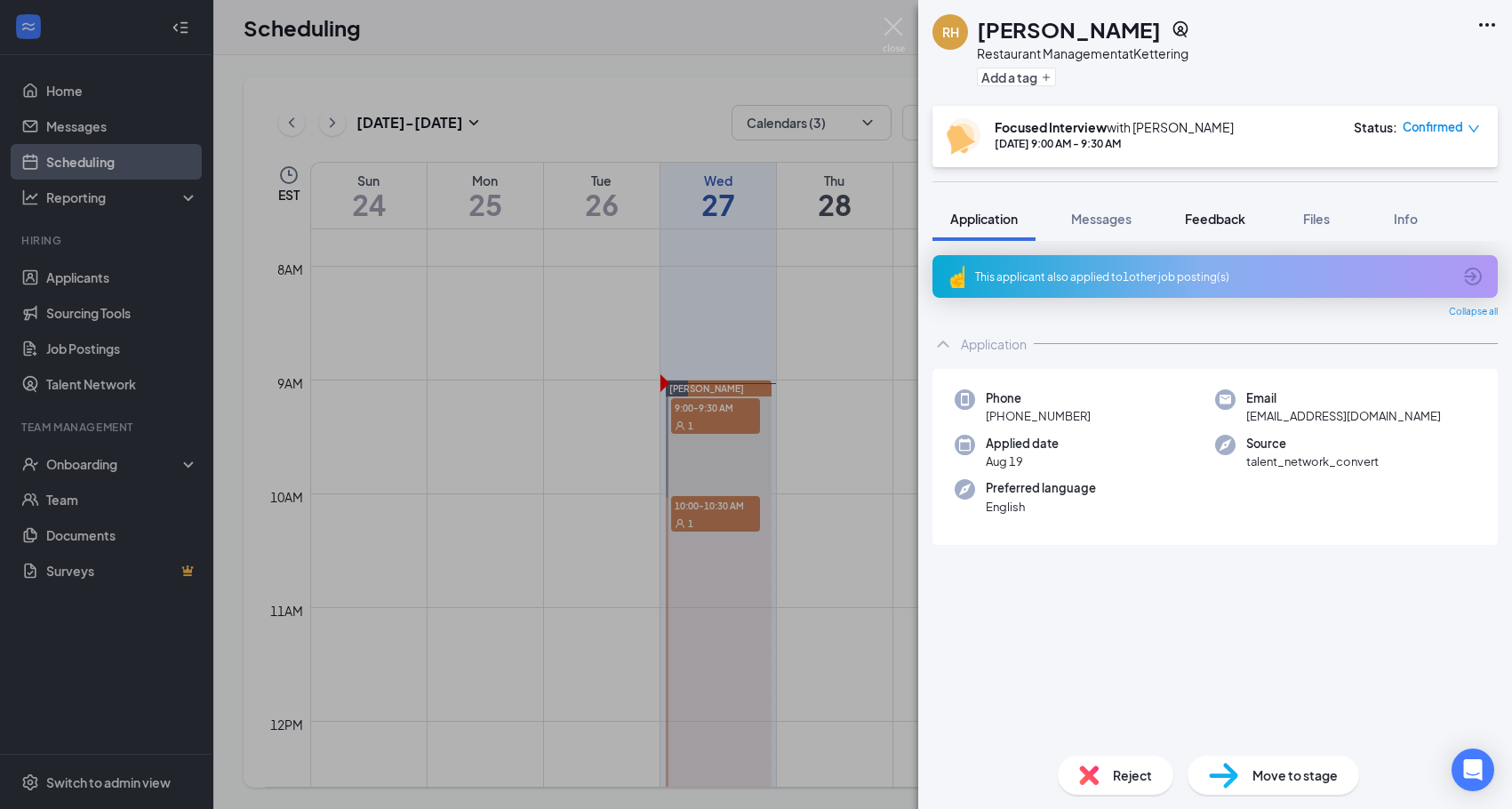
click at [1233, 217] on span "Feedback" at bounding box center [1215, 219] width 61 height 16
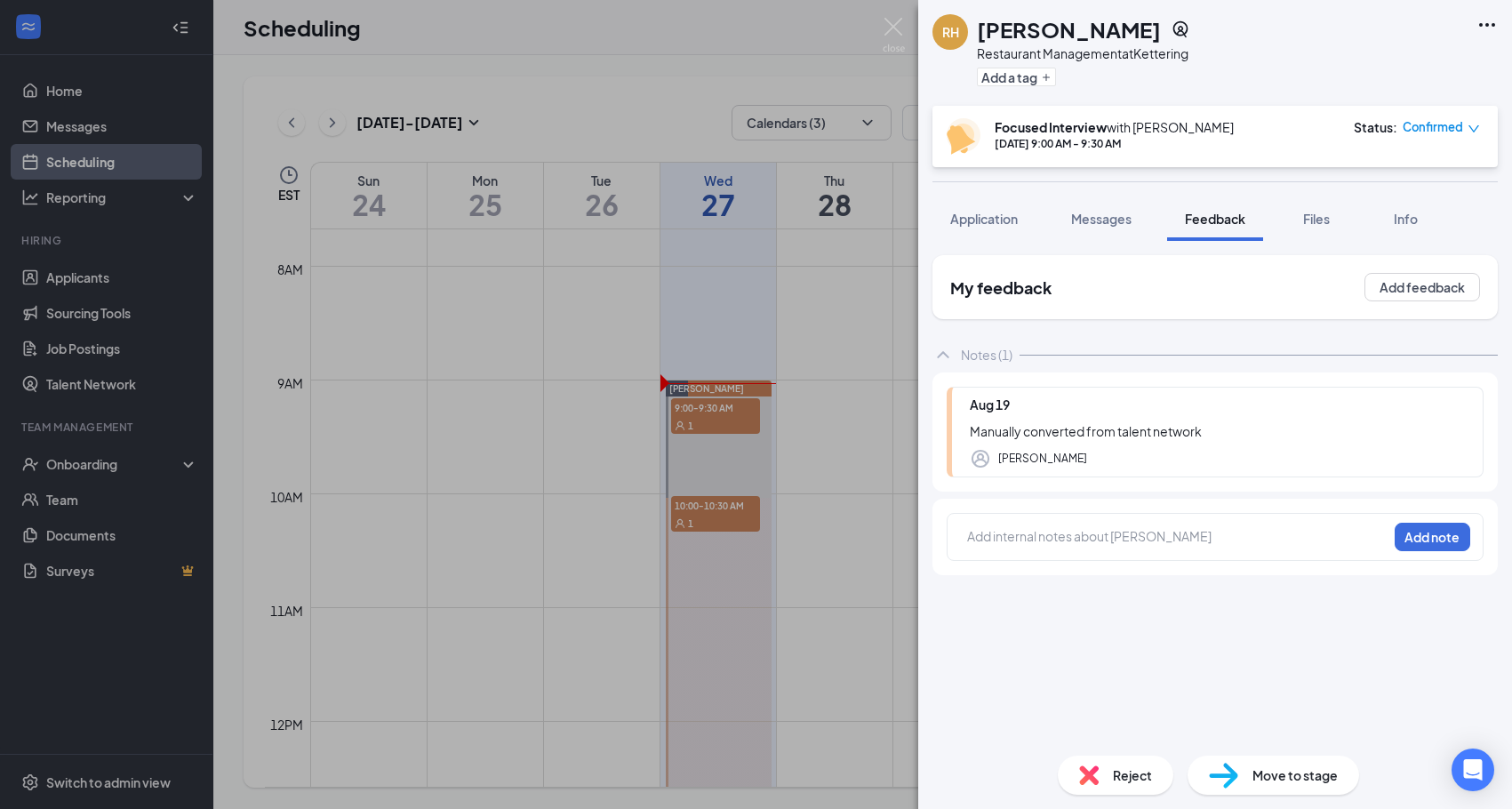
click at [1029, 540] on div at bounding box center [1177, 536] width 418 height 19
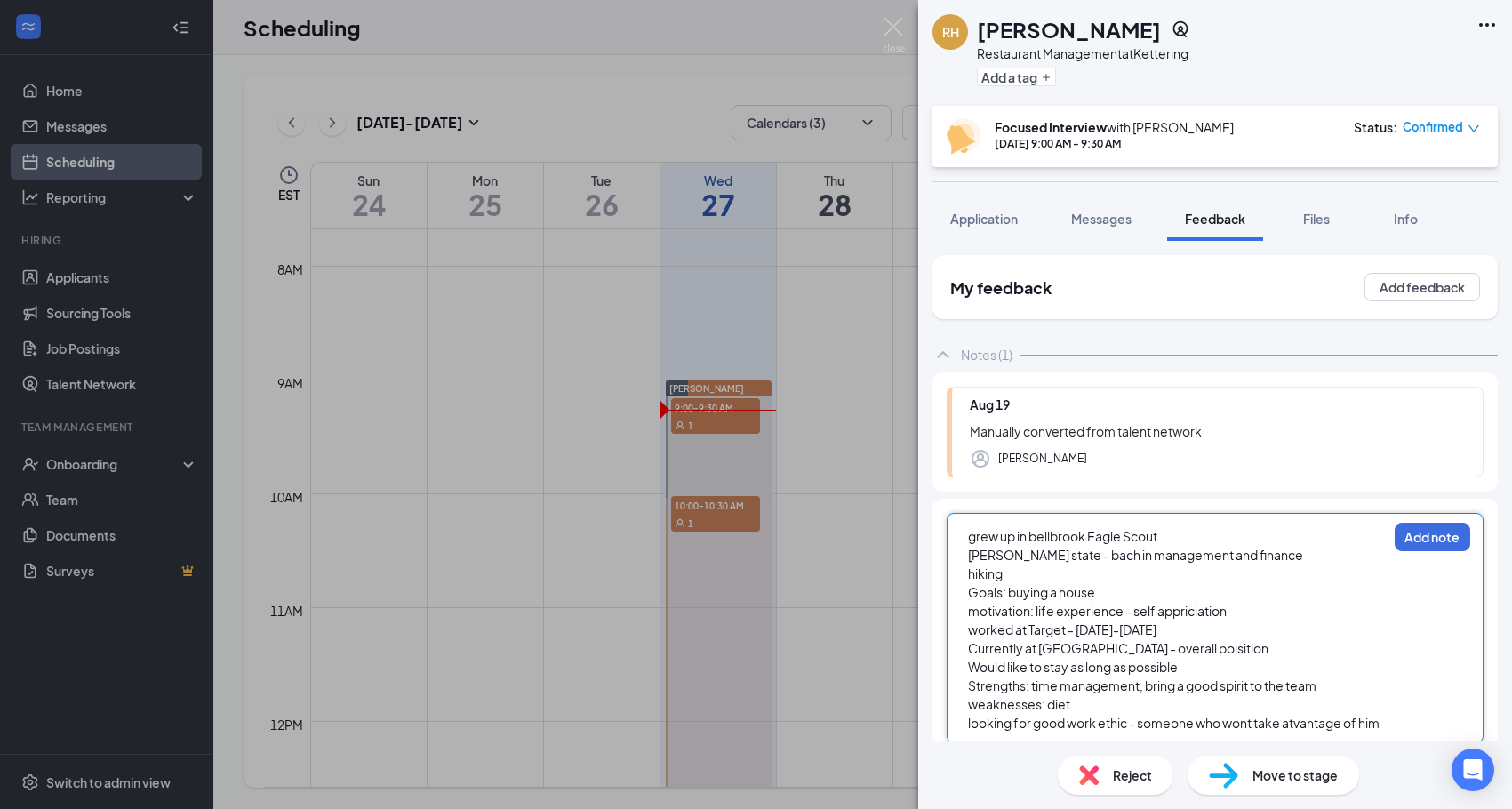
click at [1298, 727] on span "looking for good work ethic - someone who wont take atvantage of him" at bounding box center [1173, 723] width 411 height 16
click at [1387, 715] on div "grew up in bellbrook Eagle Scout [PERSON_NAME] state - bach in management and f…" at bounding box center [1214, 628] width 537 height 230
click at [1366, 722] on span "looking for good work ethic - someone who wont take advantage of him" at bounding box center [1175, 723] width 415 height 16
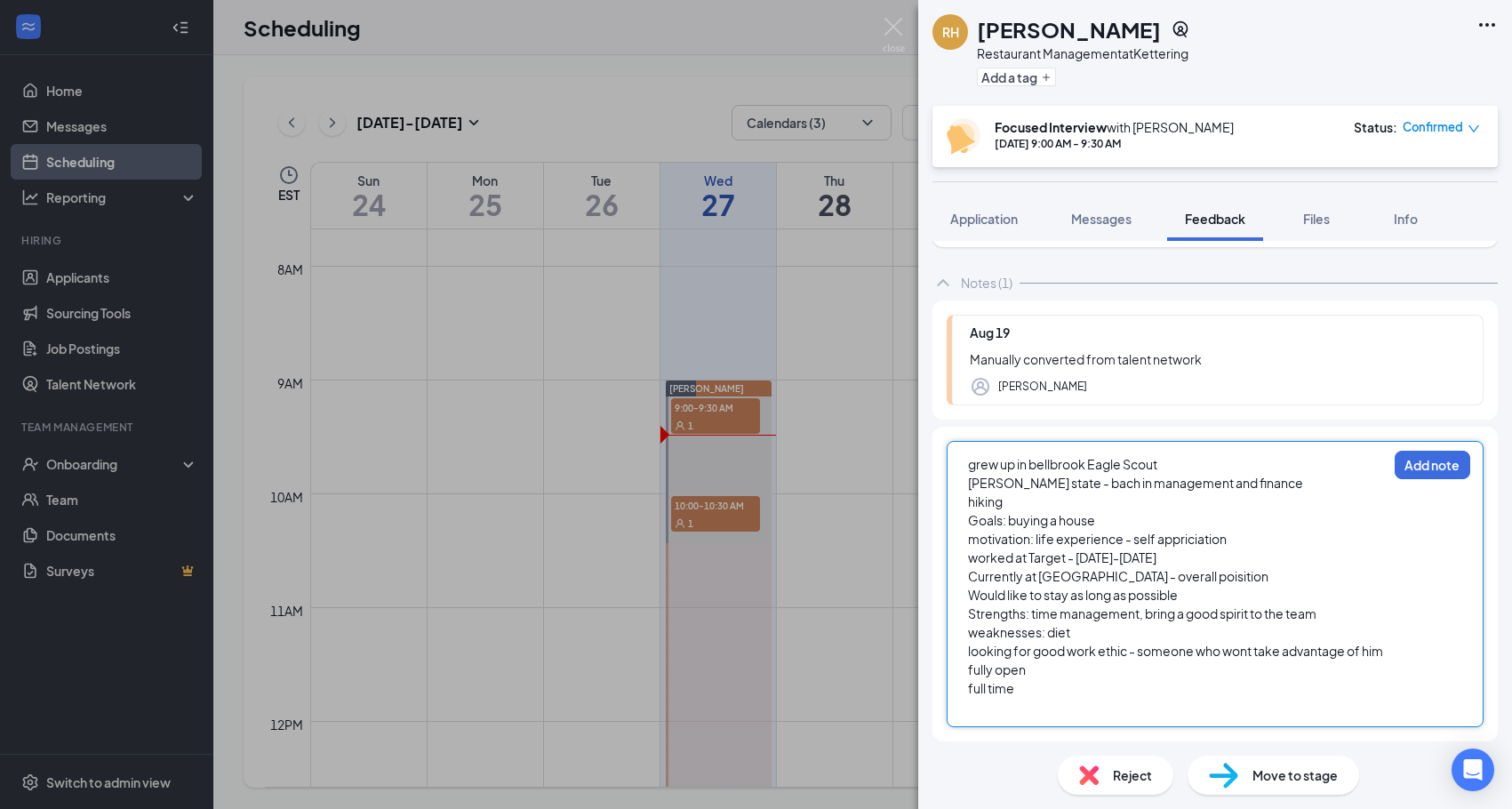
scroll to position [91, 0]
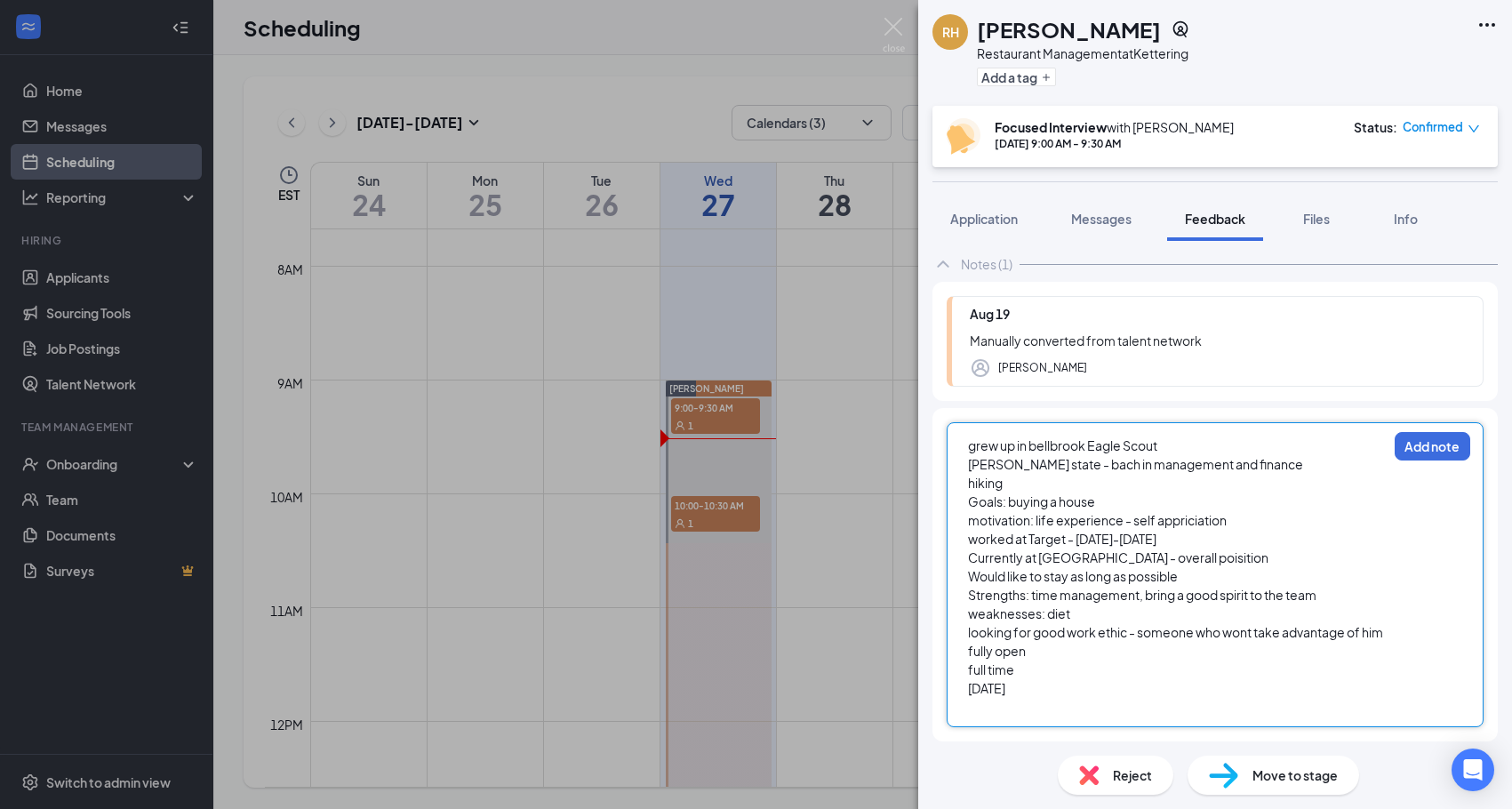
click at [1077, 698] on div "[DATE]" at bounding box center [1177, 689] width 418 height 19
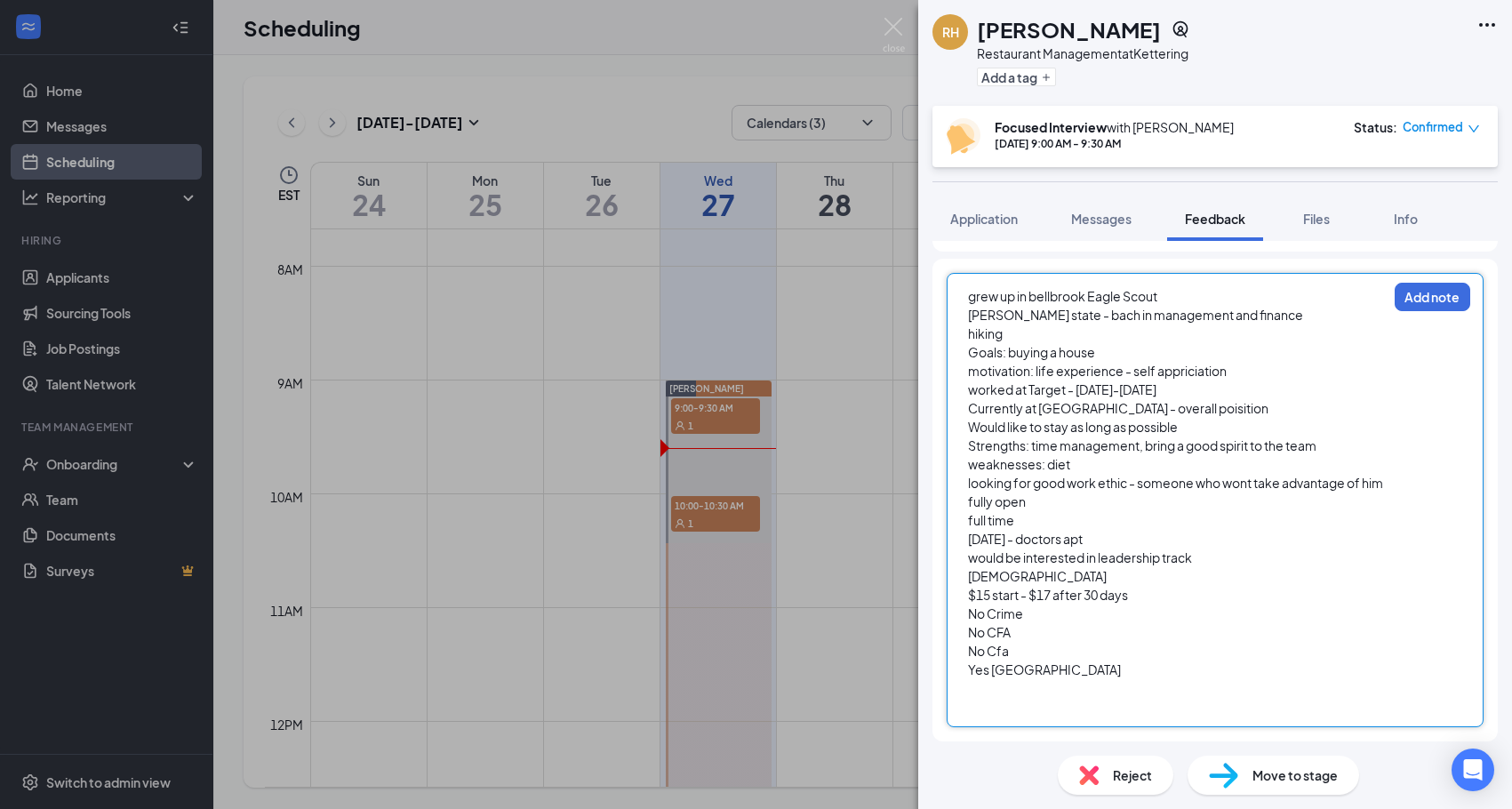
scroll to position [259, 0]
click at [1009, 652] on div "No Cfa" at bounding box center [1177, 651] width 418 height 19
click at [990, 695] on div at bounding box center [1177, 689] width 418 height 19
click at [975, 692] on span "yes transportation" at bounding box center [1021, 689] width 107 height 16
click at [995, 689] on span "Yes transportation" at bounding box center [1021, 689] width 107 height 16
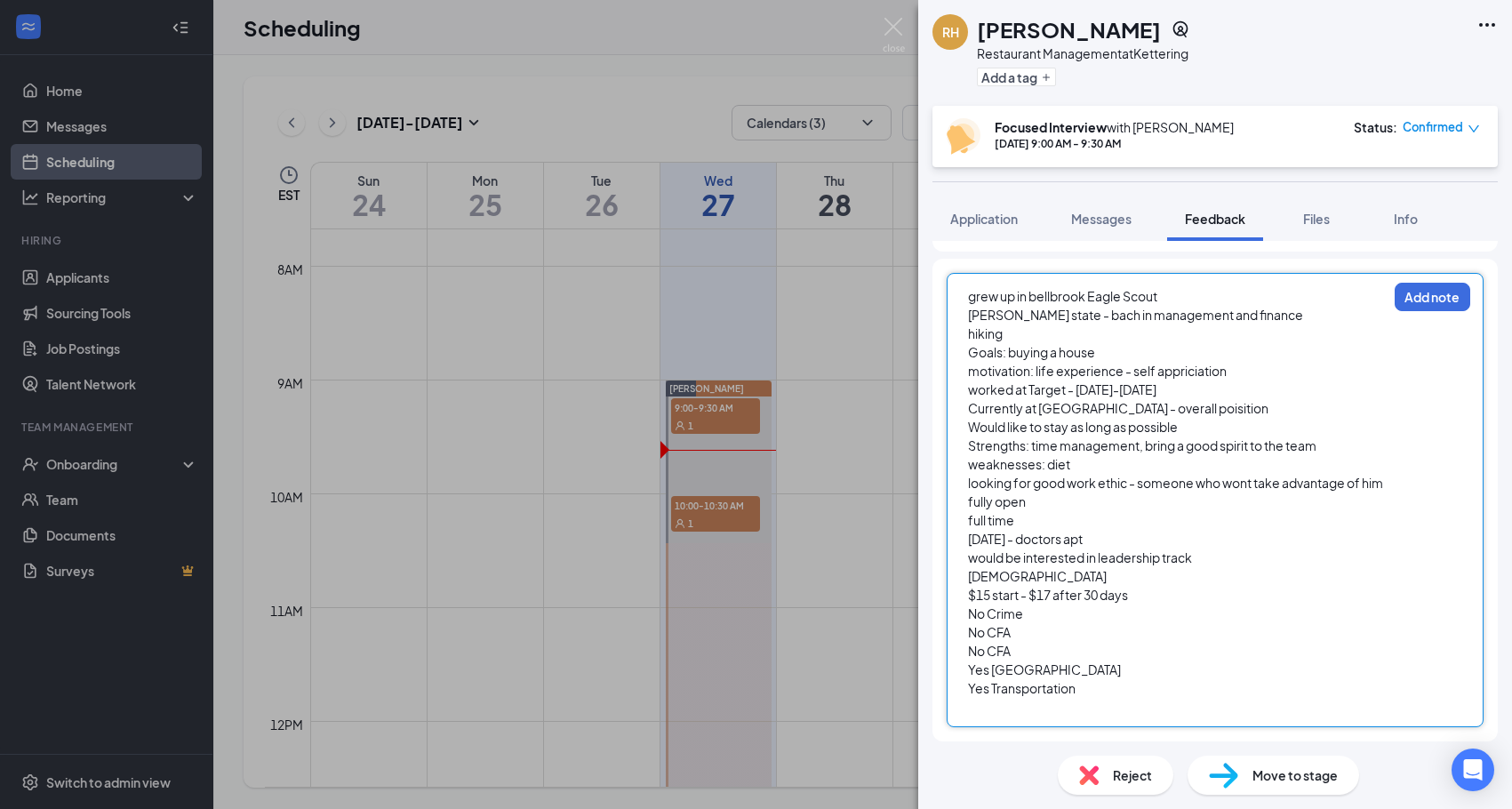
click at [1040, 711] on div at bounding box center [1177, 708] width 418 height 19
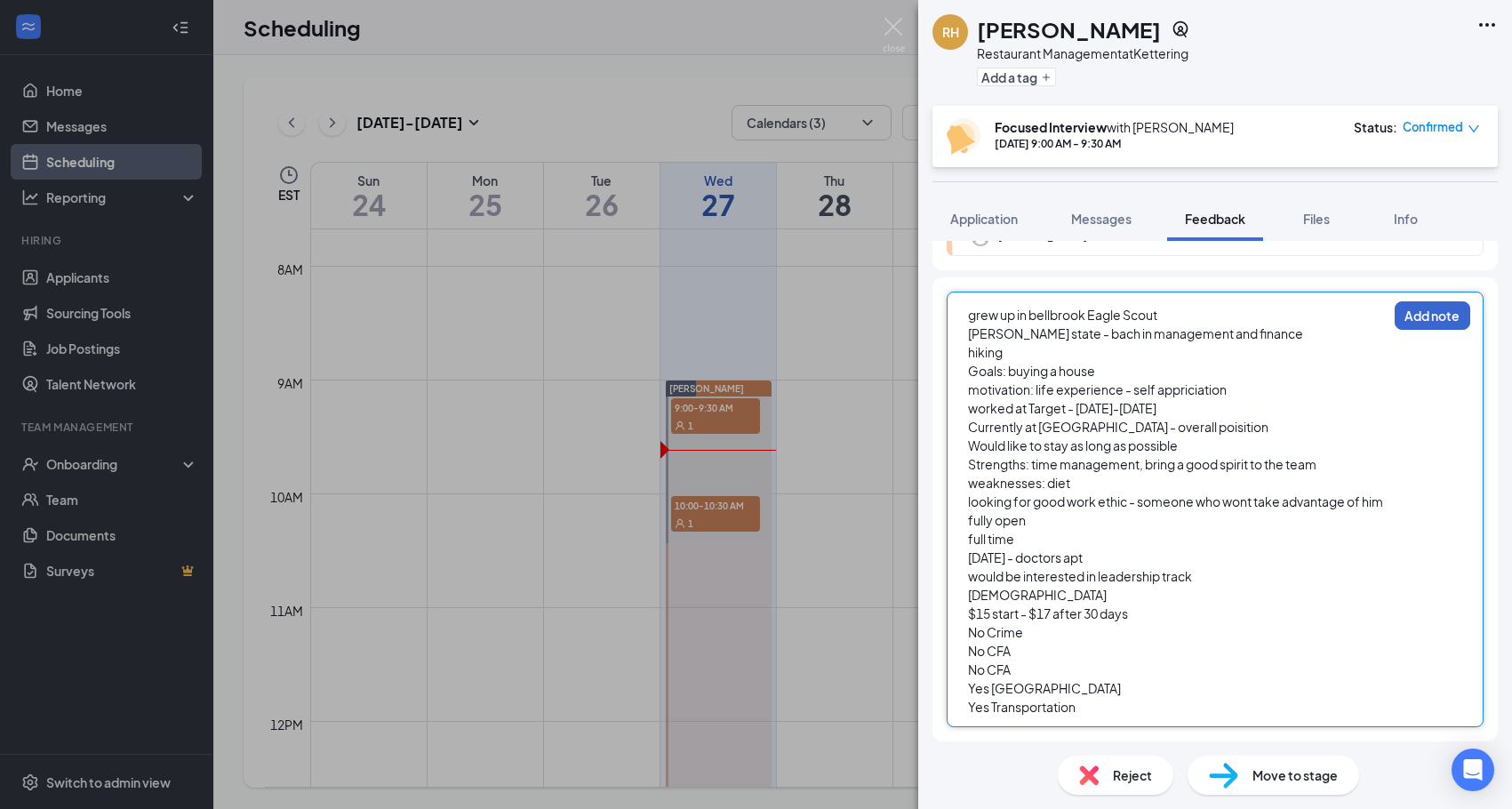
click at [1403, 302] on button "Add note" at bounding box center [1431, 315] width 75 height 28
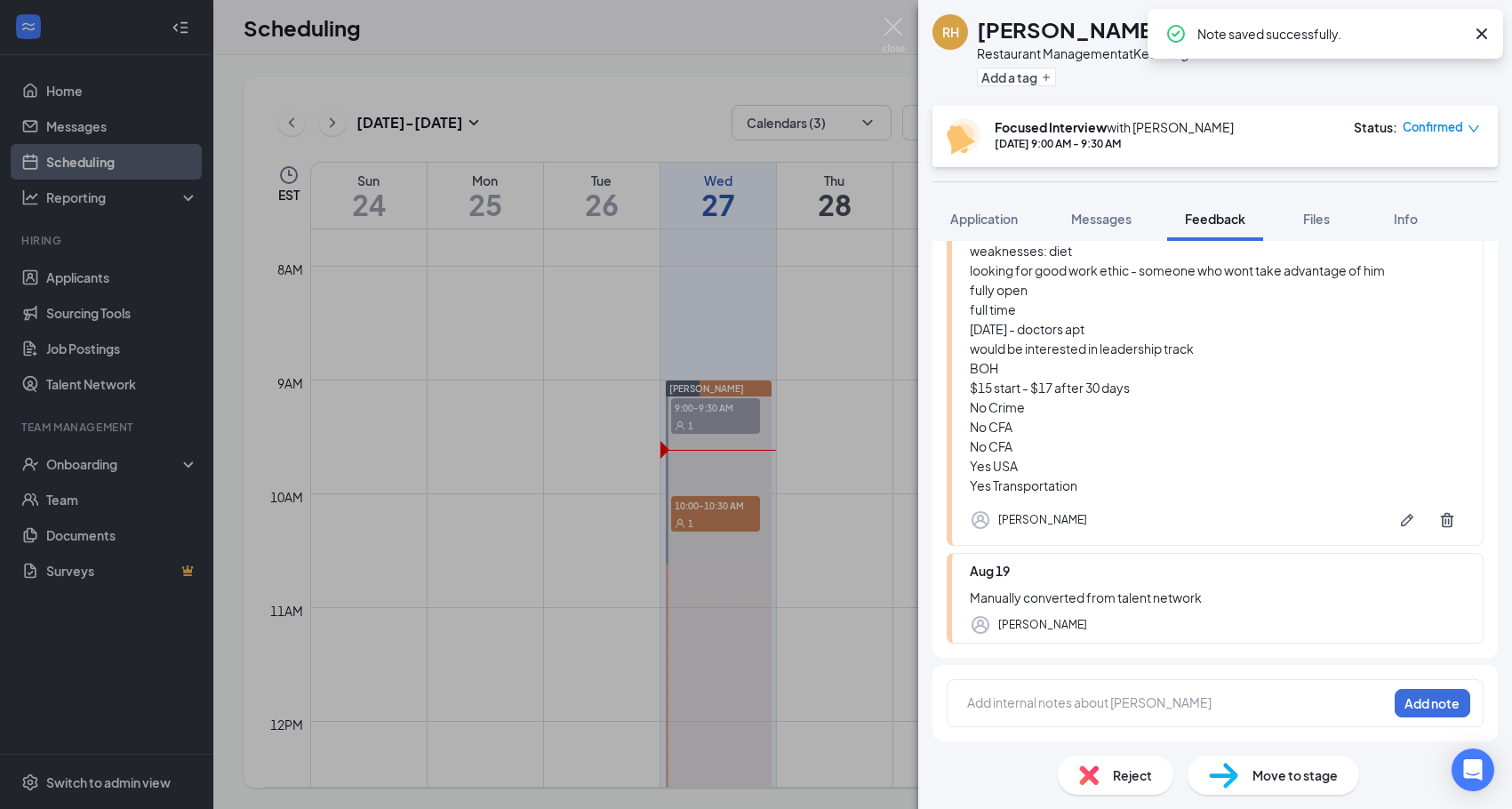
scroll to position [357, 0]
click at [892, 28] on img at bounding box center [894, 35] width 23 height 34
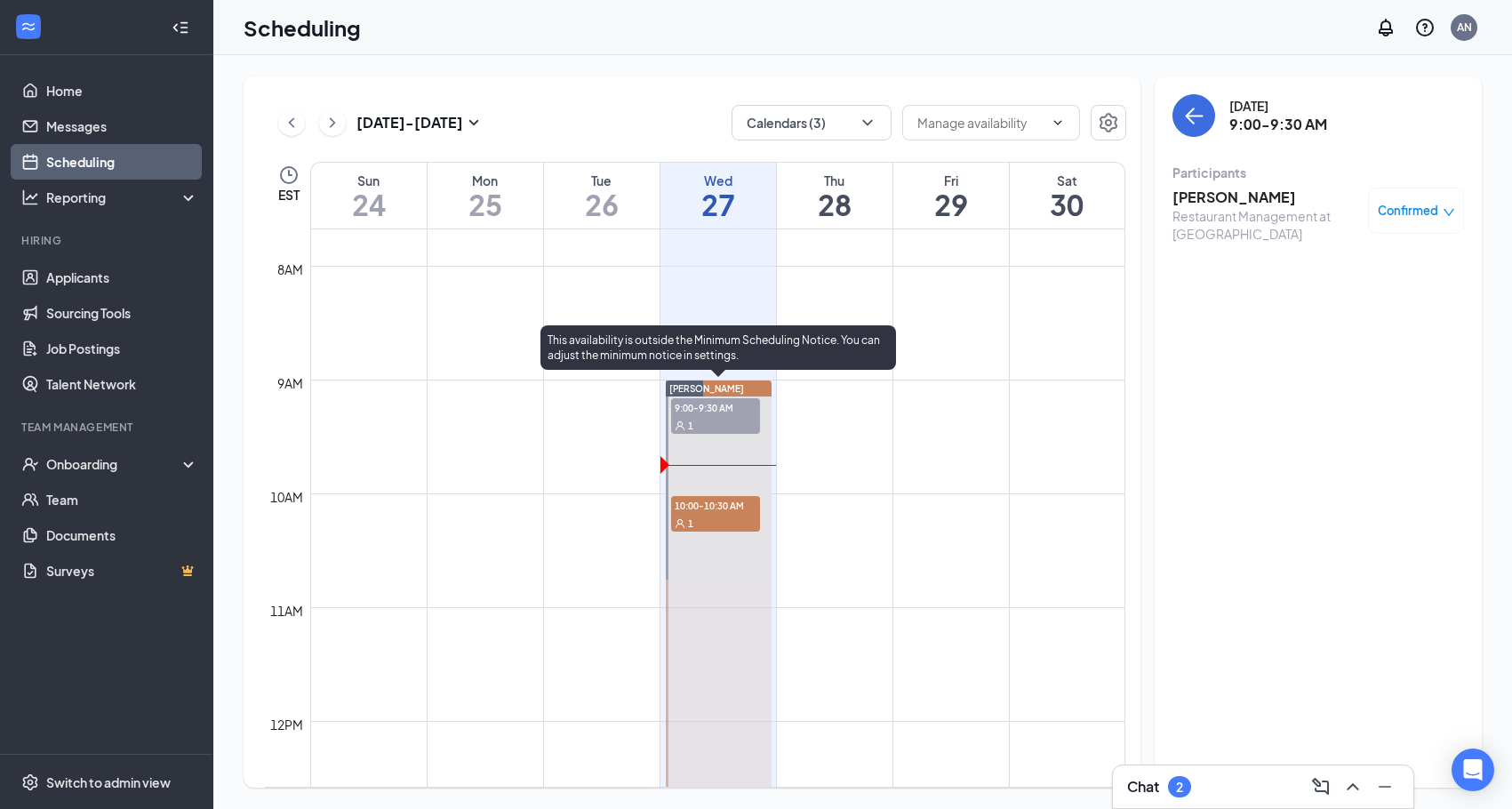
click at [717, 508] on span "10:00-10:30 AM" at bounding box center [715, 506] width 89 height 18
click at [721, 521] on div "1" at bounding box center [715, 523] width 89 height 18
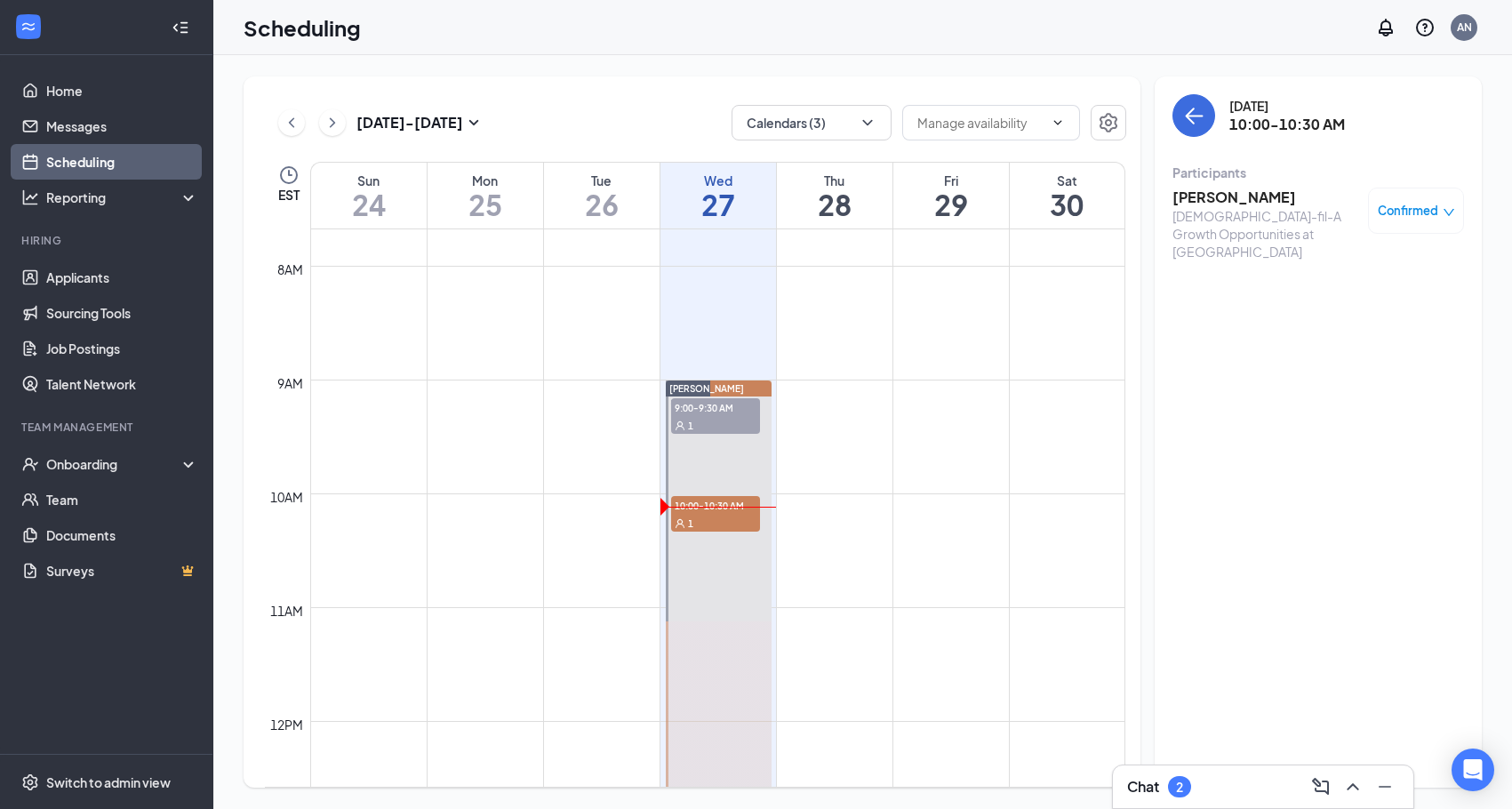
click at [1225, 199] on h3 "[PERSON_NAME]" at bounding box center [1266, 197] width 187 height 20
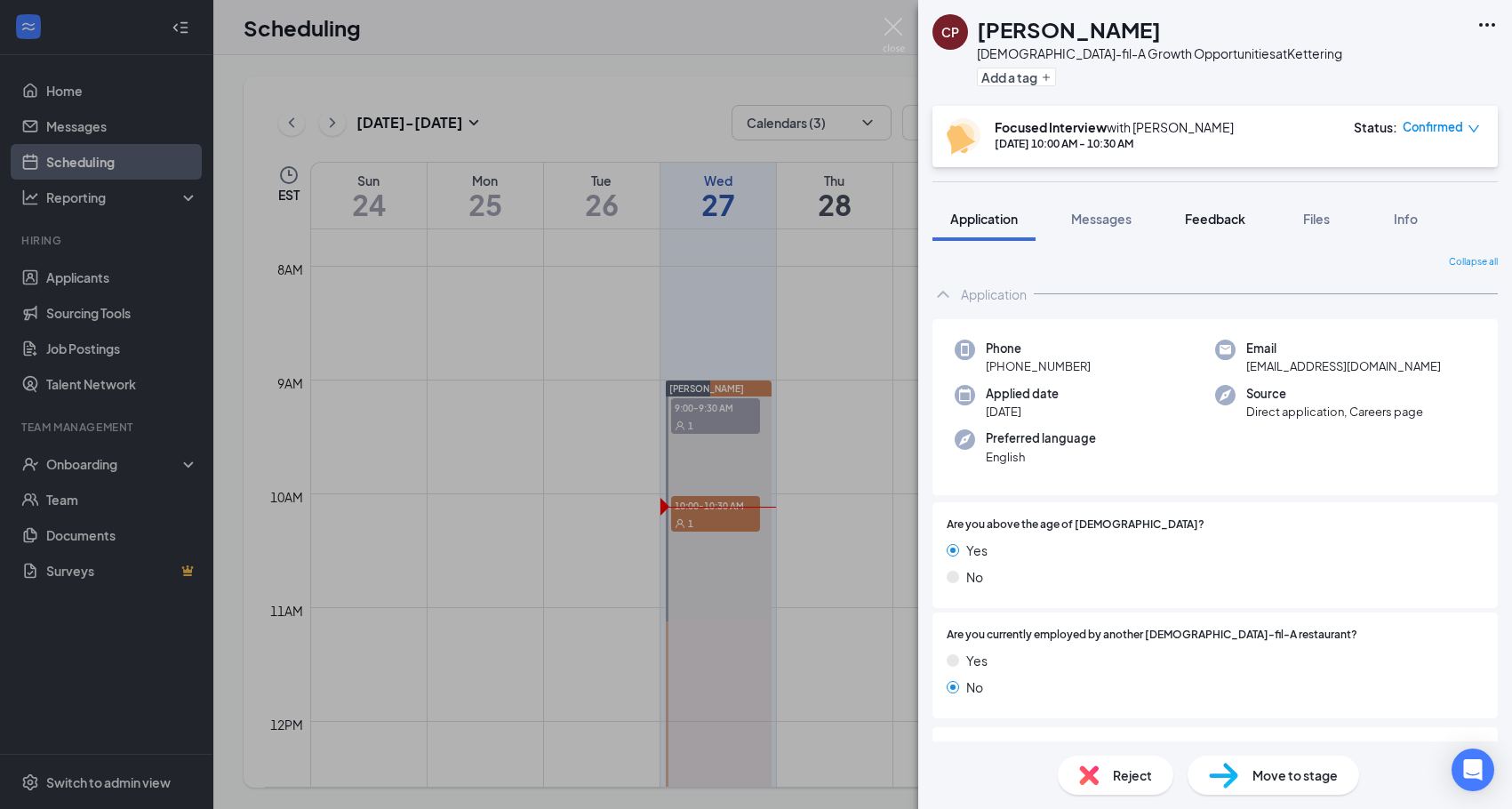
click at [1227, 215] on span "Feedback" at bounding box center [1215, 219] width 61 height 16
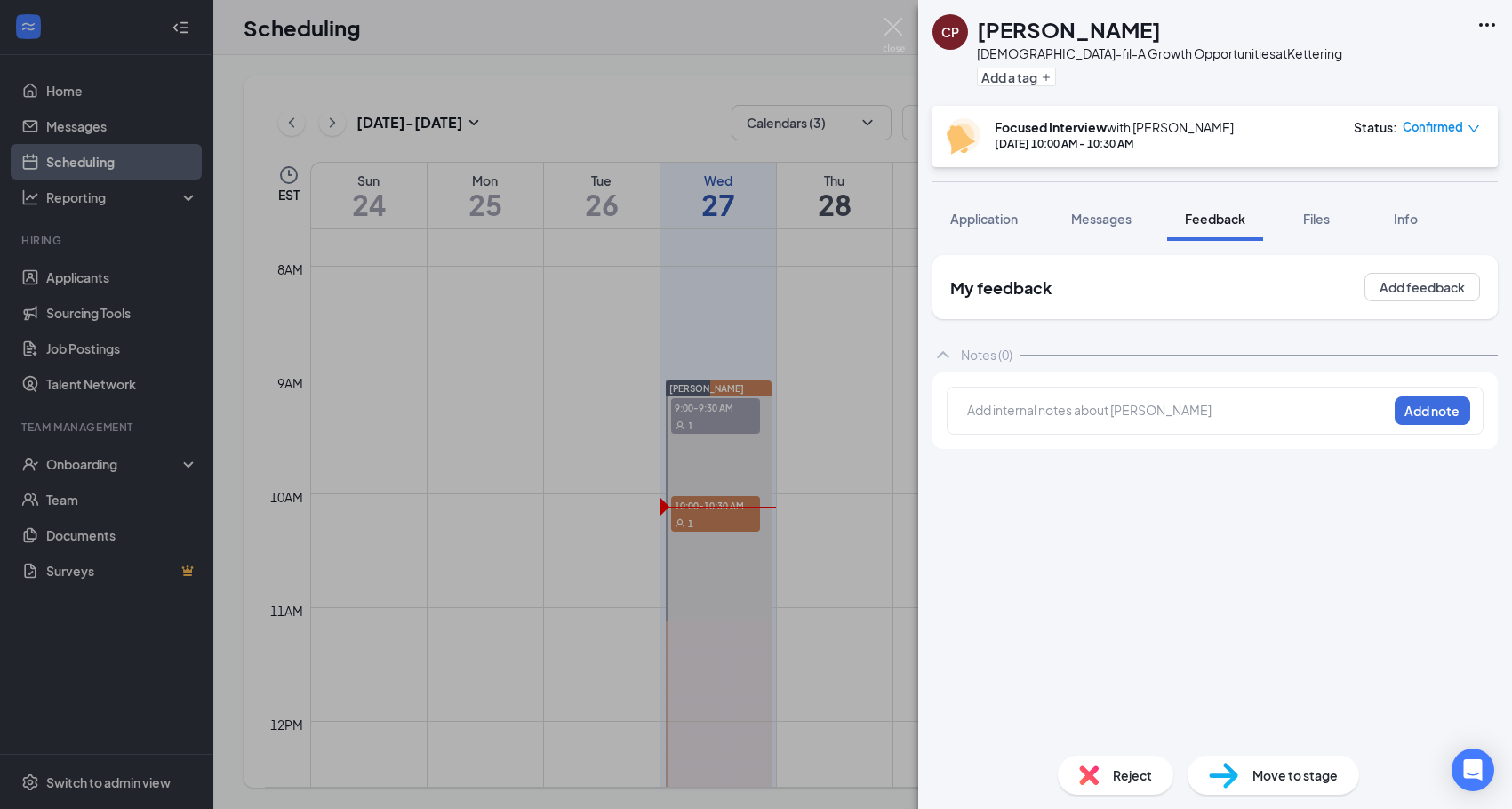
click at [1097, 406] on div at bounding box center [1177, 410] width 418 height 19
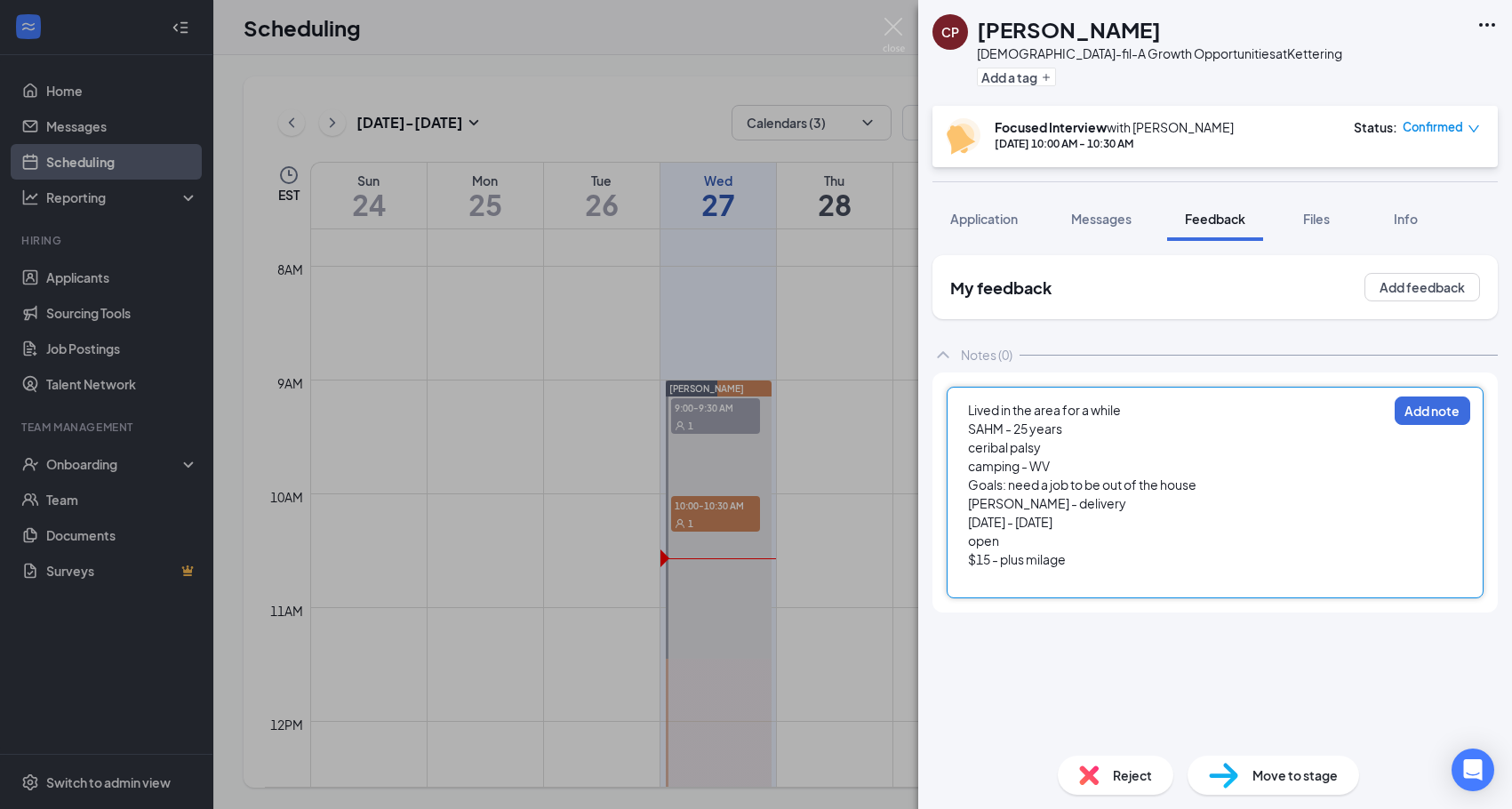
click at [1103, 535] on div "open" at bounding box center [1177, 541] width 418 height 19
click at [1089, 556] on div "$15 - plus milage" at bounding box center [1177, 560] width 418 height 19
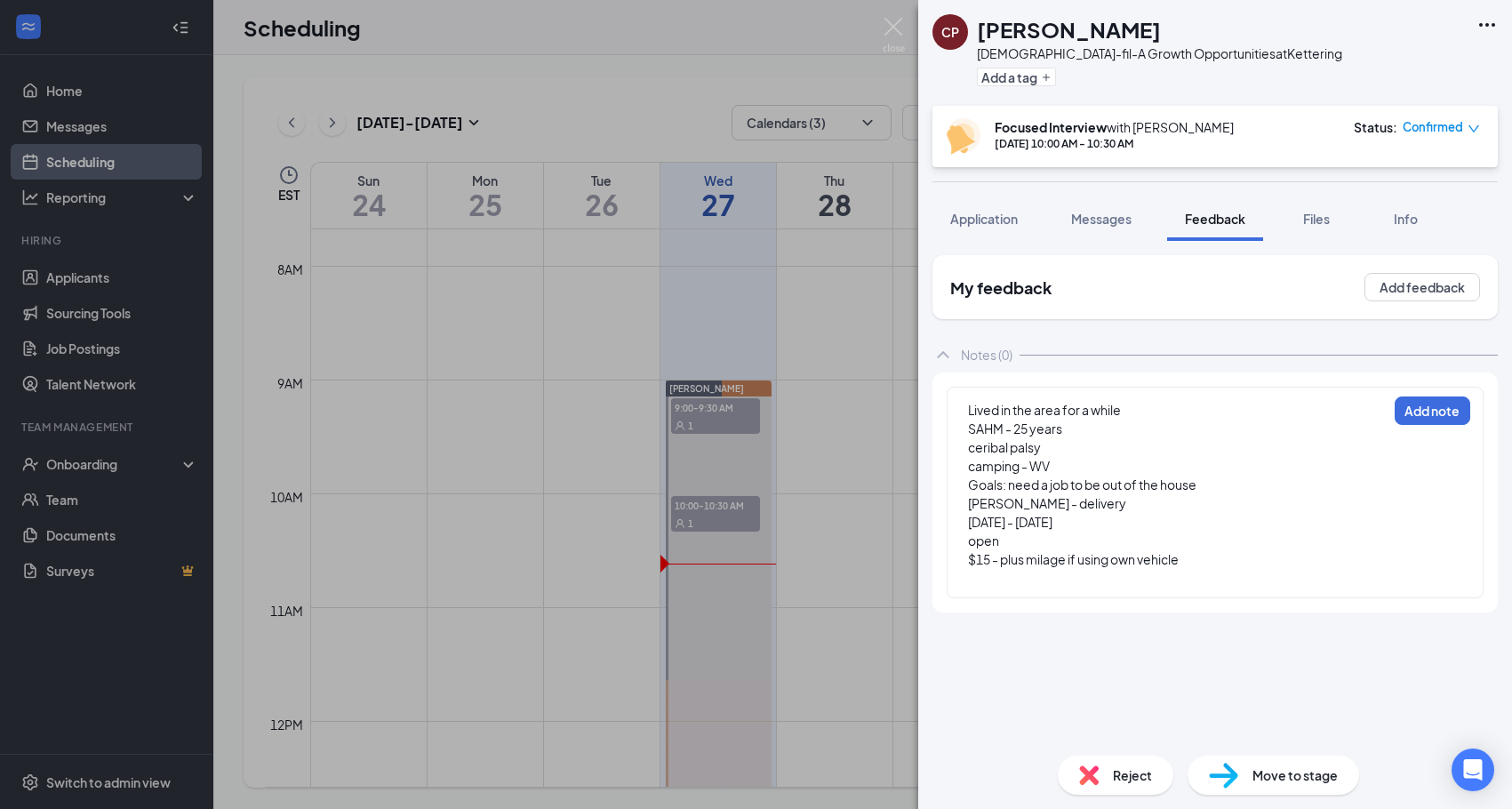
click at [1260, 765] on div "Move to stage" at bounding box center [1272, 775] width 171 height 39
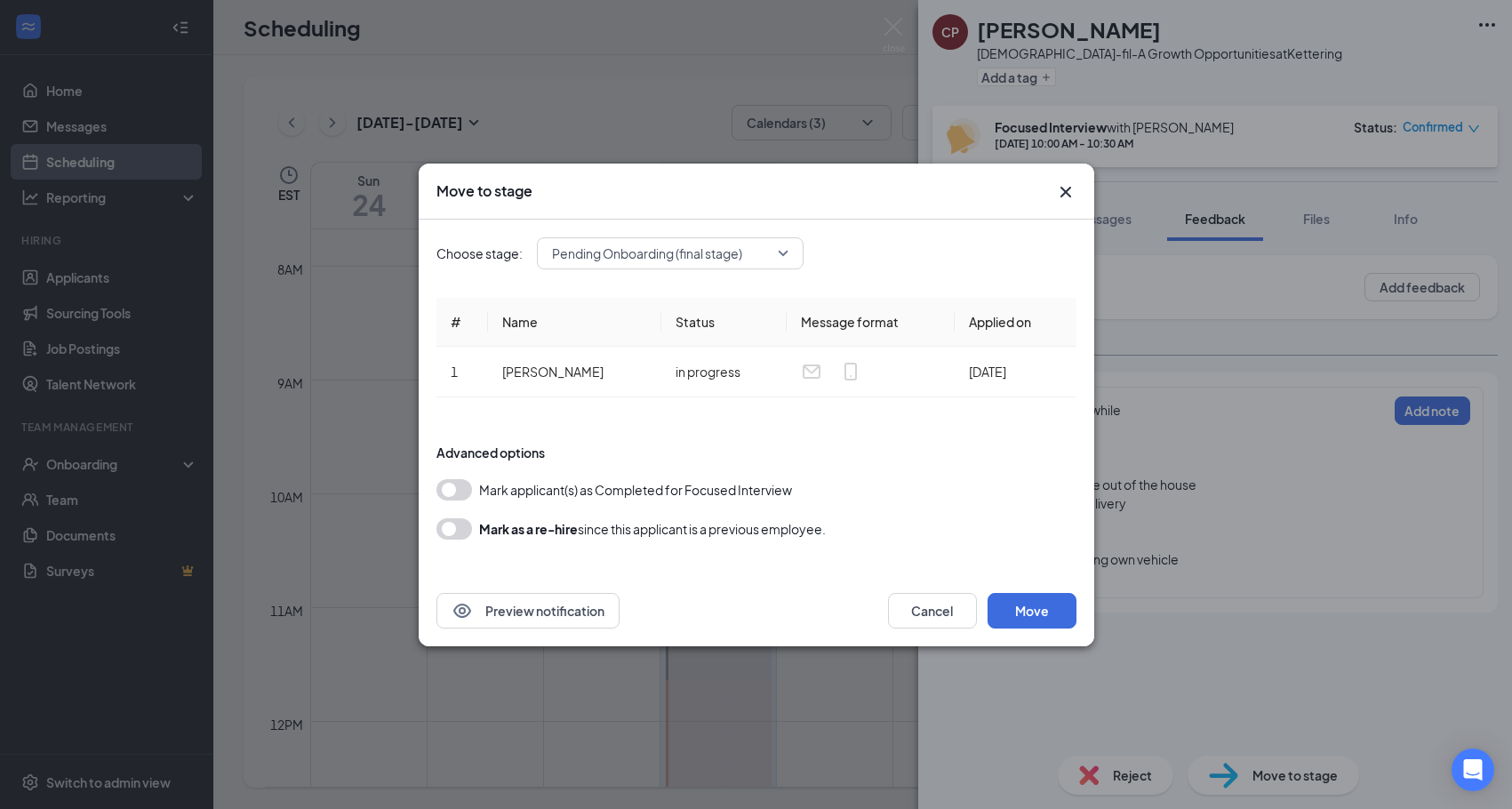
click at [1062, 186] on icon "Cross" at bounding box center [1066, 192] width 22 height 22
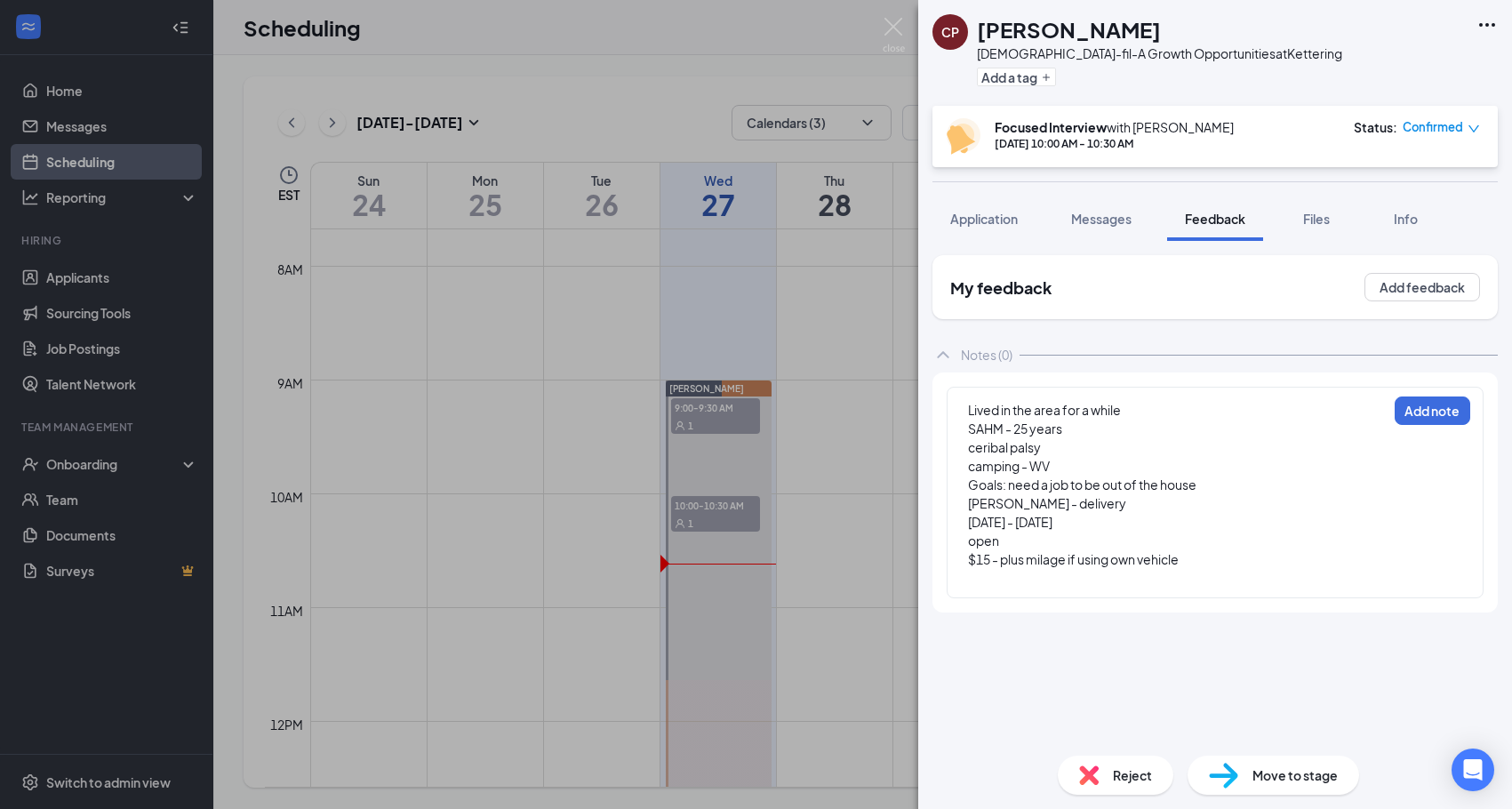
click at [994, 573] on div at bounding box center [1177, 578] width 418 height 19
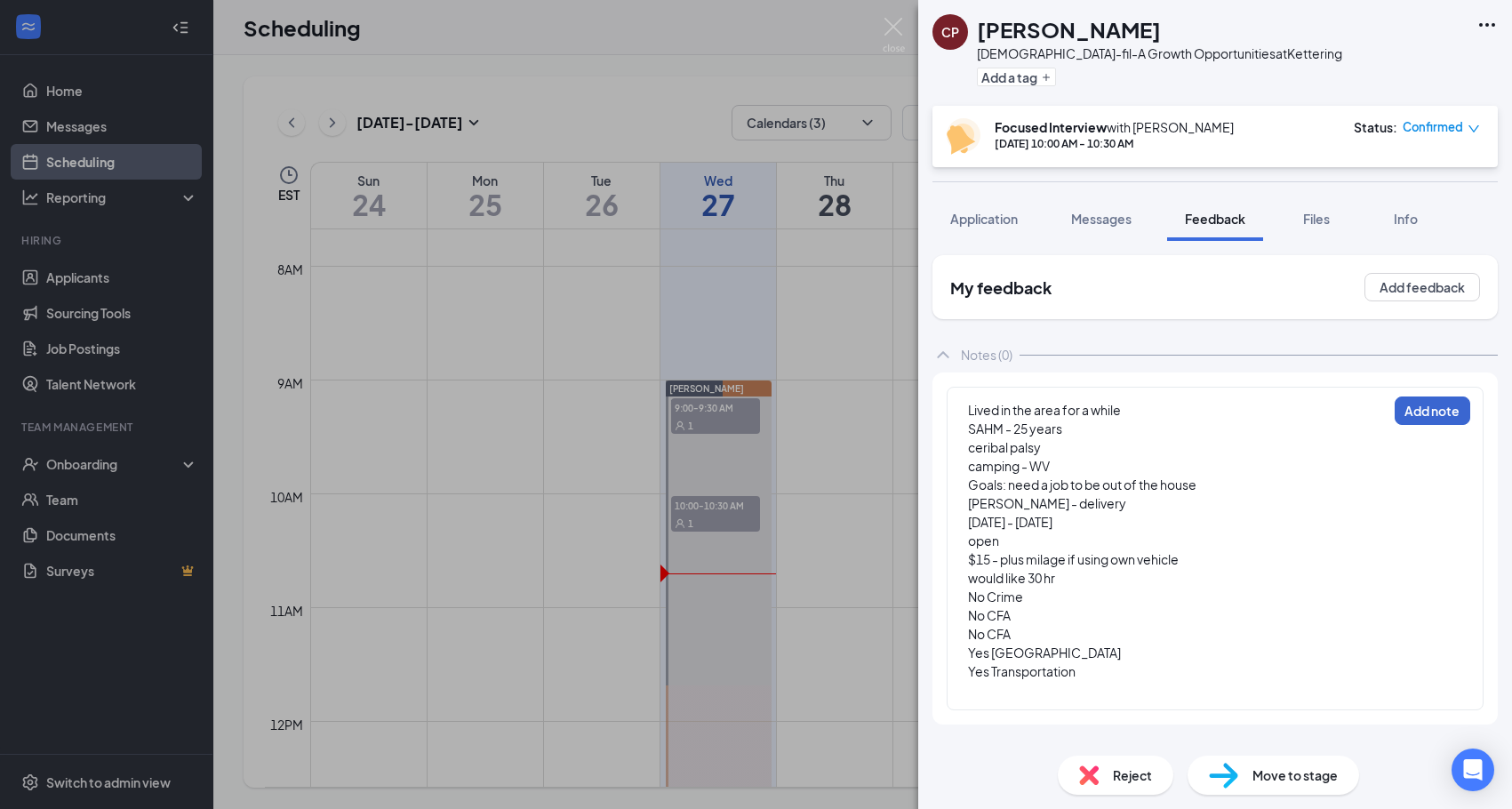
click at [1409, 416] on button "Add note" at bounding box center [1431, 410] width 75 height 28
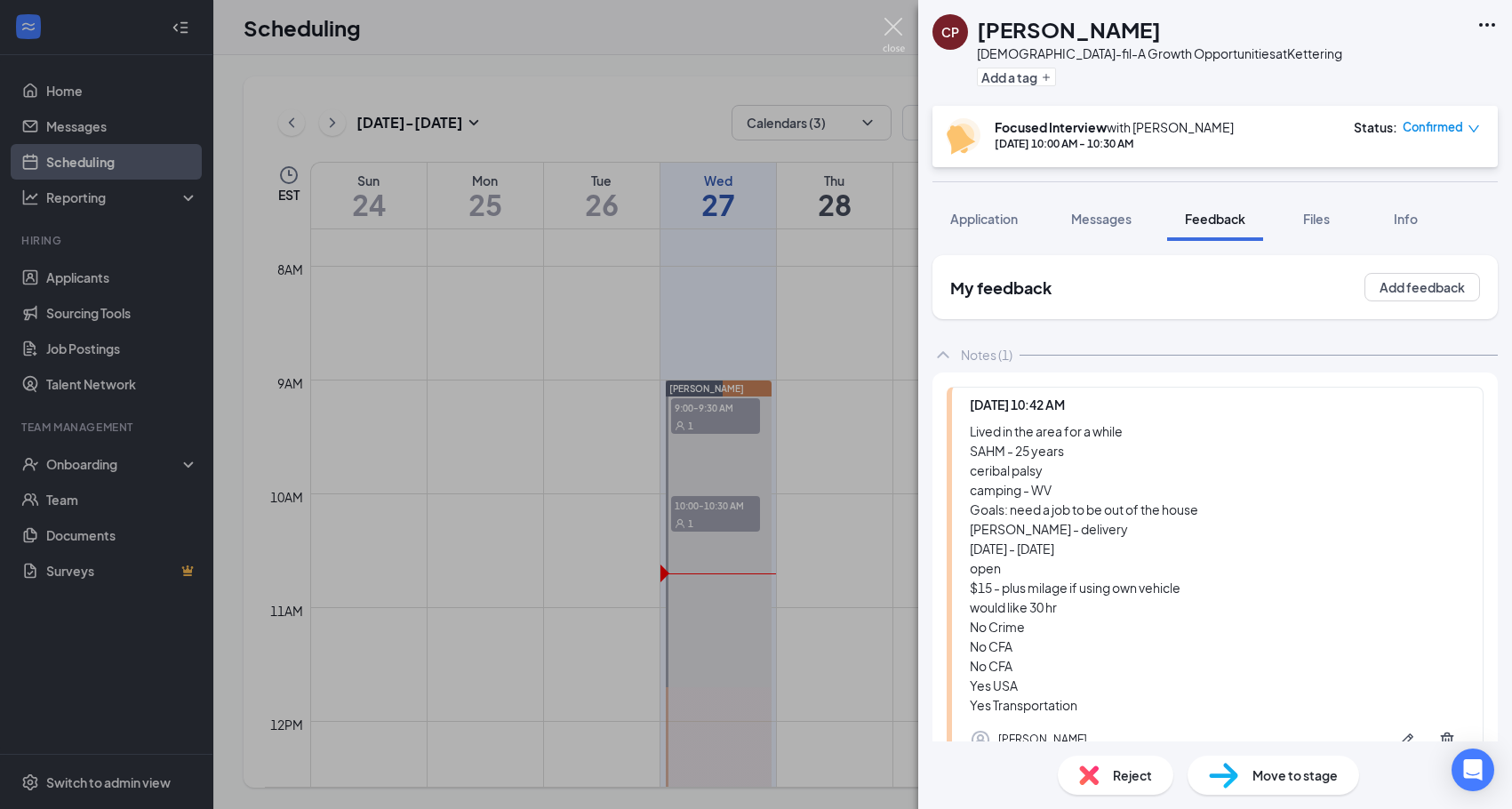
click at [900, 22] on img at bounding box center [894, 35] width 23 height 34
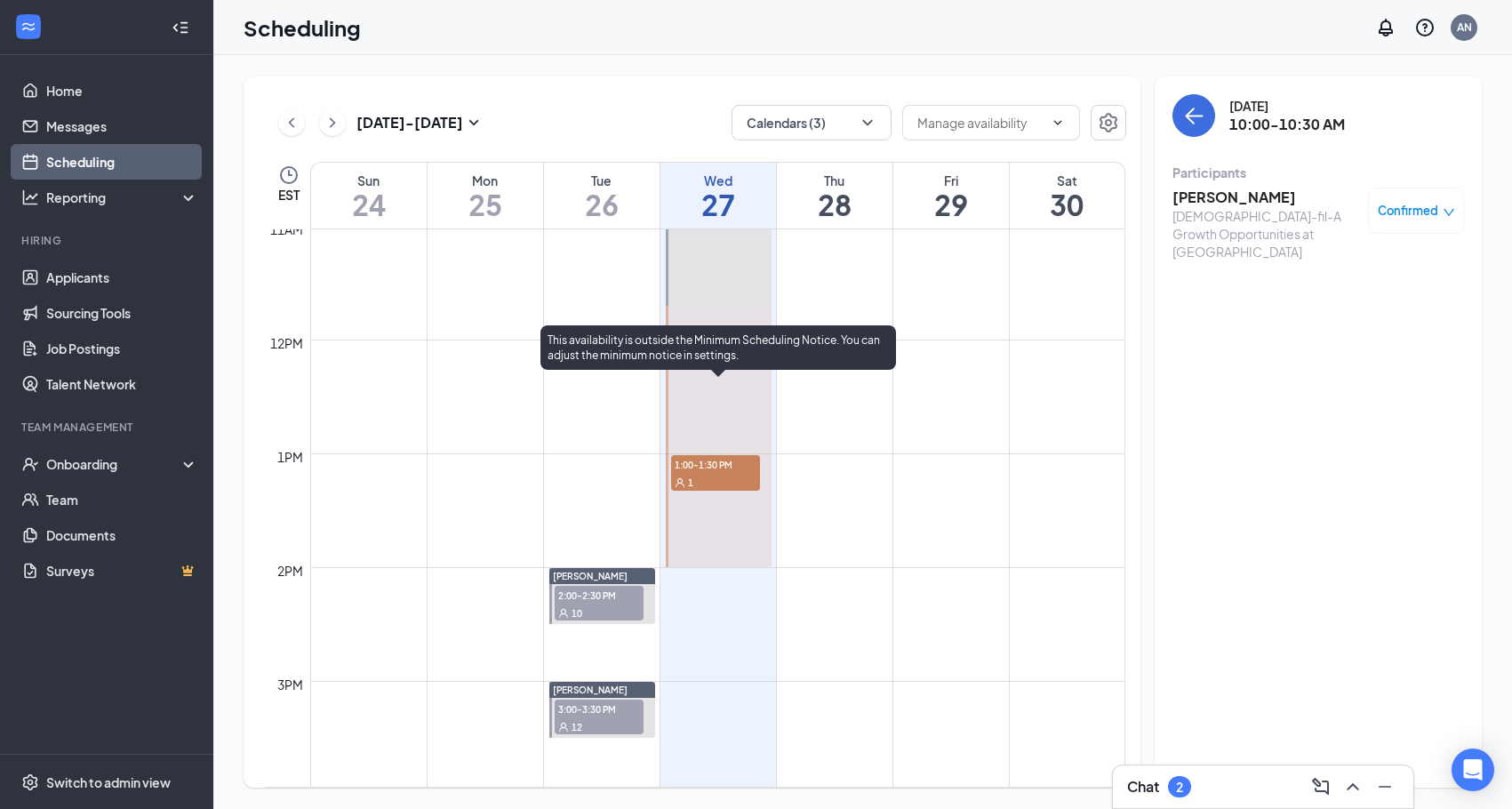
scroll to position [1256, 0]
